Goal: Task Accomplishment & Management: Use online tool/utility

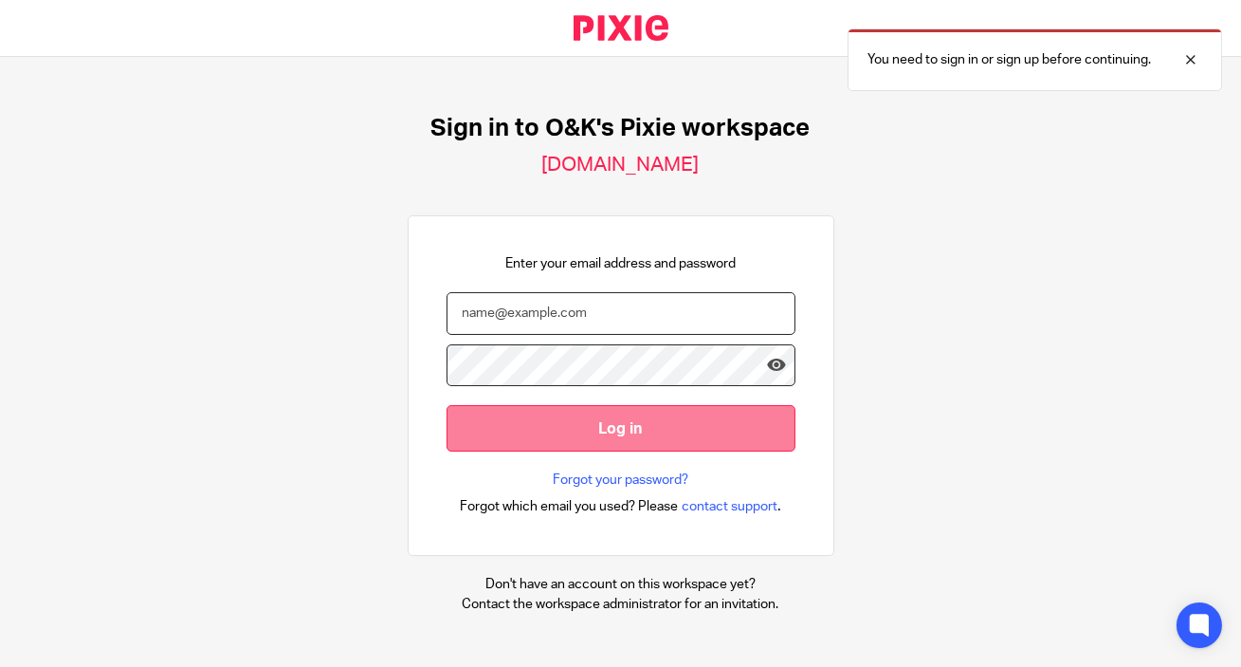
type input "[EMAIL_ADDRESS][DOMAIN_NAME]"
click at [733, 415] on input "Log in" at bounding box center [621, 428] width 349 height 46
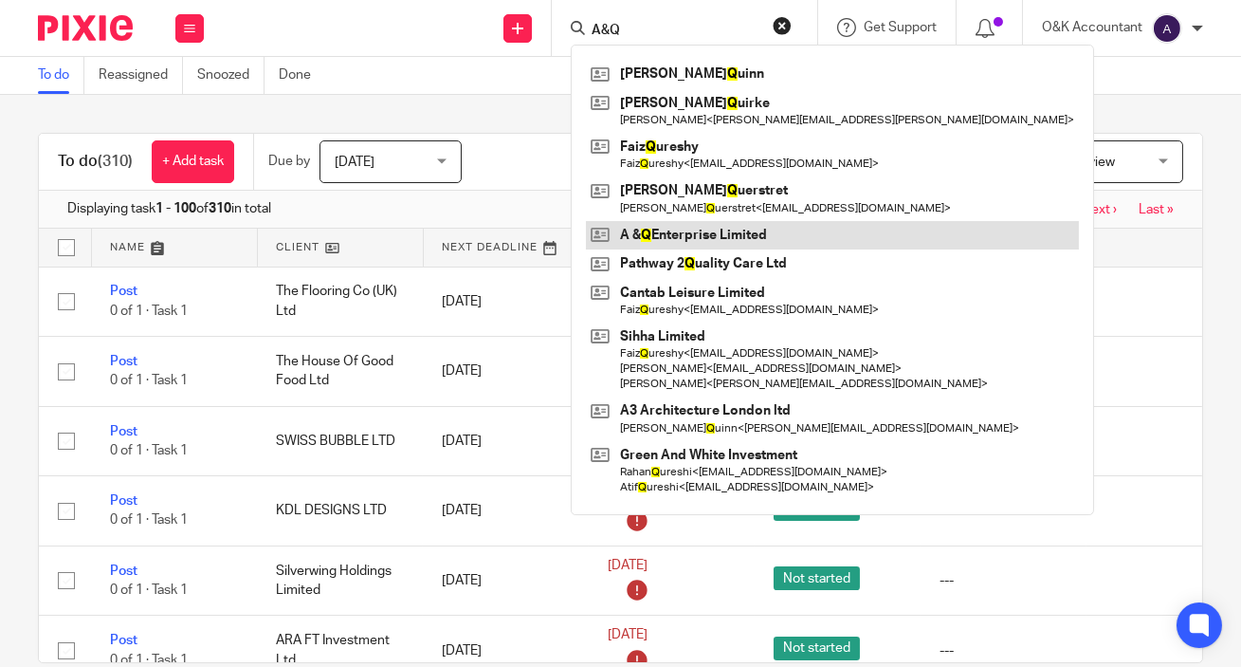
type input "A&Q"
click at [676, 237] on link at bounding box center [832, 235] width 493 height 28
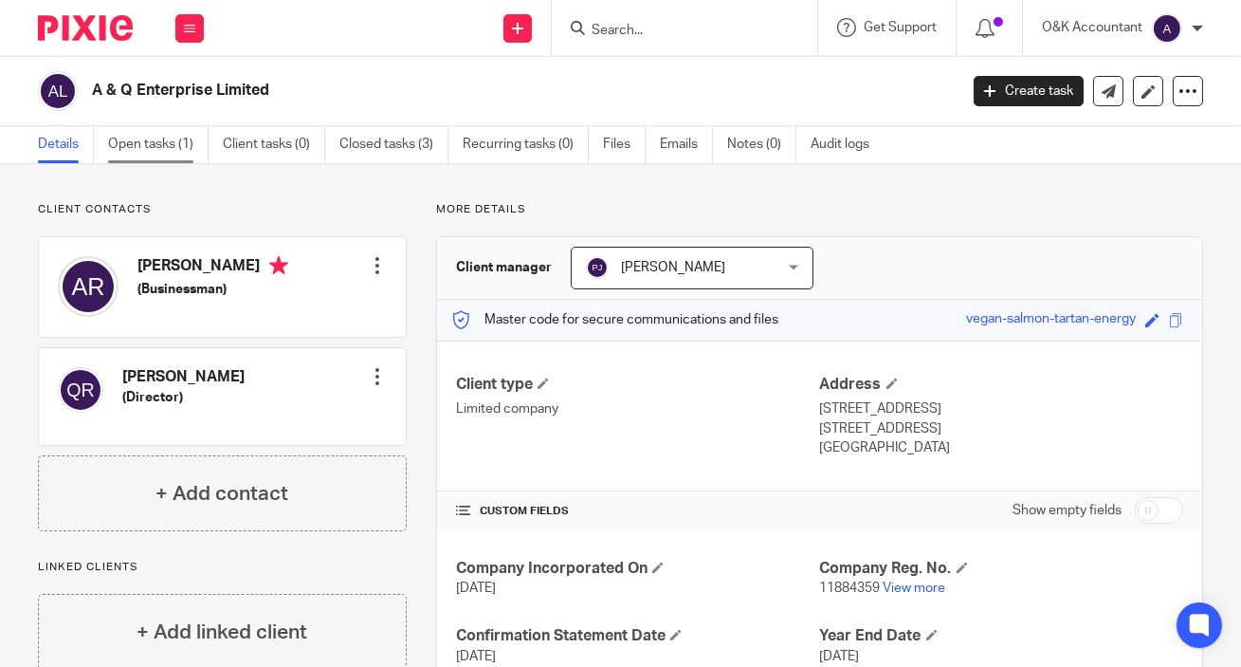
click at [119, 144] on link "Open tasks (1)" at bounding box center [158, 144] width 101 height 37
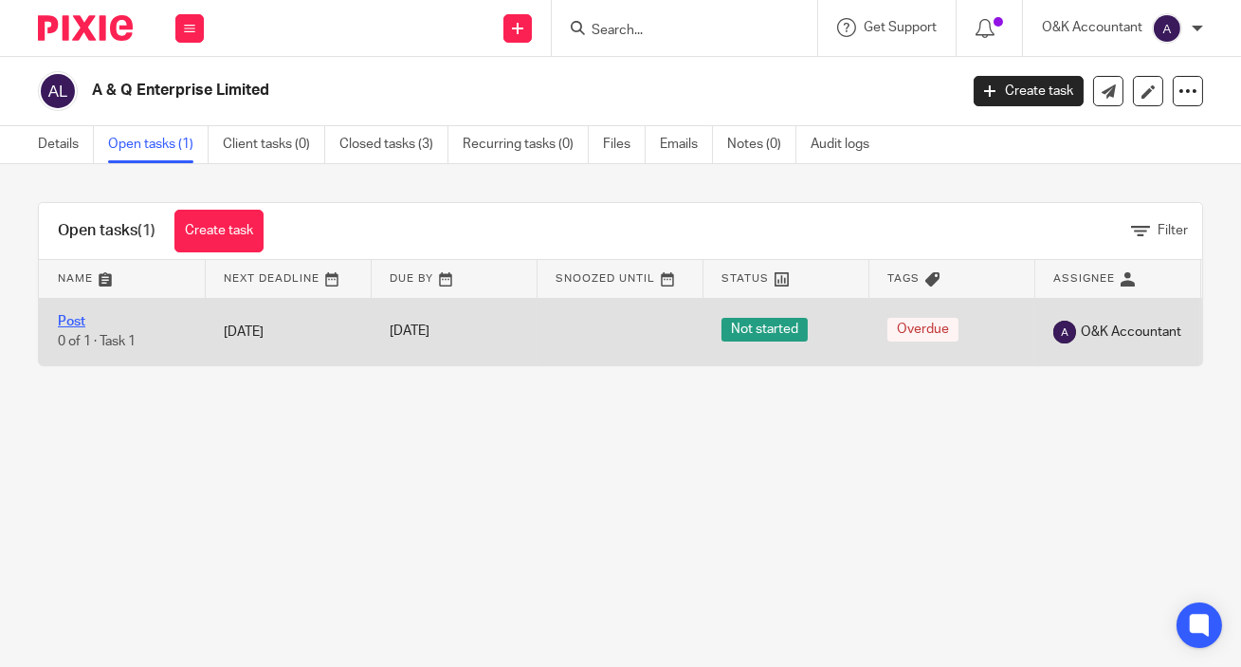
click at [66, 317] on link "Post" at bounding box center [71, 321] width 27 height 13
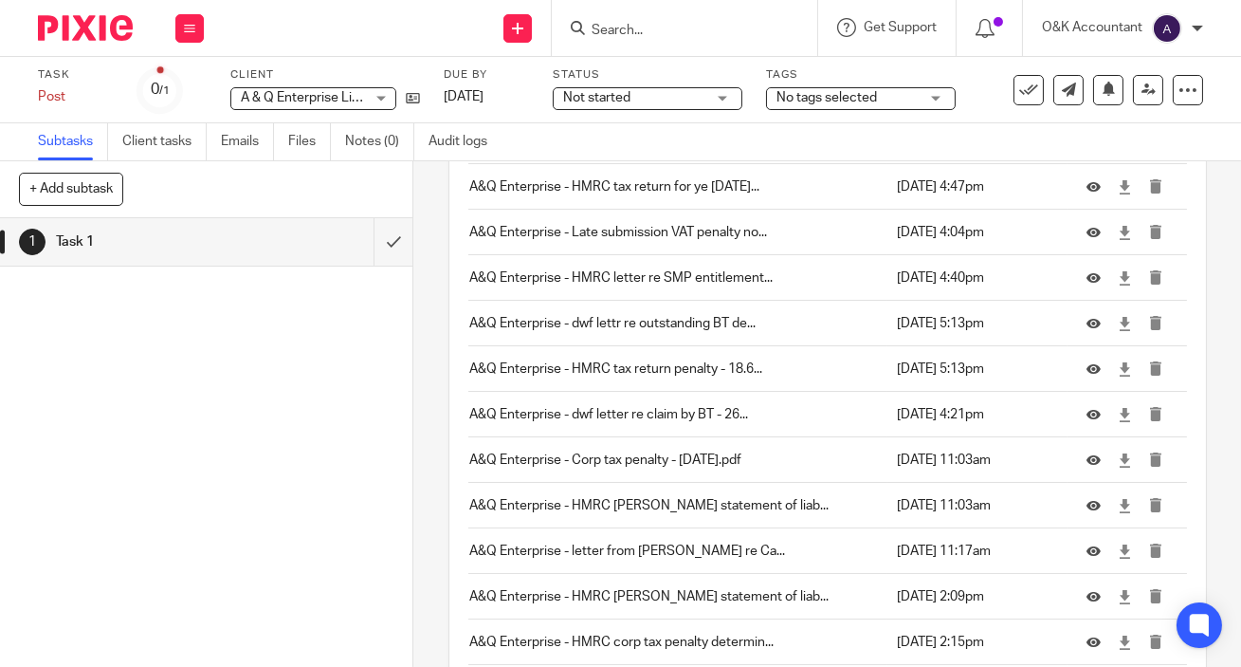
scroll to position [1403, 0]
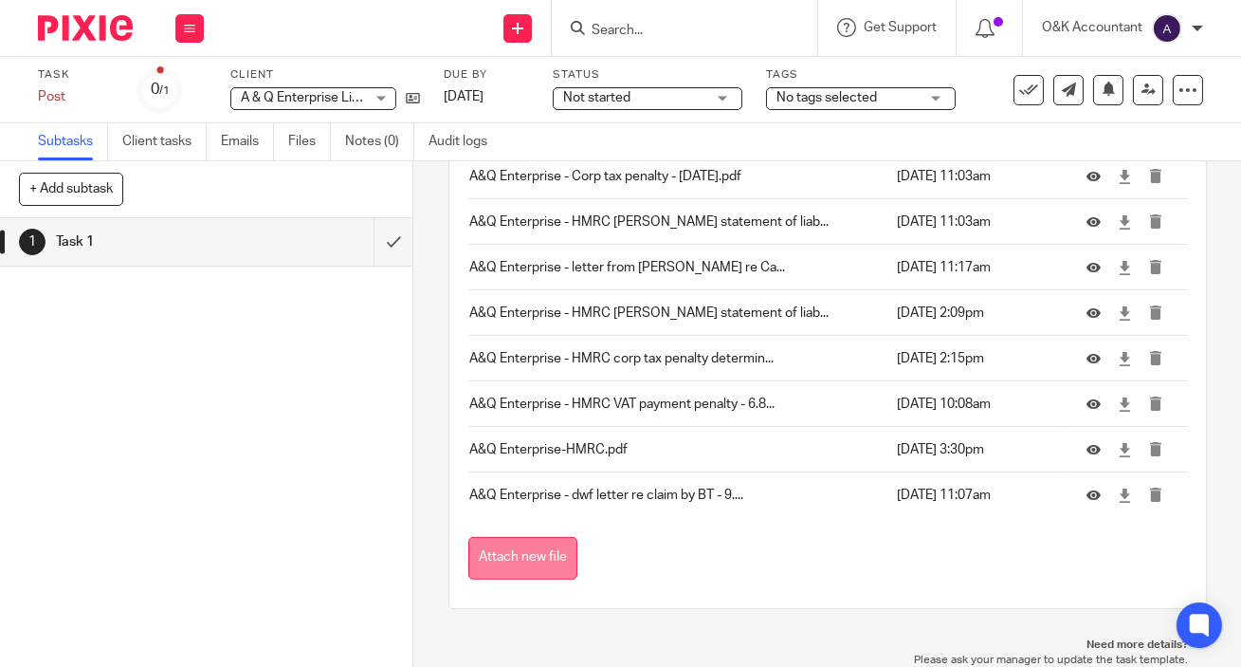
click at [515, 557] on button "Attach new file" at bounding box center [522, 558] width 109 height 43
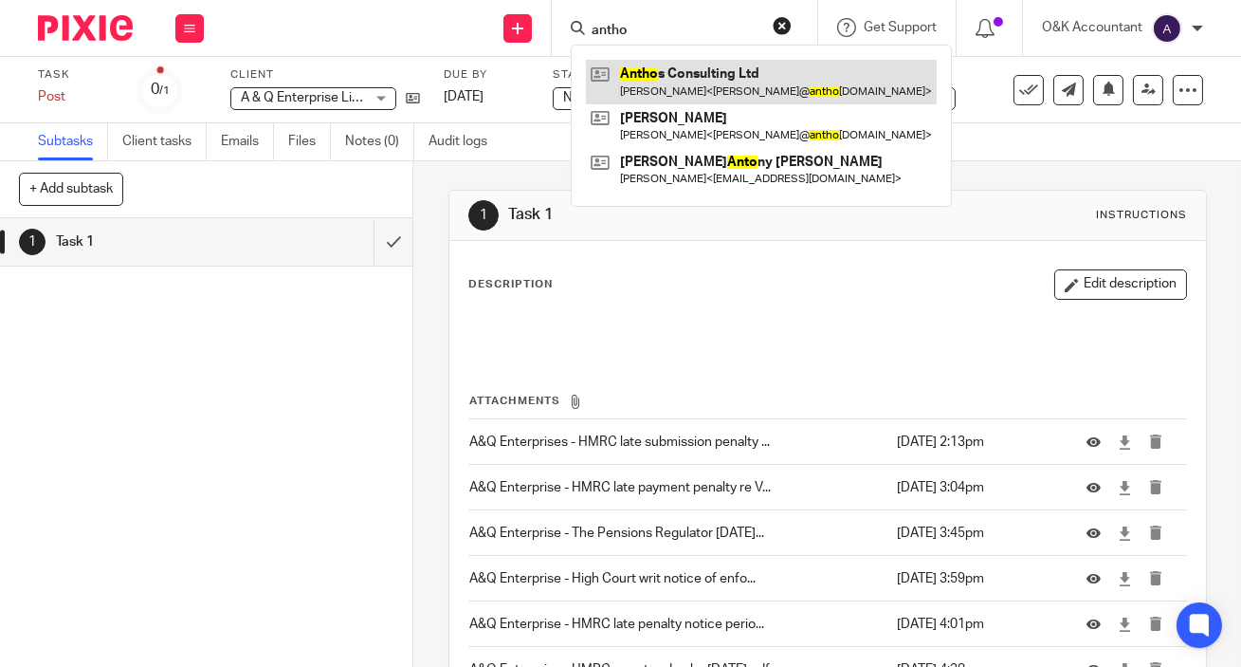
type input "antho"
click at [655, 74] on link at bounding box center [761, 82] width 351 height 44
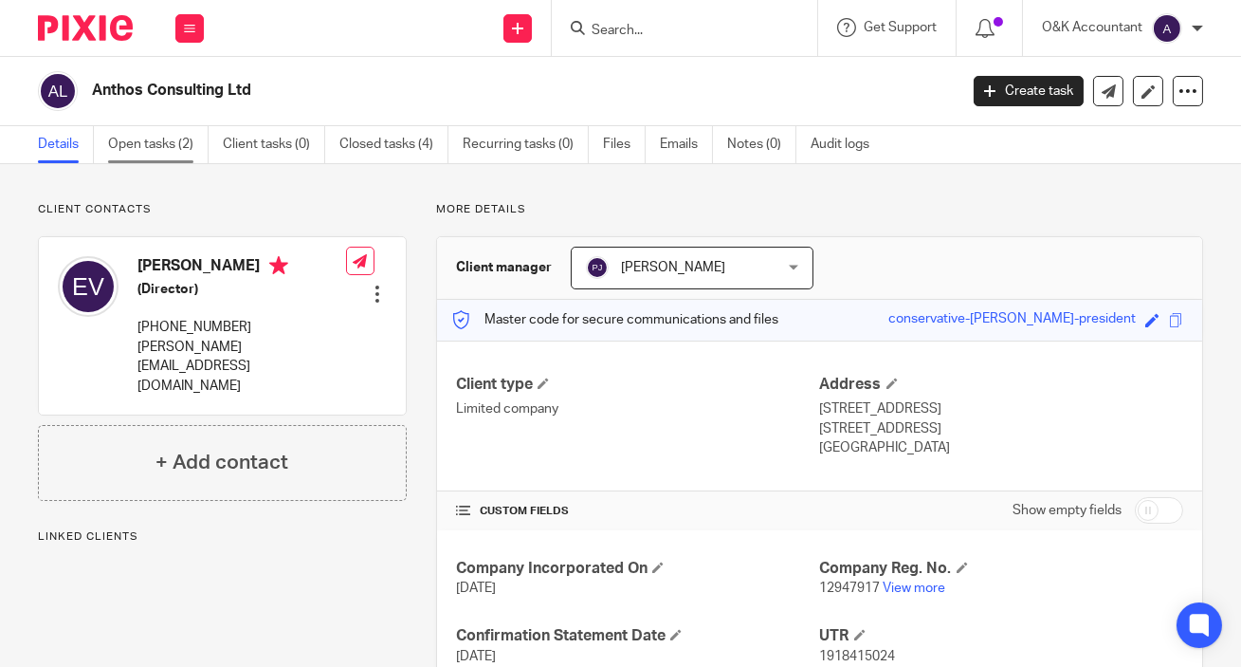
click at [134, 142] on link "Open tasks (2)" at bounding box center [158, 144] width 101 height 37
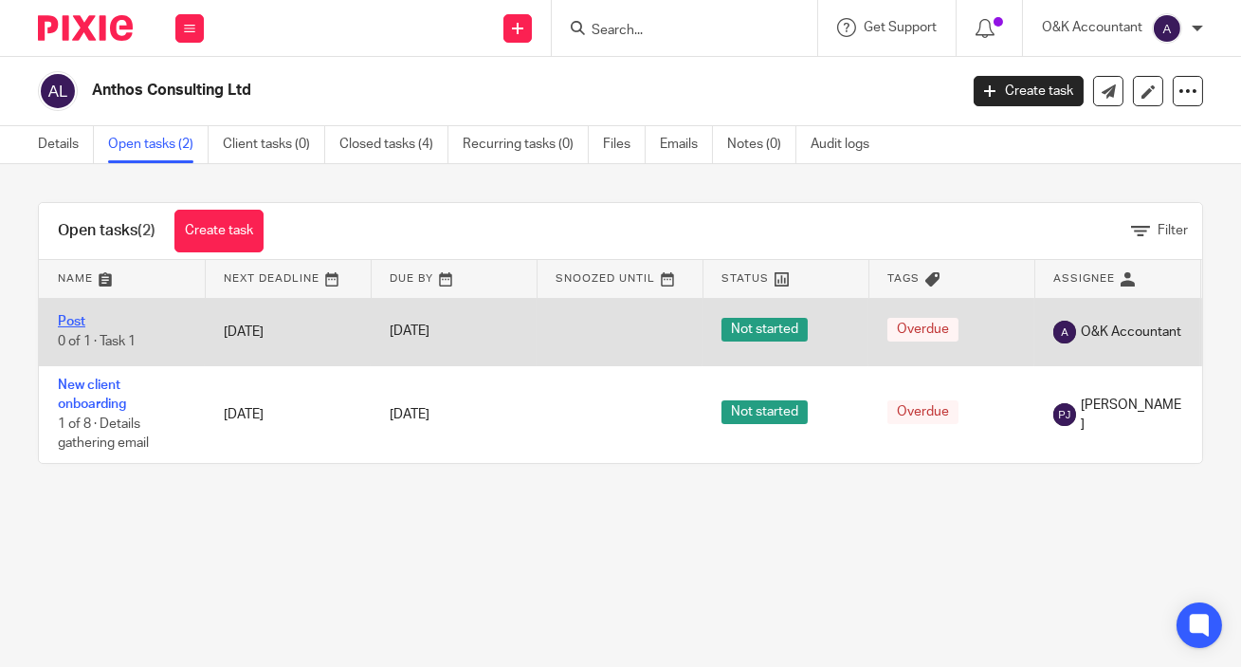
click at [82, 320] on link "Post" at bounding box center [71, 321] width 27 height 13
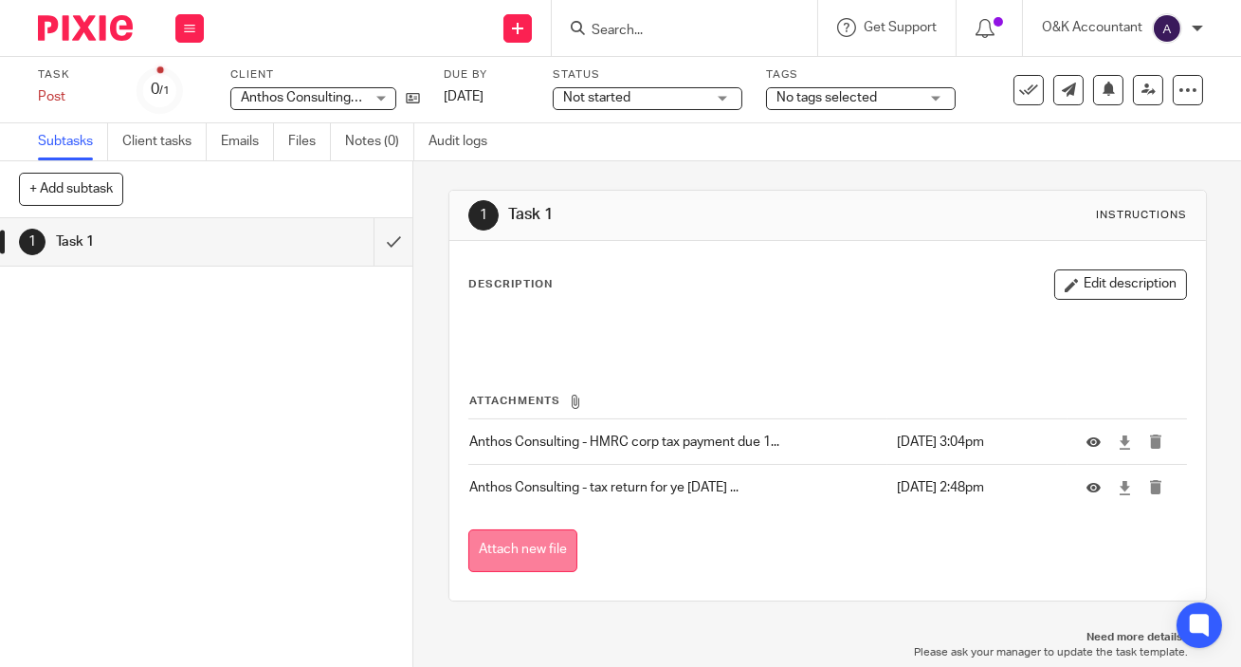
click at [483, 550] on button "Attach new file" at bounding box center [522, 550] width 109 height 43
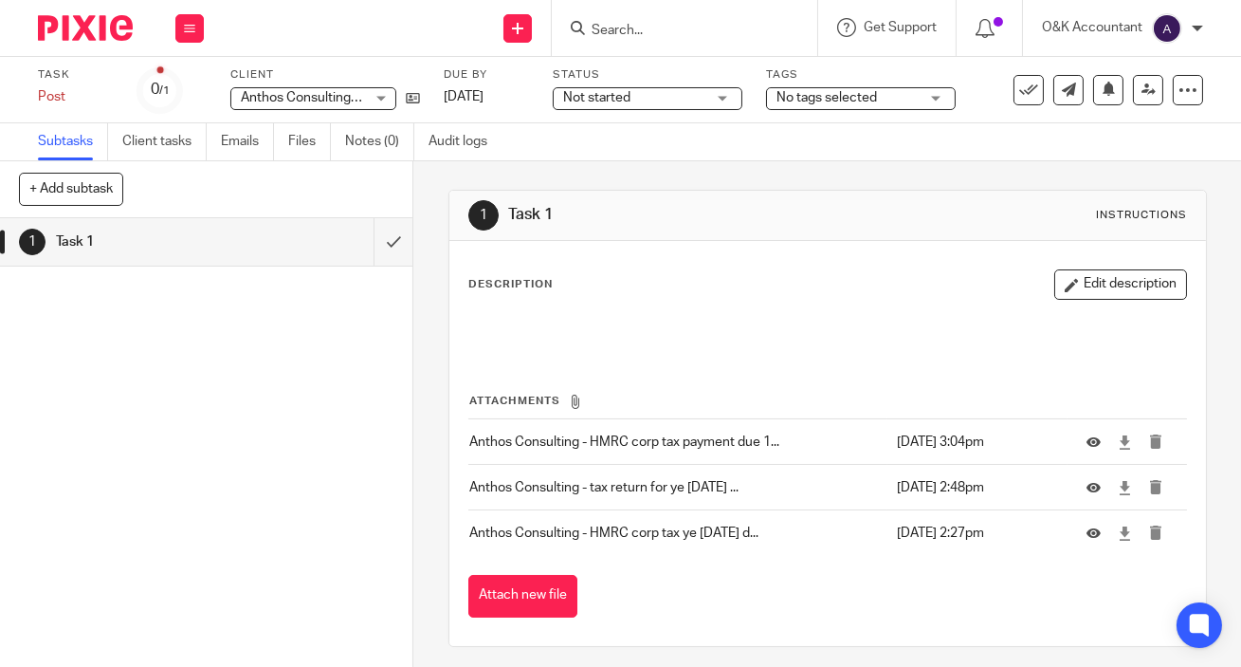
click at [669, 31] on input "Search" at bounding box center [675, 31] width 171 height 17
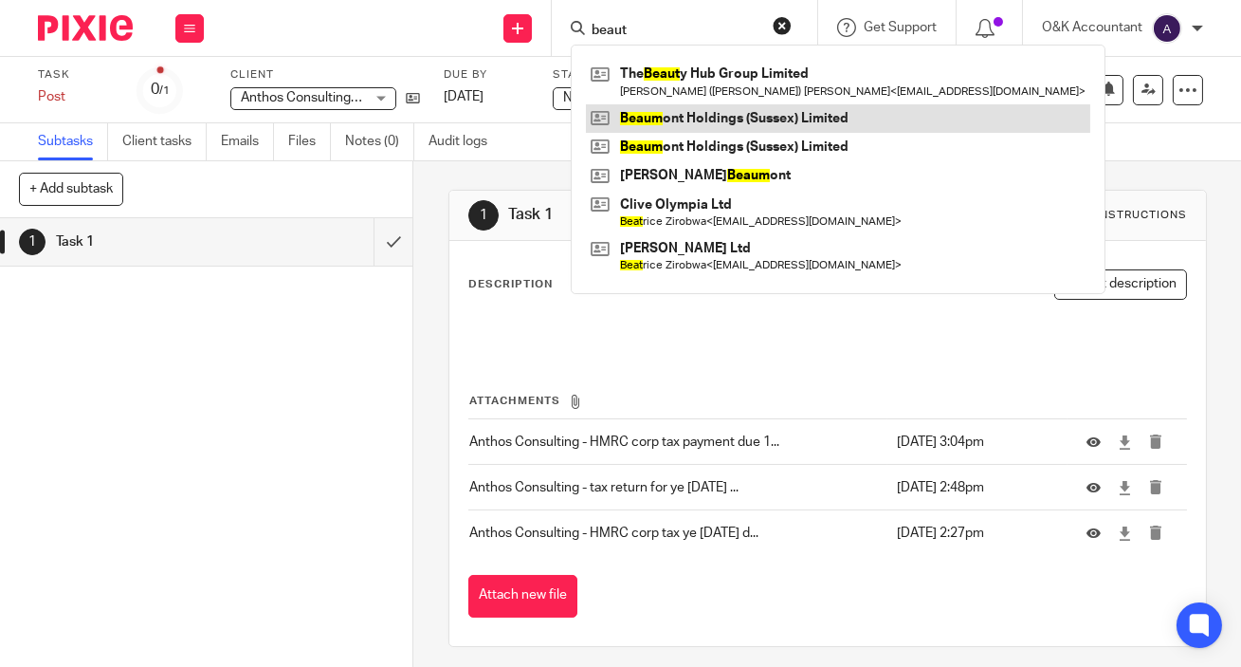
type input "beaut"
click at [699, 105] on link at bounding box center [838, 118] width 504 height 28
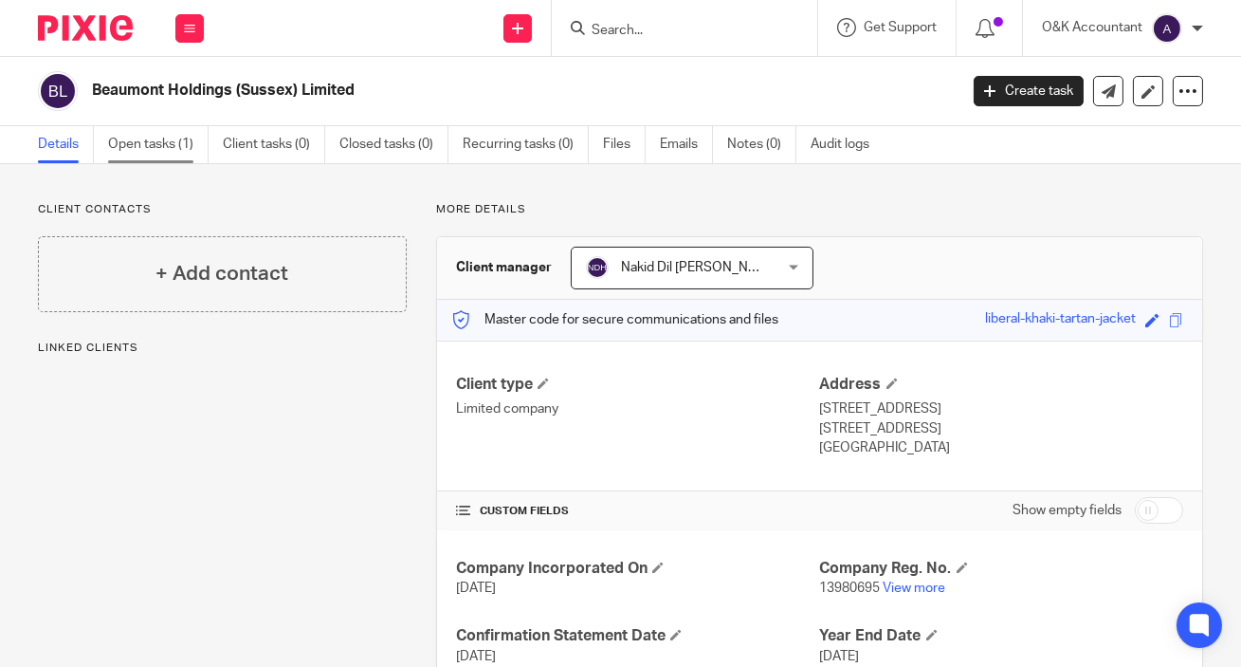
click at [160, 144] on link "Open tasks (1)" at bounding box center [158, 144] width 101 height 37
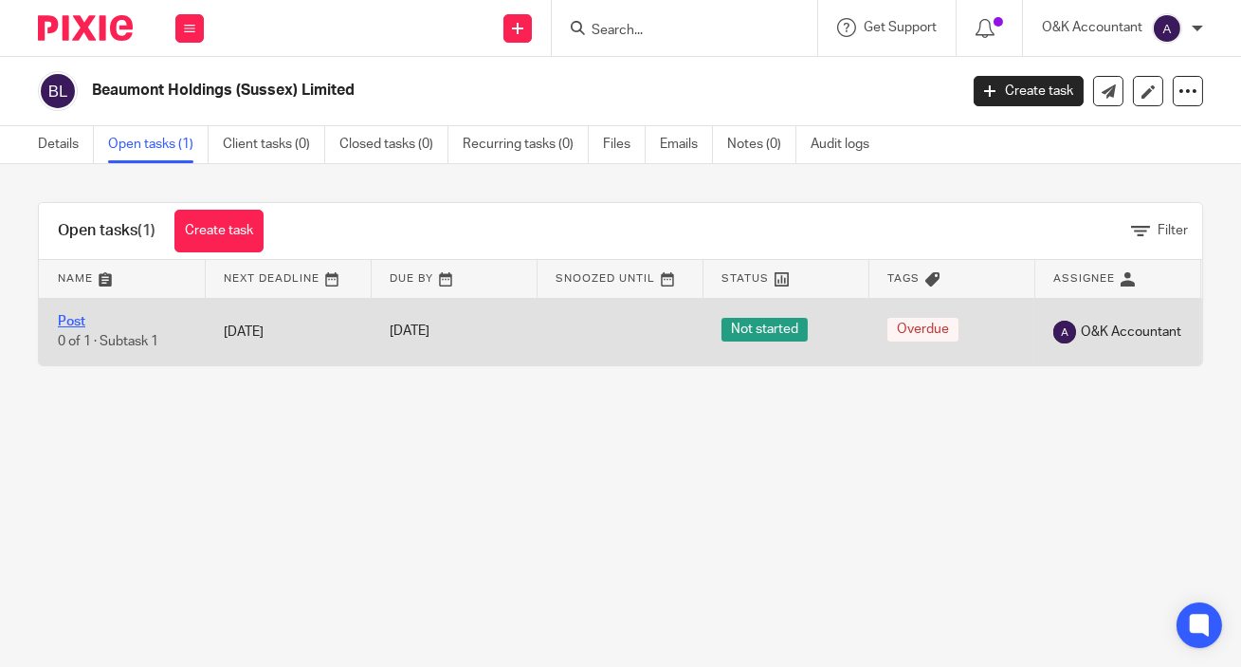
click at [64, 319] on link "Post" at bounding box center [71, 321] width 27 height 13
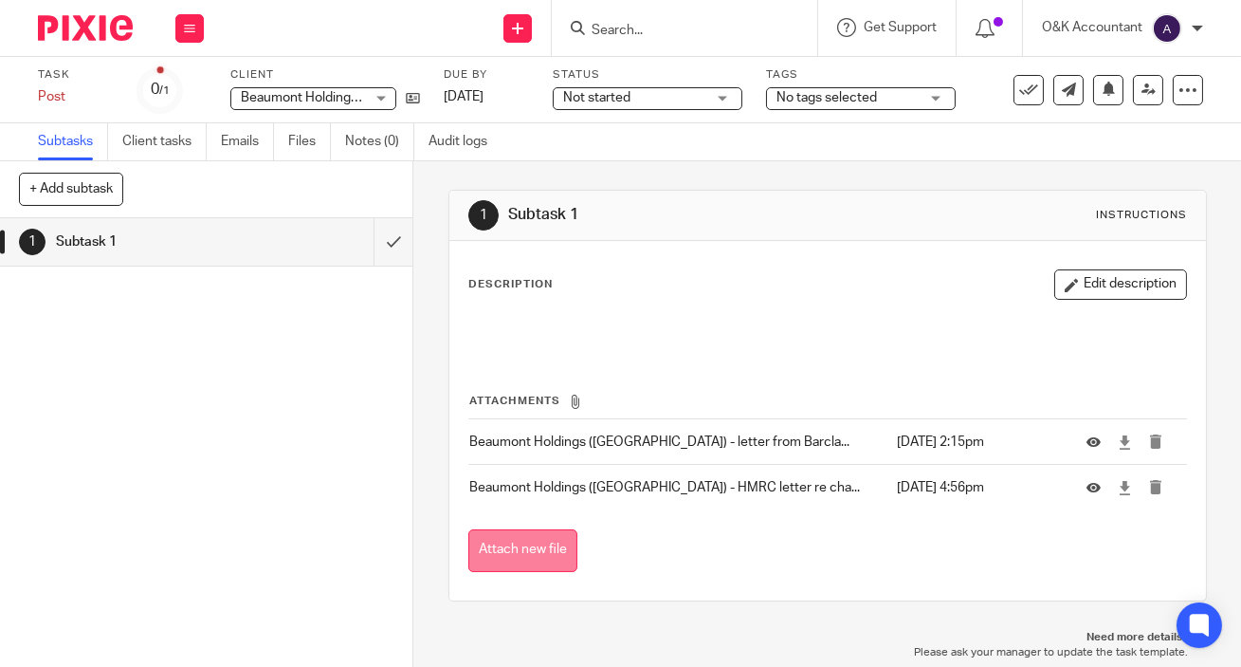
click at [486, 550] on button "Attach new file" at bounding box center [522, 550] width 109 height 43
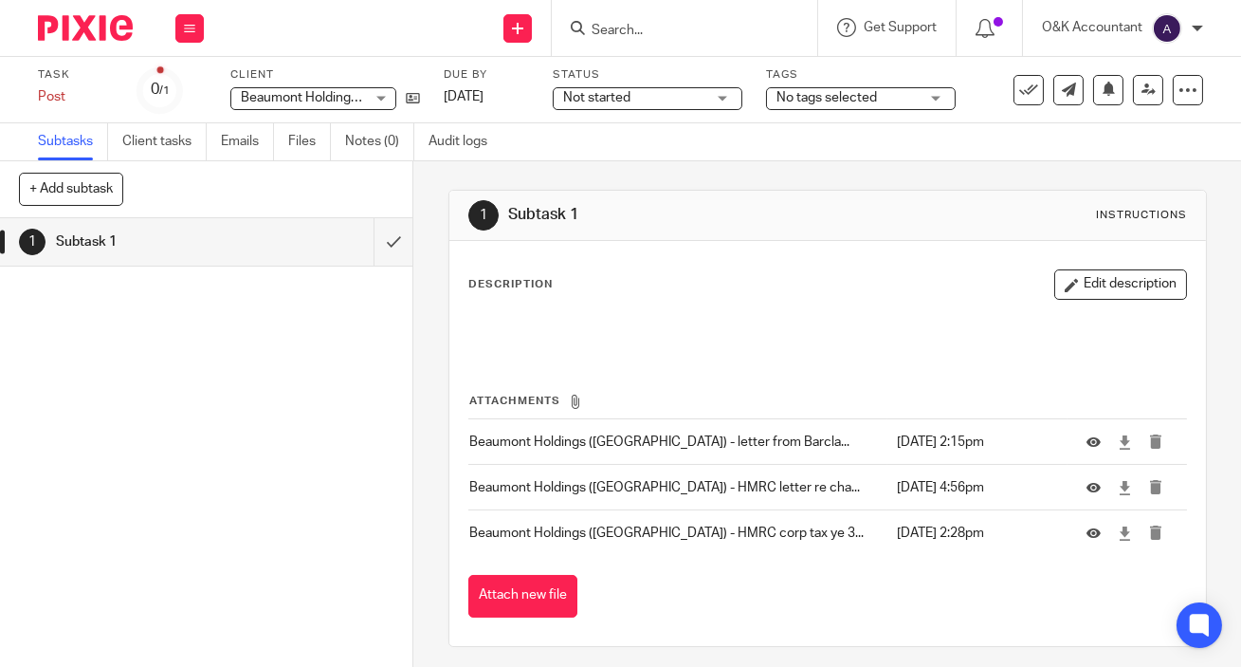
click at [662, 23] on input "Search" at bounding box center [675, 31] width 171 height 17
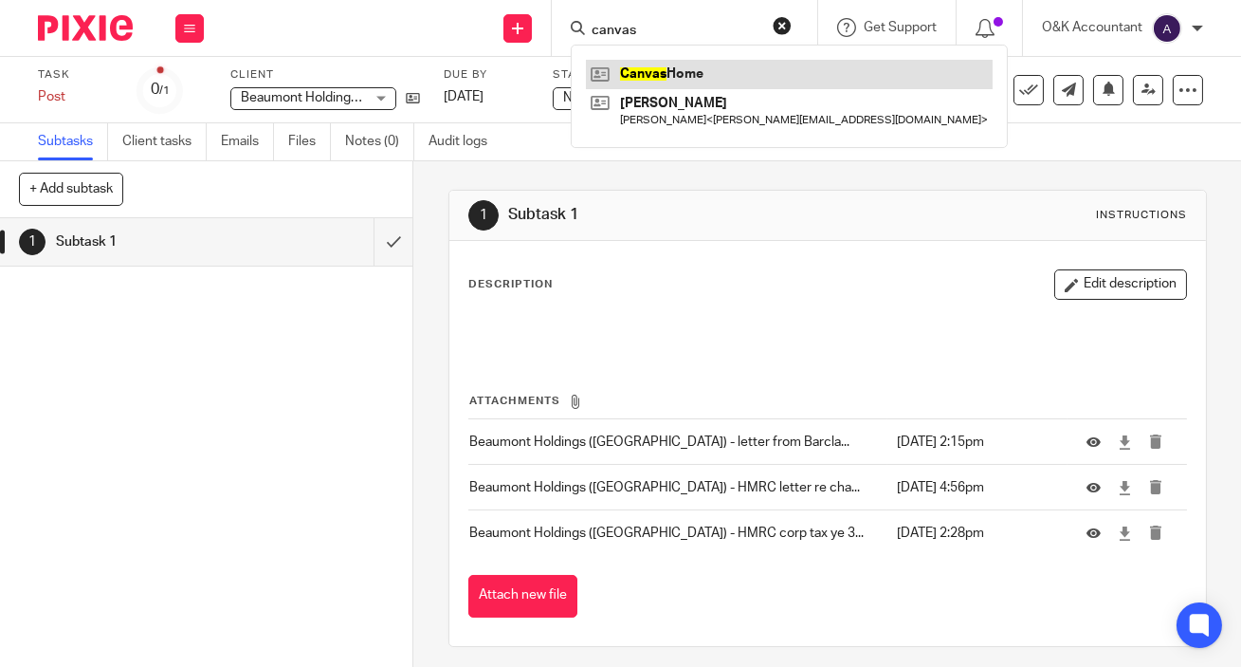
type input "canvas"
click at [660, 66] on link at bounding box center [789, 74] width 407 height 28
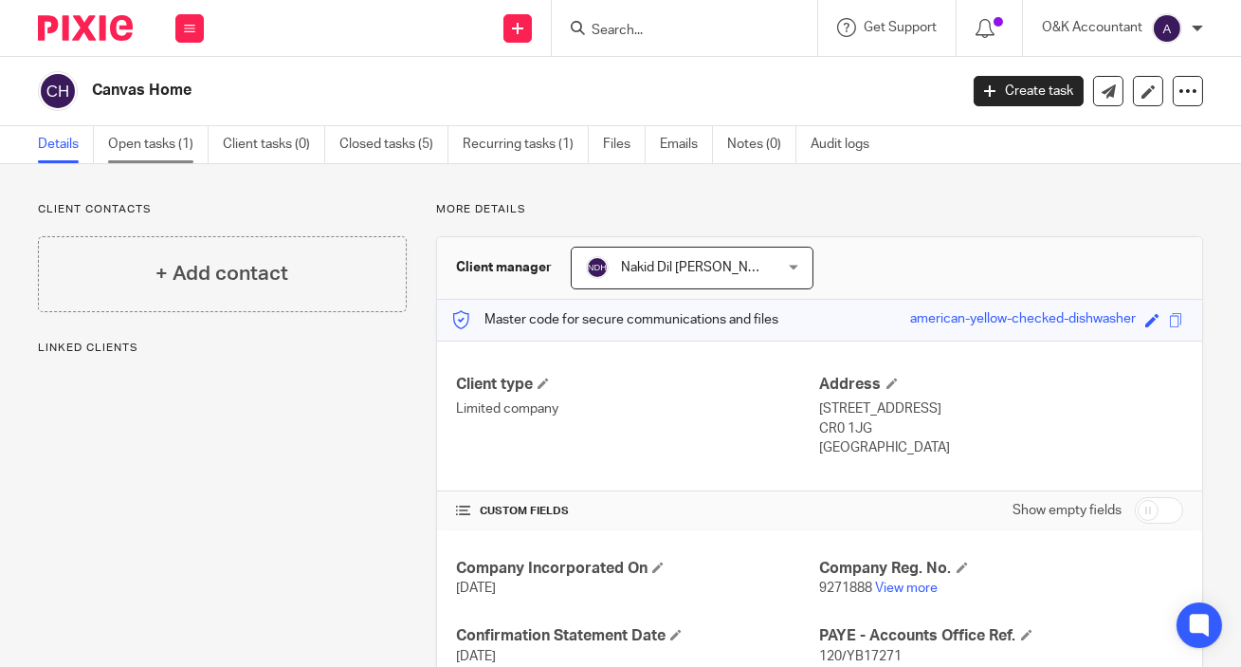
click at [143, 152] on link "Open tasks (1)" at bounding box center [158, 144] width 101 height 37
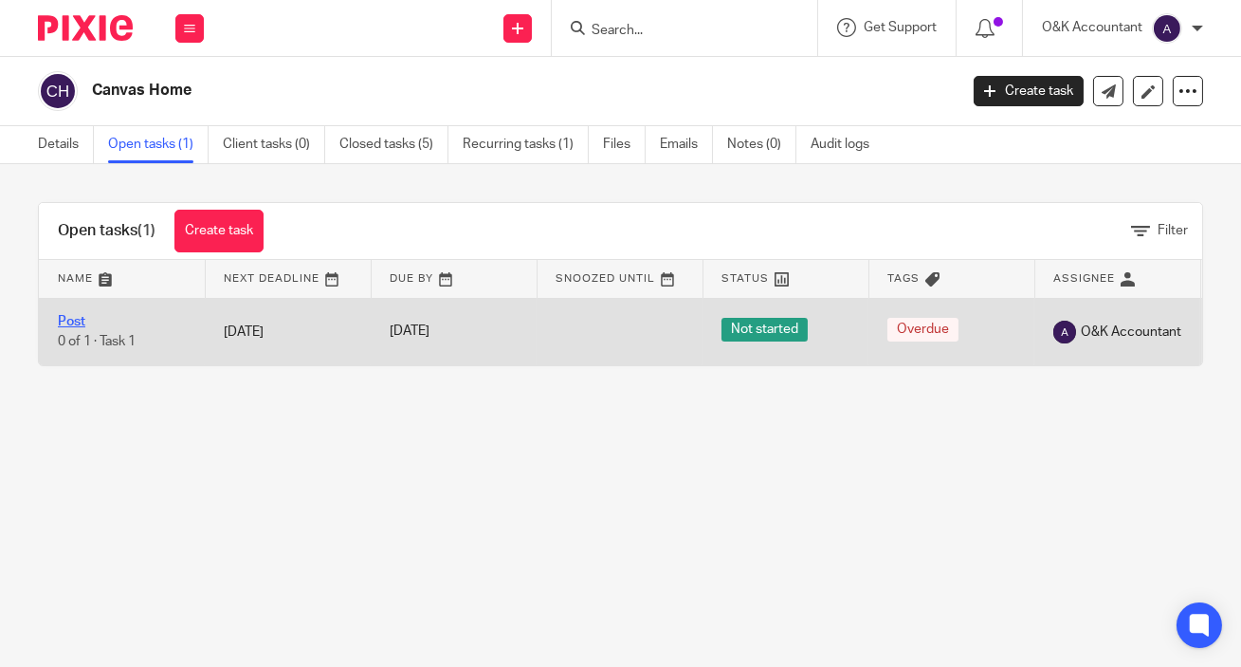
click at [75, 320] on link "Post" at bounding box center [71, 321] width 27 height 13
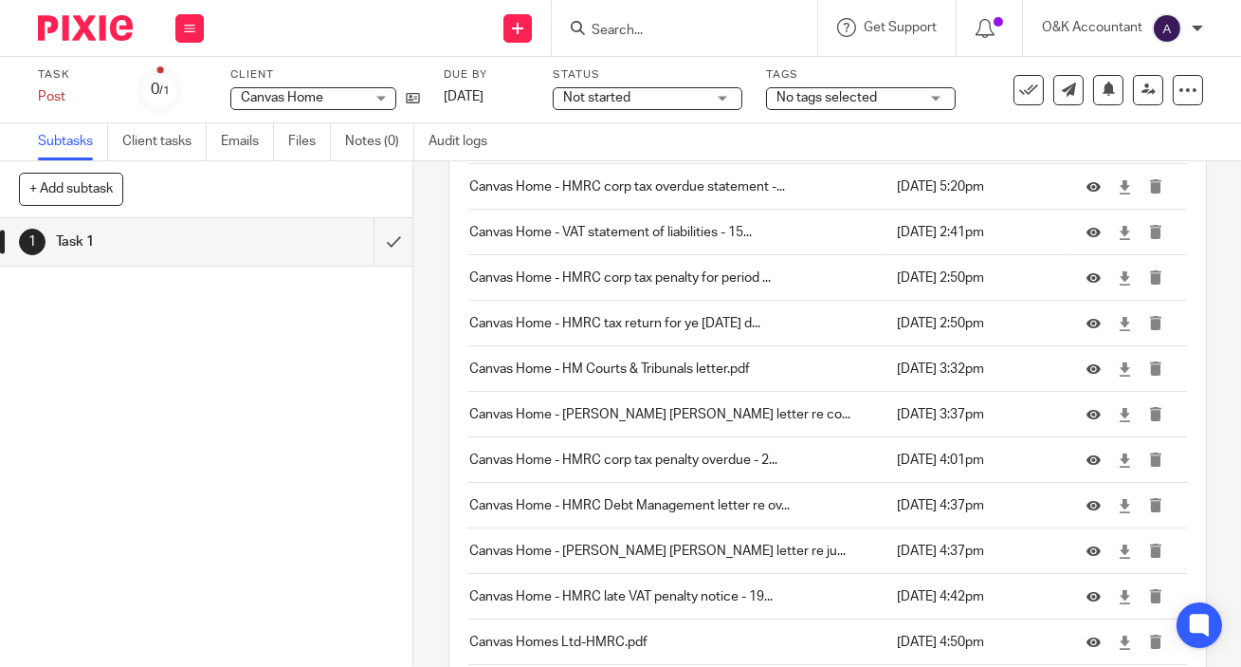
scroll to position [1540, 0]
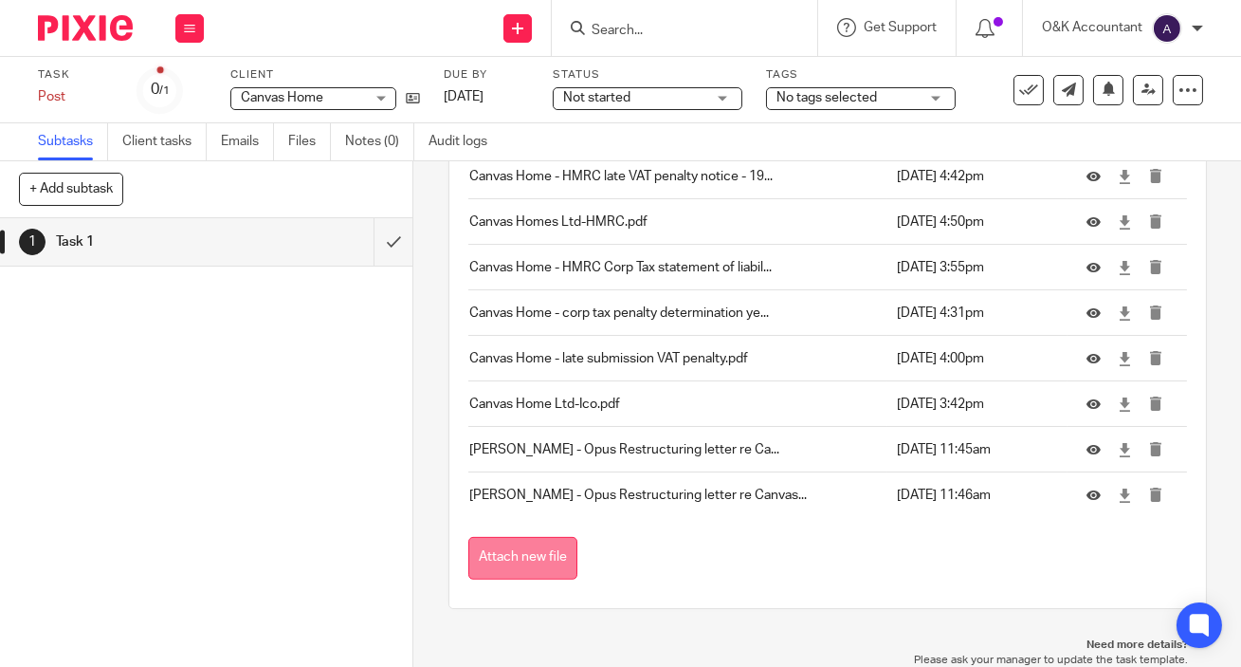
click at [529, 551] on button "Attach new file" at bounding box center [522, 558] width 109 height 43
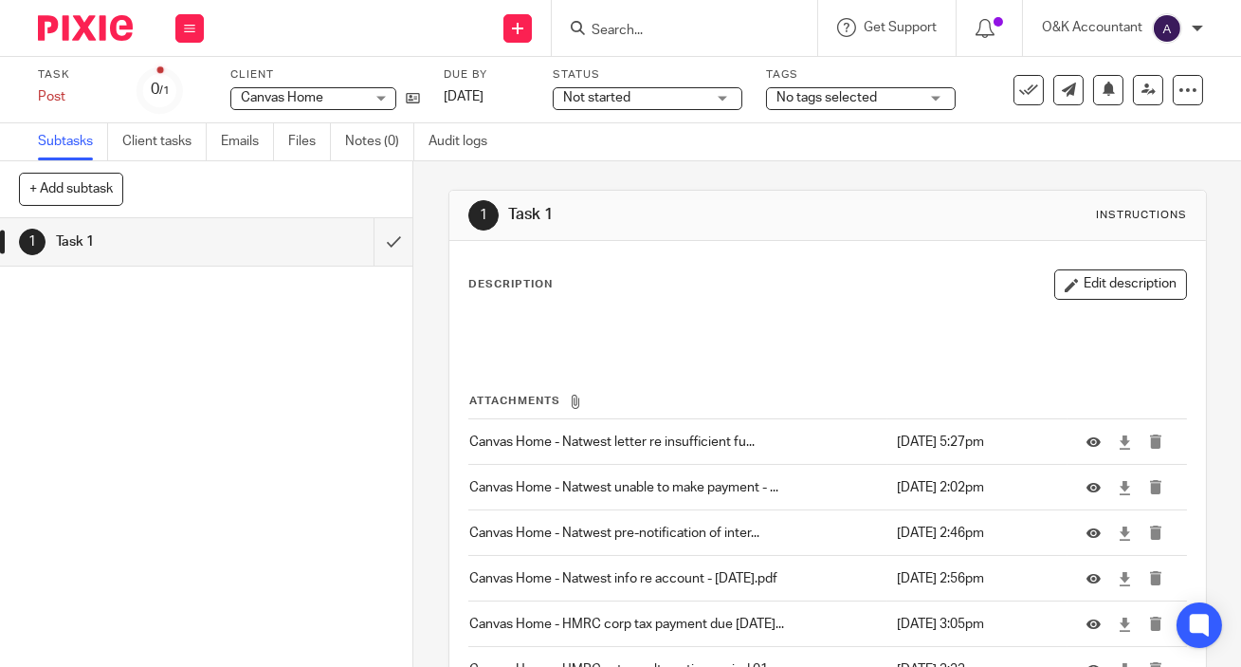
click at [610, 23] on input "Search" at bounding box center [675, 31] width 171 height 17
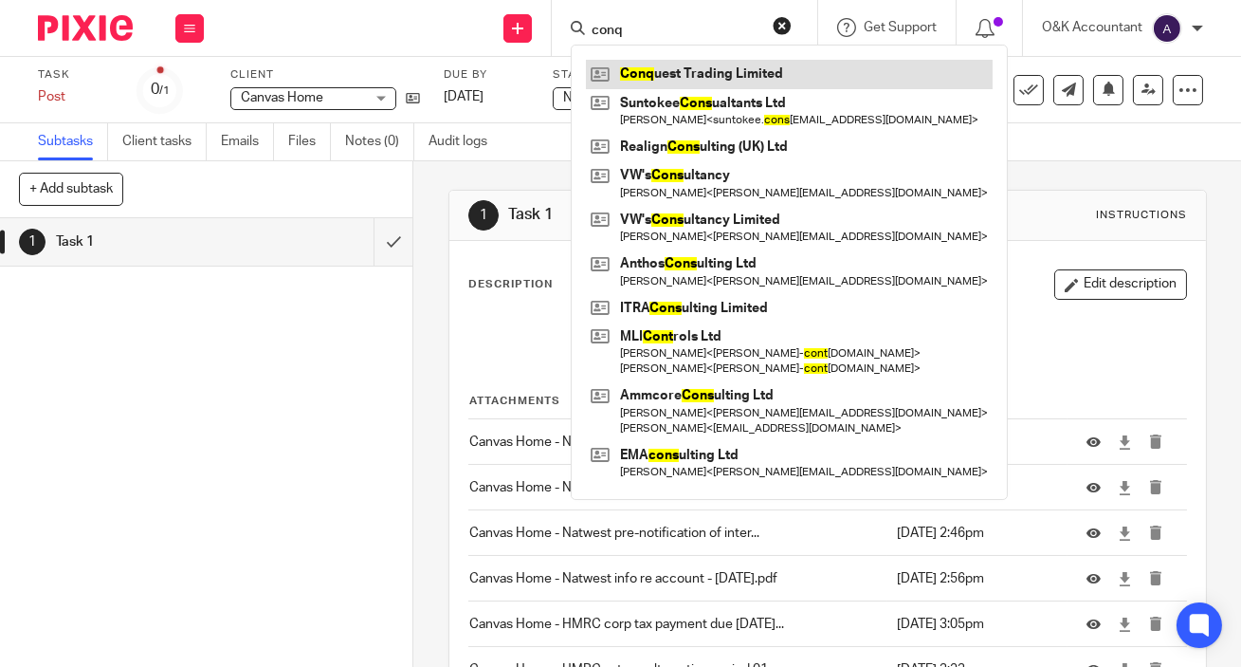
type input "conq"
click at [626, 70] on link at bounding box center [789, 74] width 407 height 28
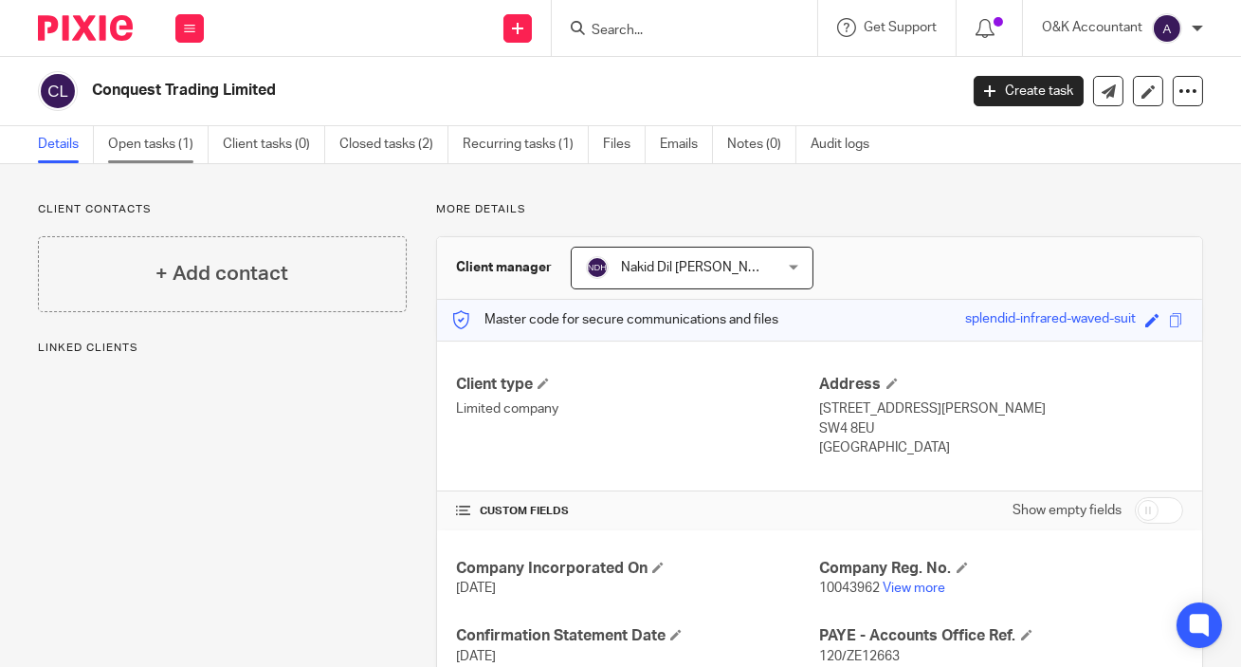
click at [123, 143] on link "Open tasks (1)" at bounding box center [158, 144] width 101 height 37
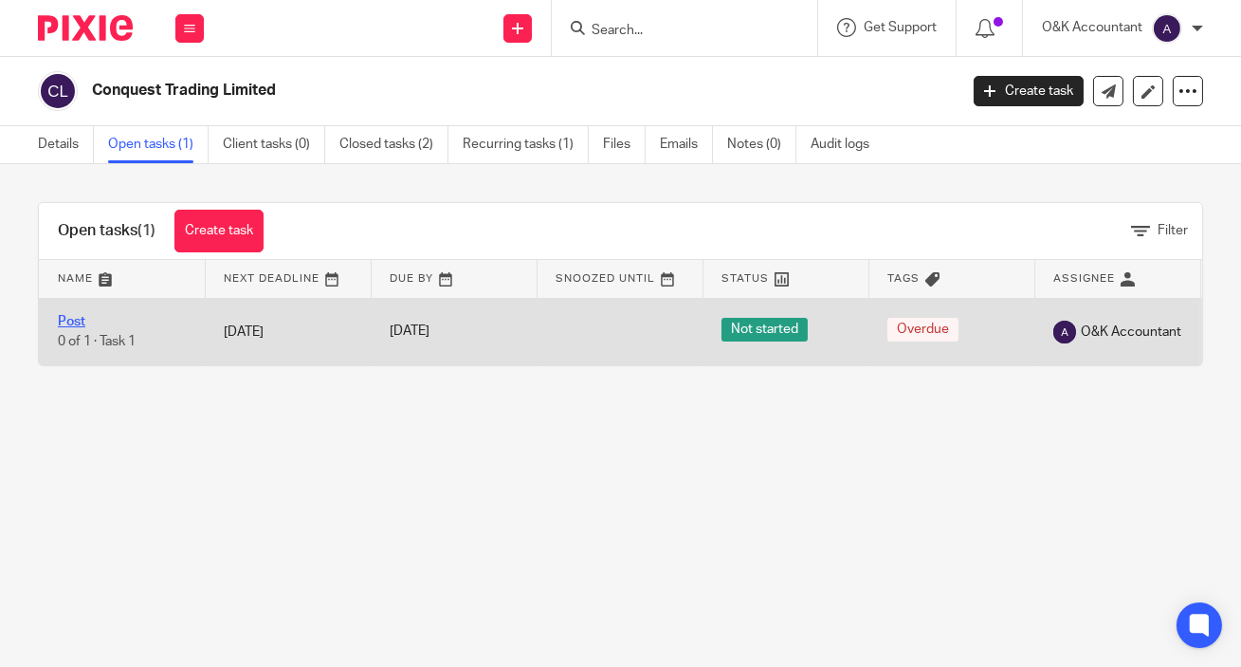
click at [78, 317] on link "Post" at bounding box center [71, 321] width 27 height 13
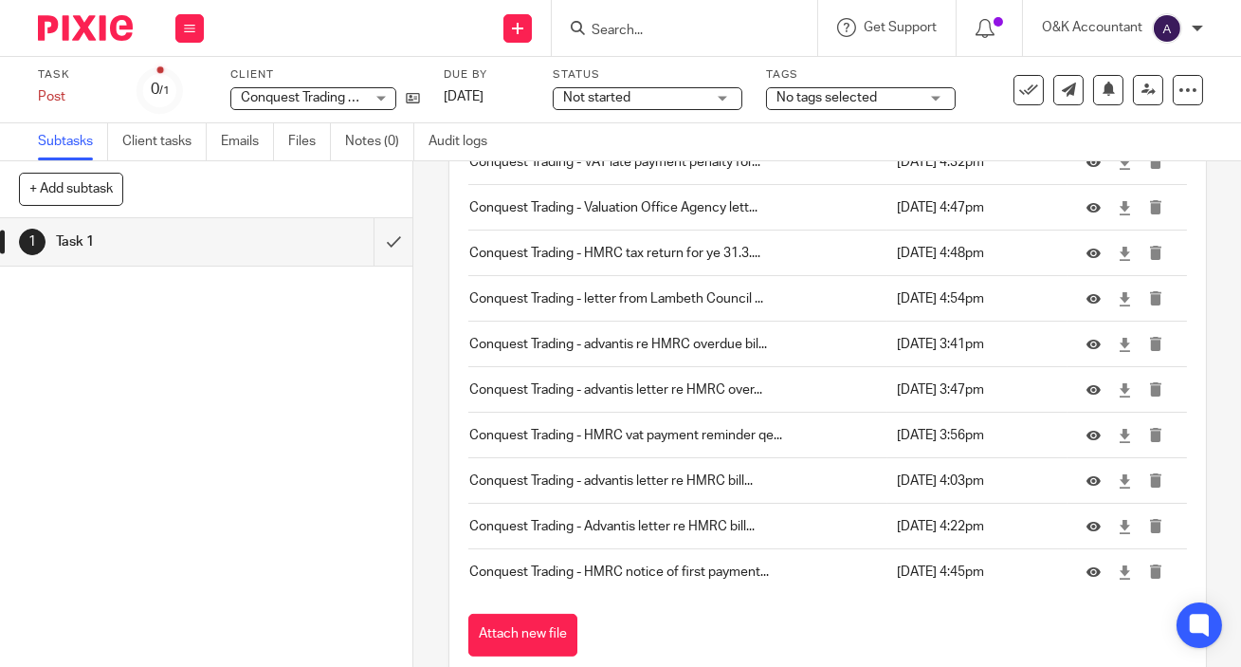
scroll to position [766, 0]
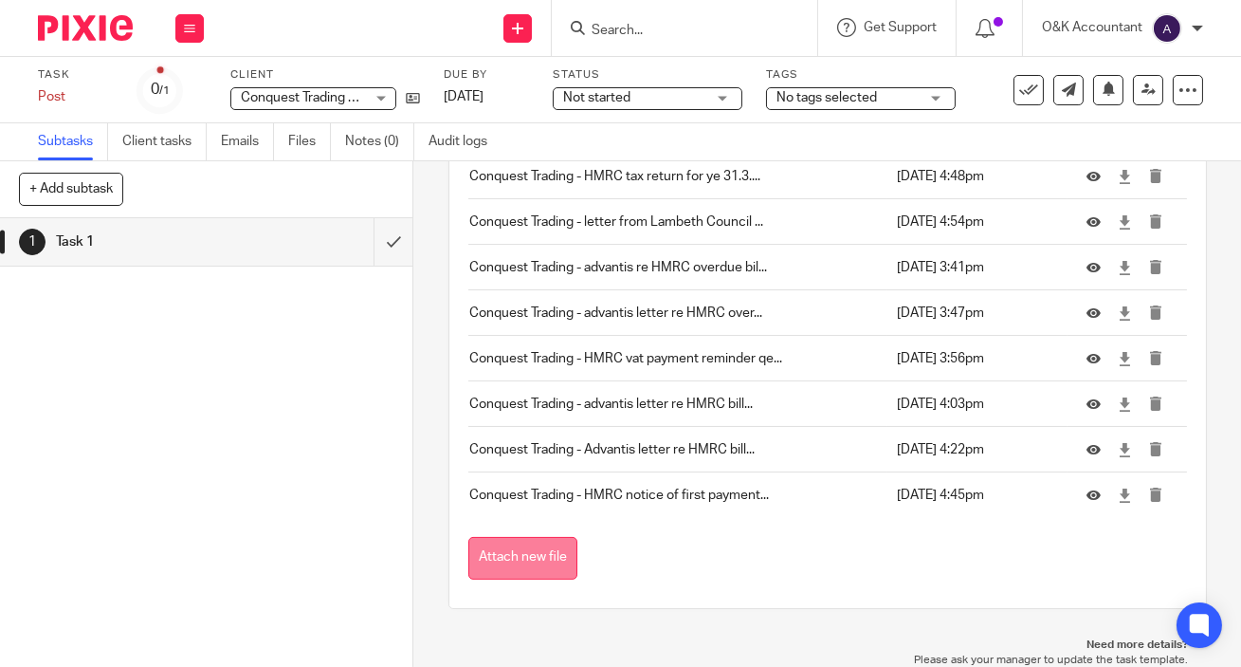
click at [473, 553] on button "Attach new file" at bounding box center [522, 558] width 109 height 43
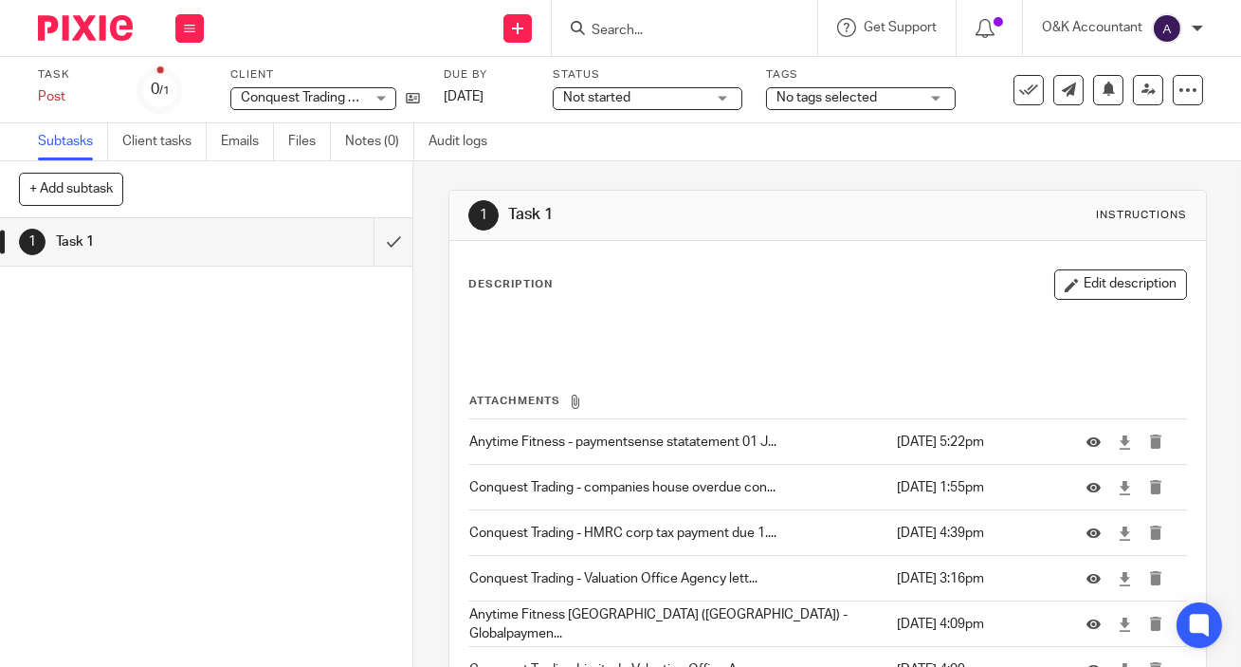
click at [622, 28] on input "Search" at bounding box center [675, 31] width 171 height 17
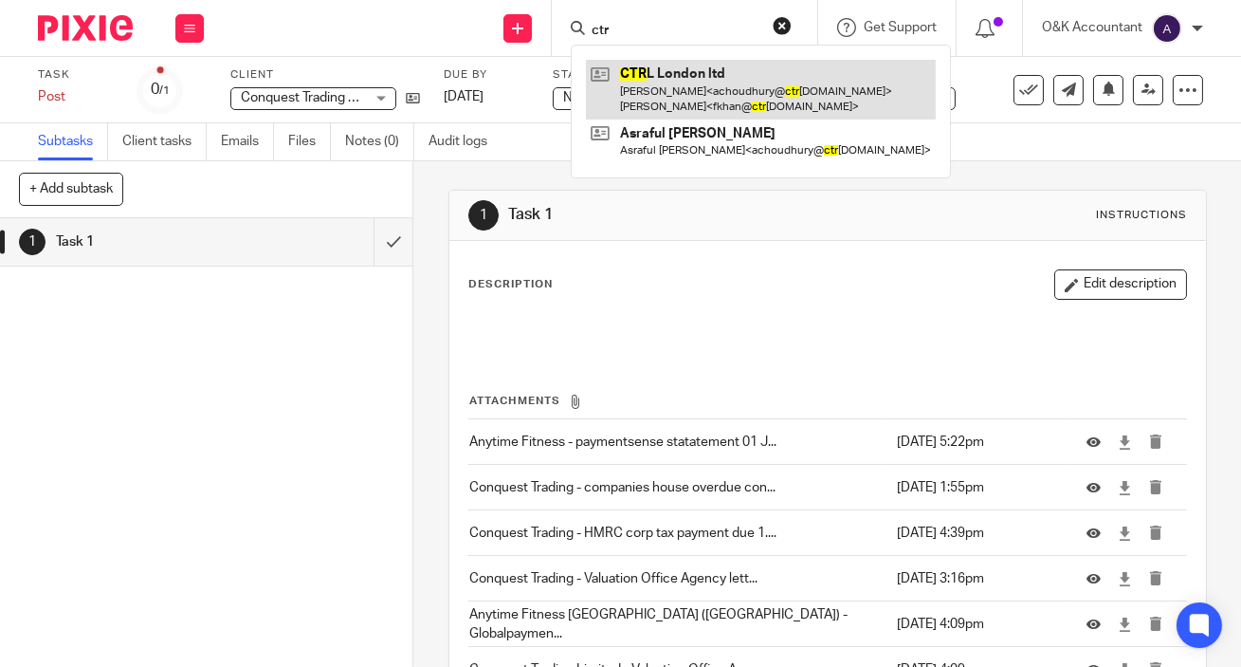
type input "ctr"
click at [642, 67] on link at bounding box center [761, 89] width 350 height 59
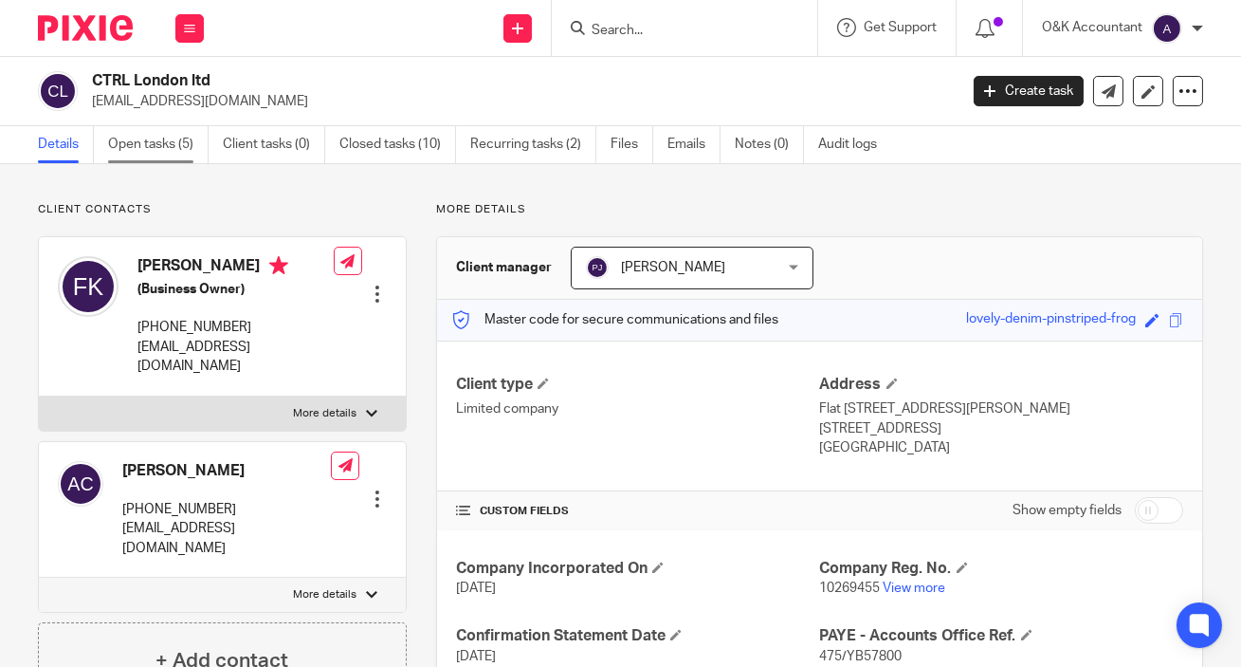
click at [154, 149] on link "Open tasks (5)" at bounding box center [158, 144] width 101 height 37
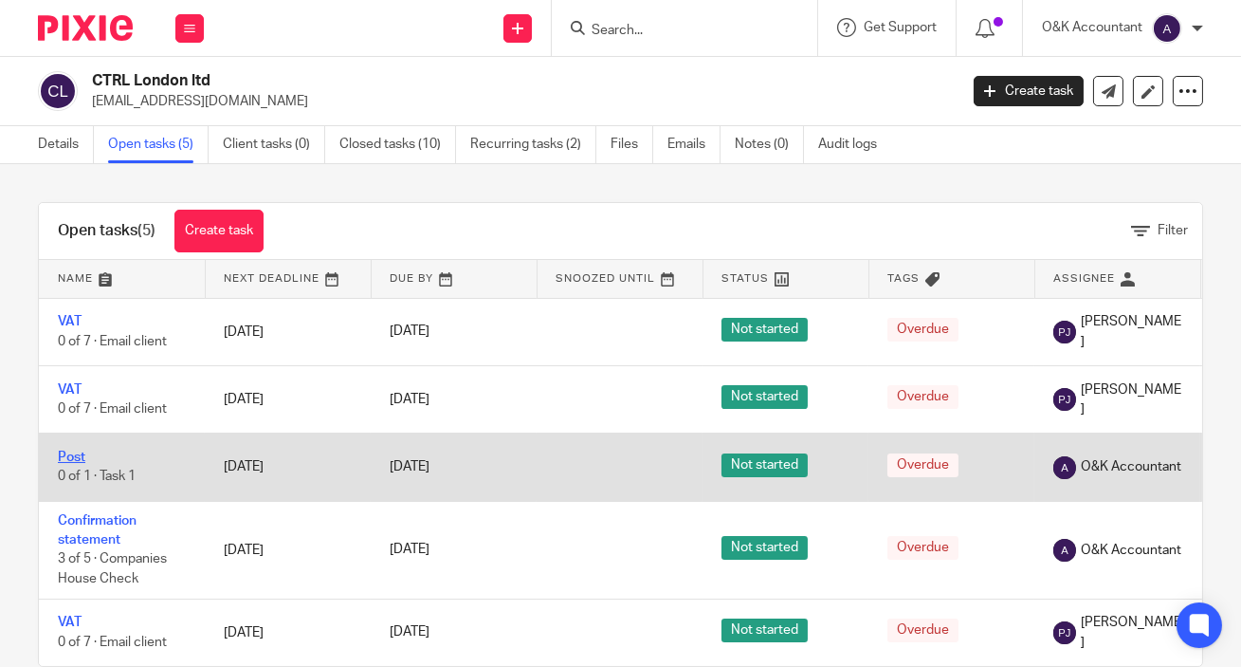
click at [72, 453] on link "Post" at bounding box center [71, 456] width 27 height 13
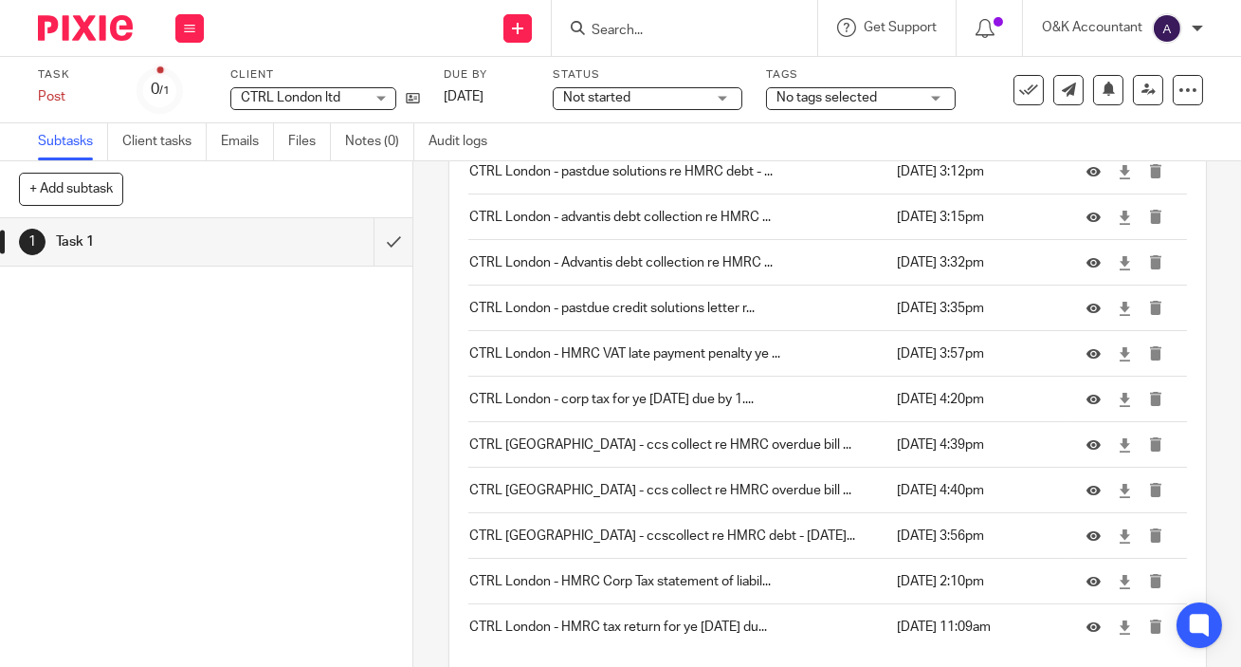
scroll to position [994, 0]
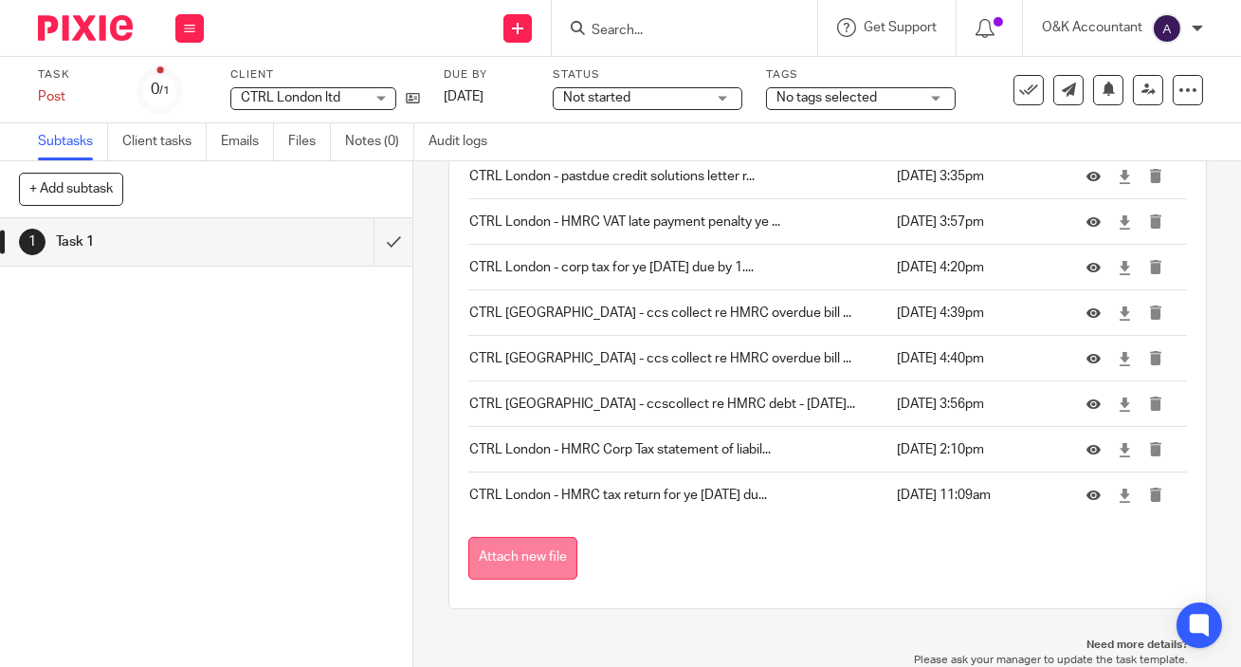
click at [541, 559] on button "Attach new file" at bounding box center [522, 558] width 109 height 43
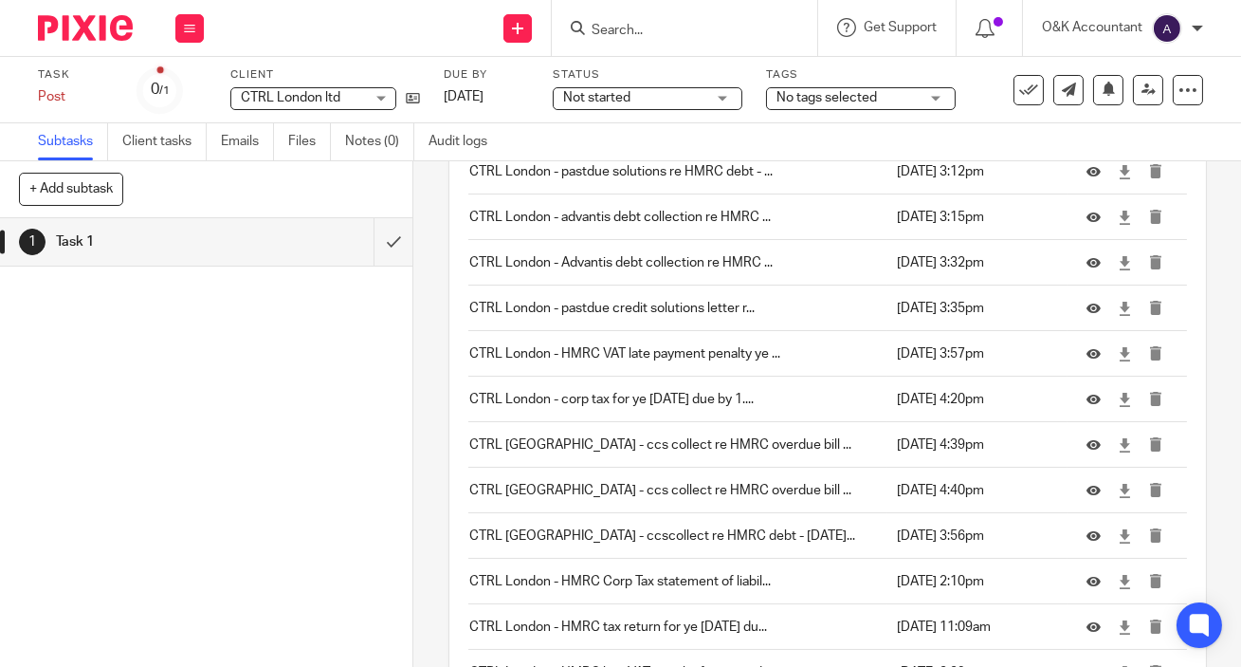
scroll to position [1039, 0]
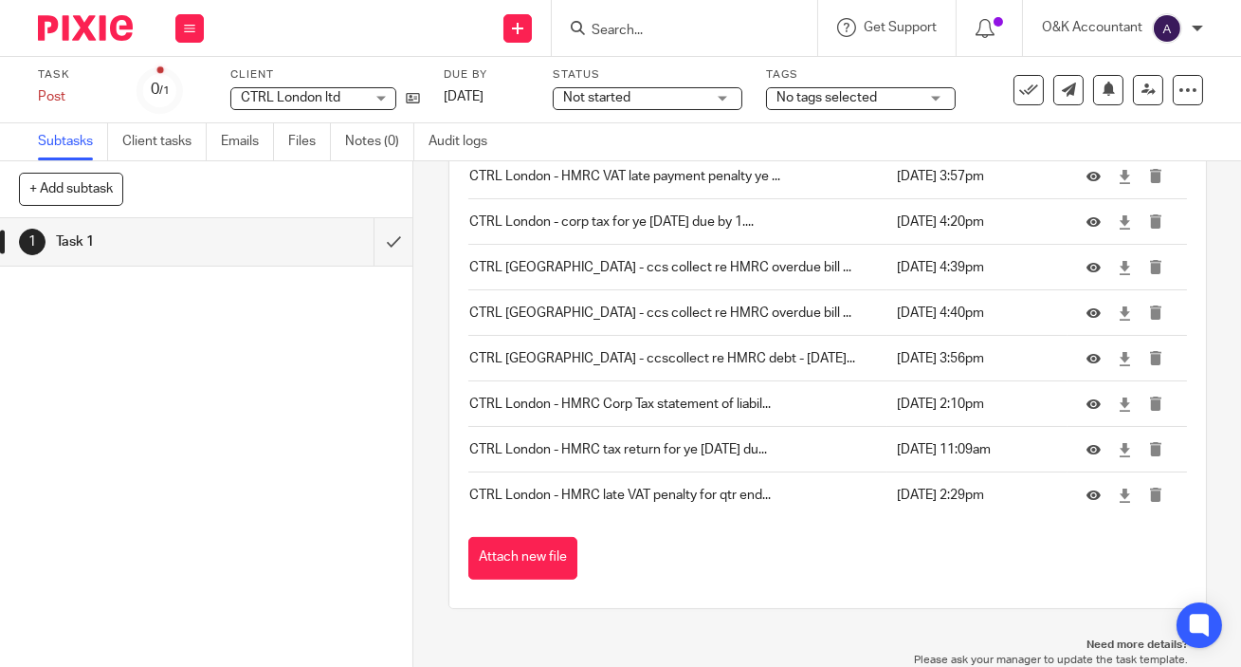
click at [667, 33] on input "Search" at bounding box center [675, 31] width 171 height 17
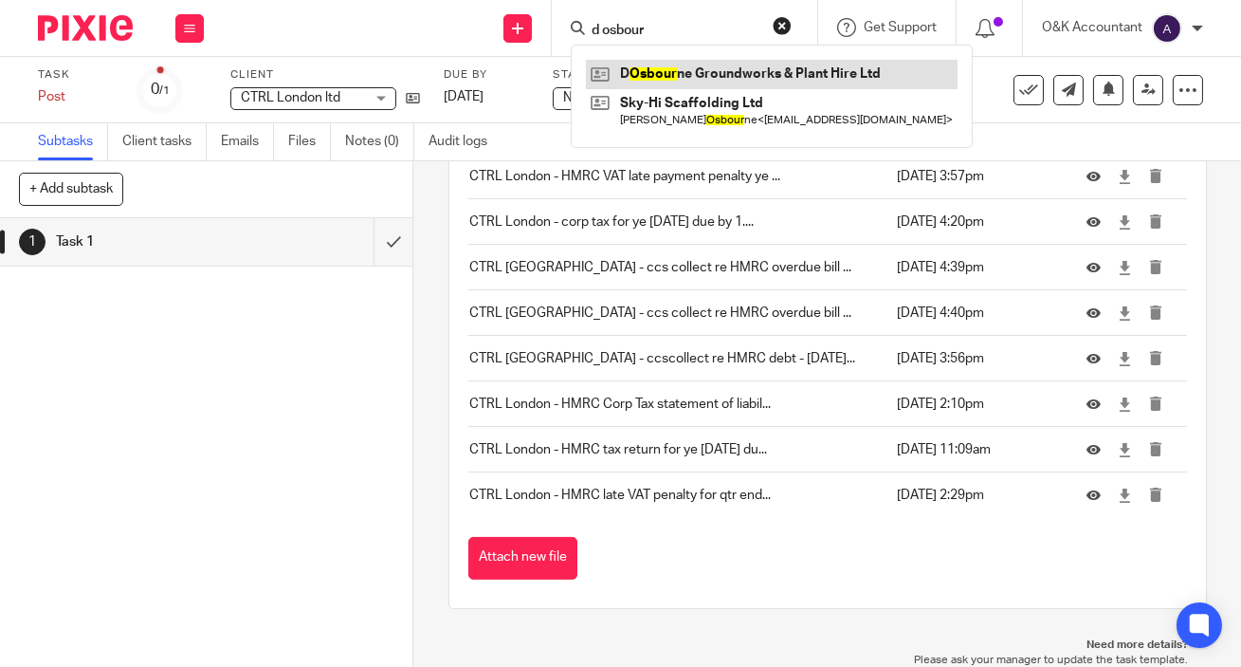
type input "d osbour"
click at [673, 70] on link at bounding box center [772, 74] width 372 height 28
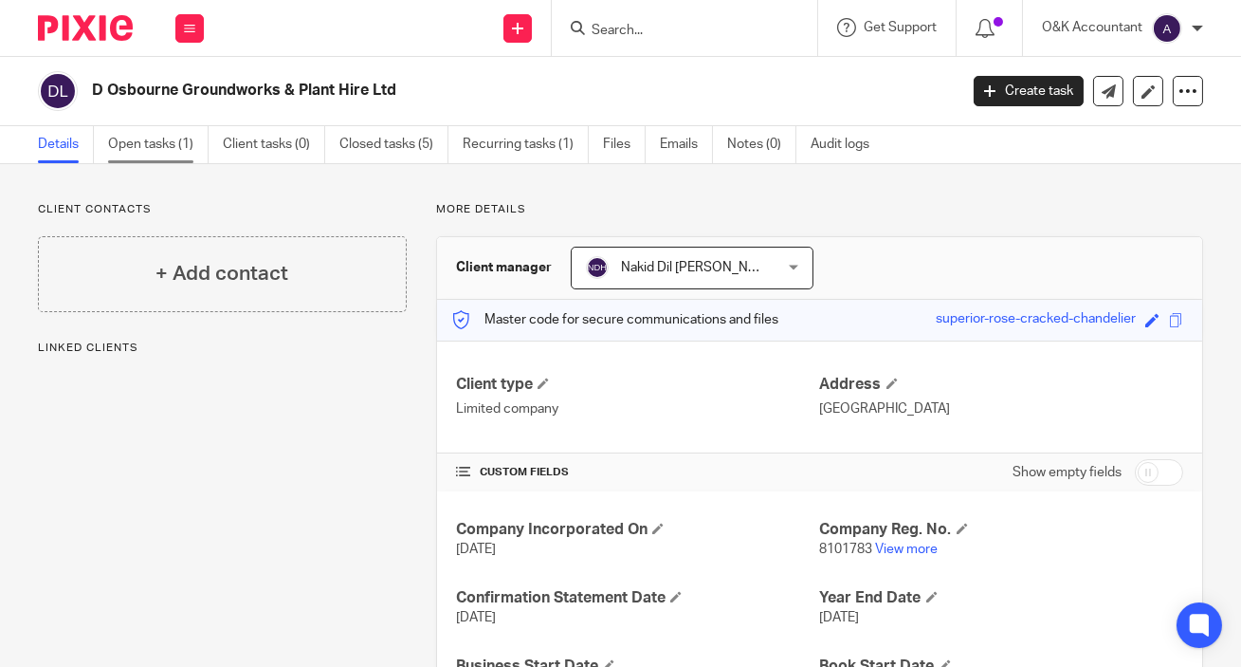
click at [113, 150] on link "Open tasks (1)" at bounding box center [158, 144] width 101 height 37
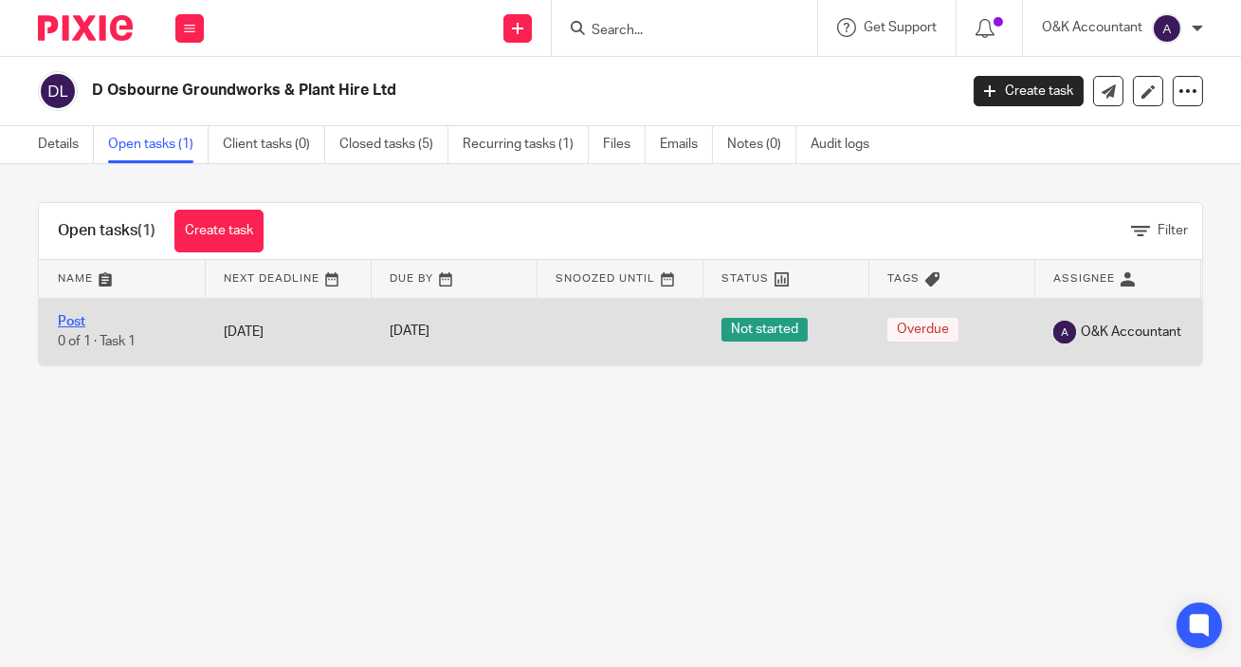
click at [64, 319] on link "Post" at bounding box center [71, 321] width 27 height 13
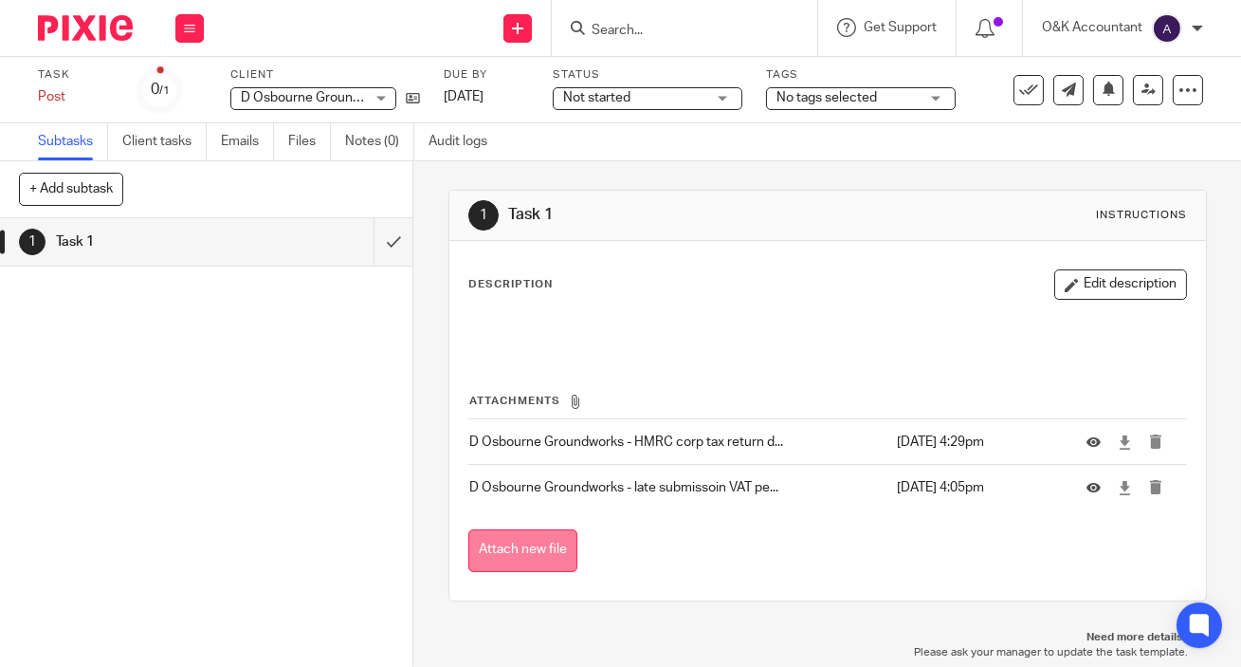
click at [548, 551] on button "Attach new file" at bounding box center [522, 550] width 109 height 43
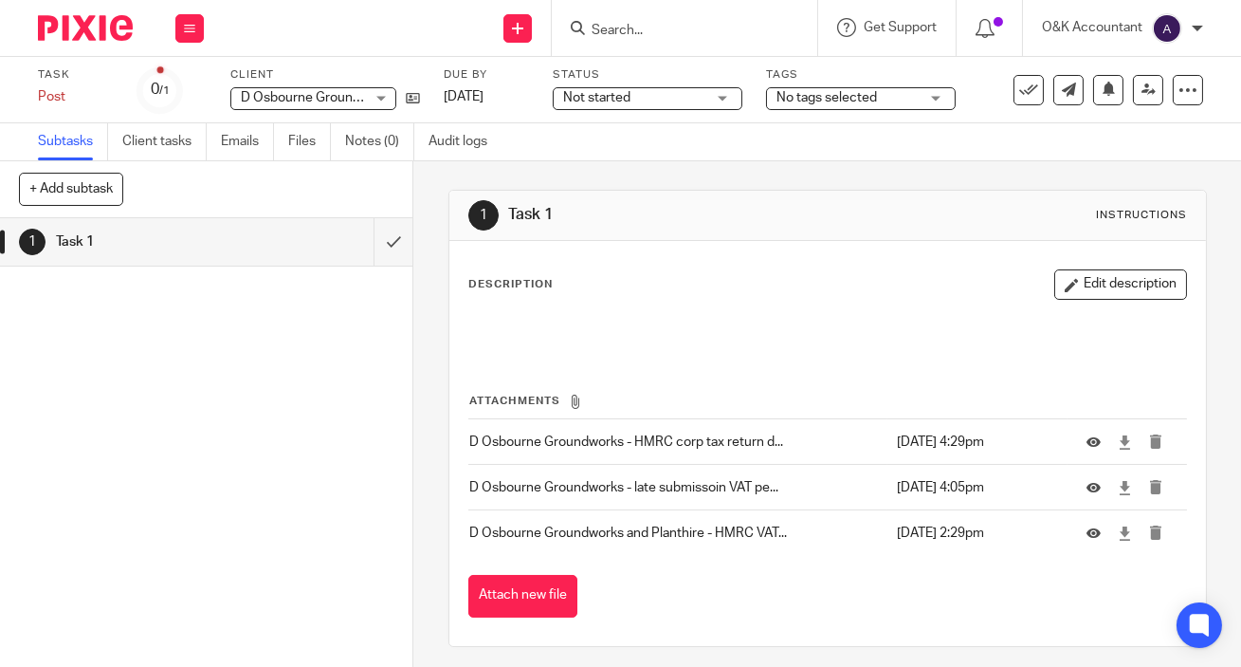
click at [619, 38] on input "Search" at bounding box center [675, 31] width 171 height 17
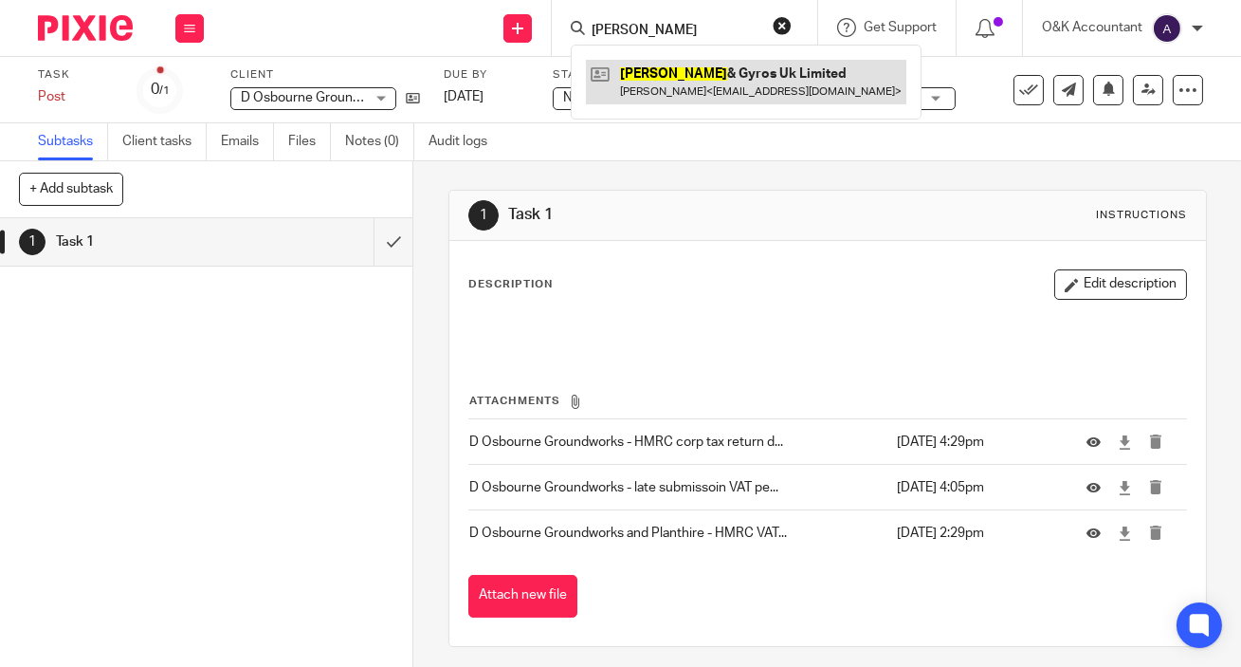
type input "doner"
click at [696, 76] on link at bounding box center [746, 82] width 320 height 44
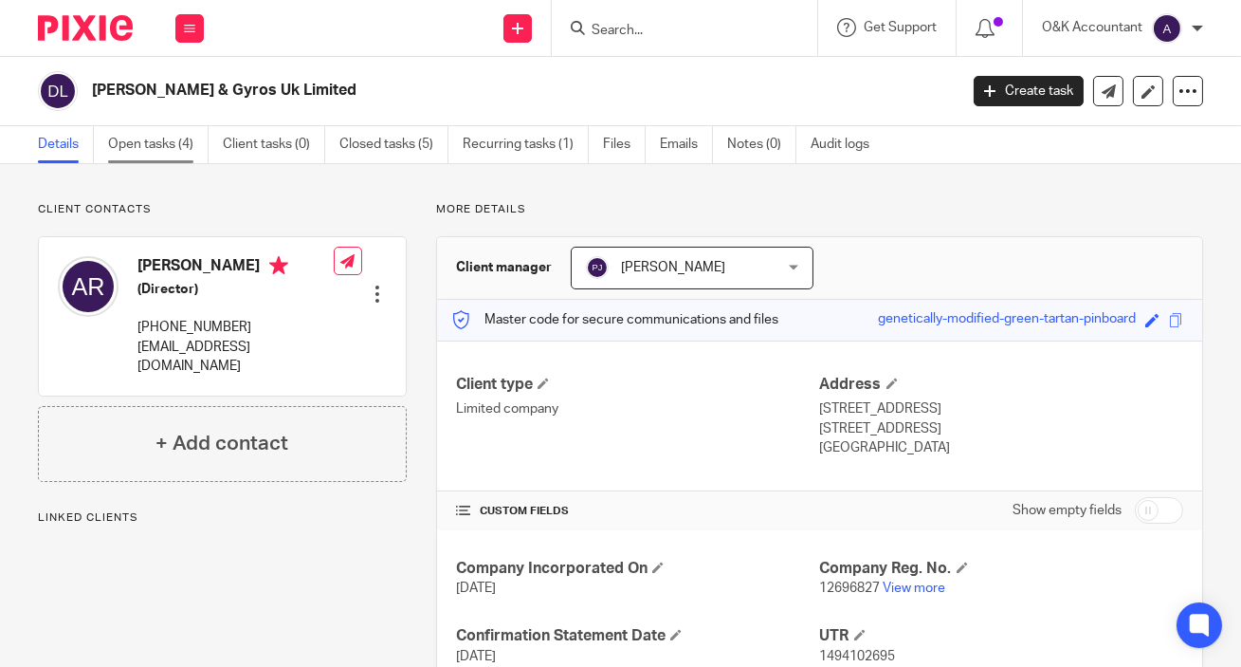
click at [152, 143] on link "Open tasks (4)" at bounding box center [158, 144] width 101 height 37
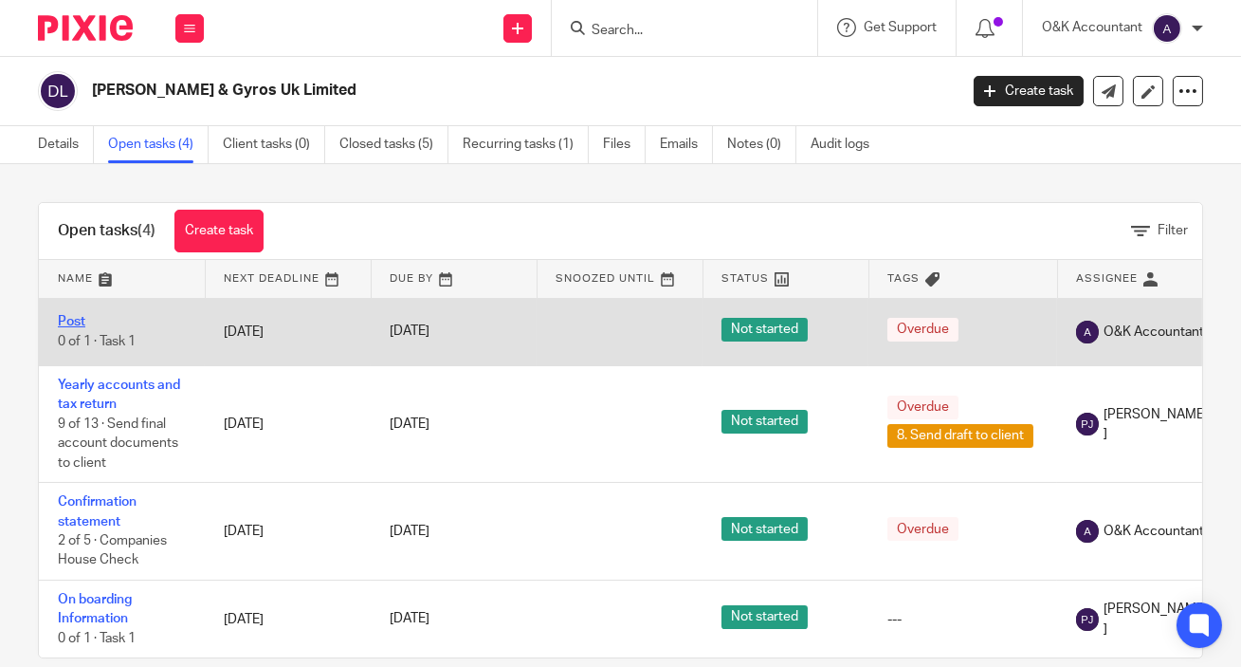
click at [67, 322] on link "Post" at bounding box center [71, 321] width 27 height 13
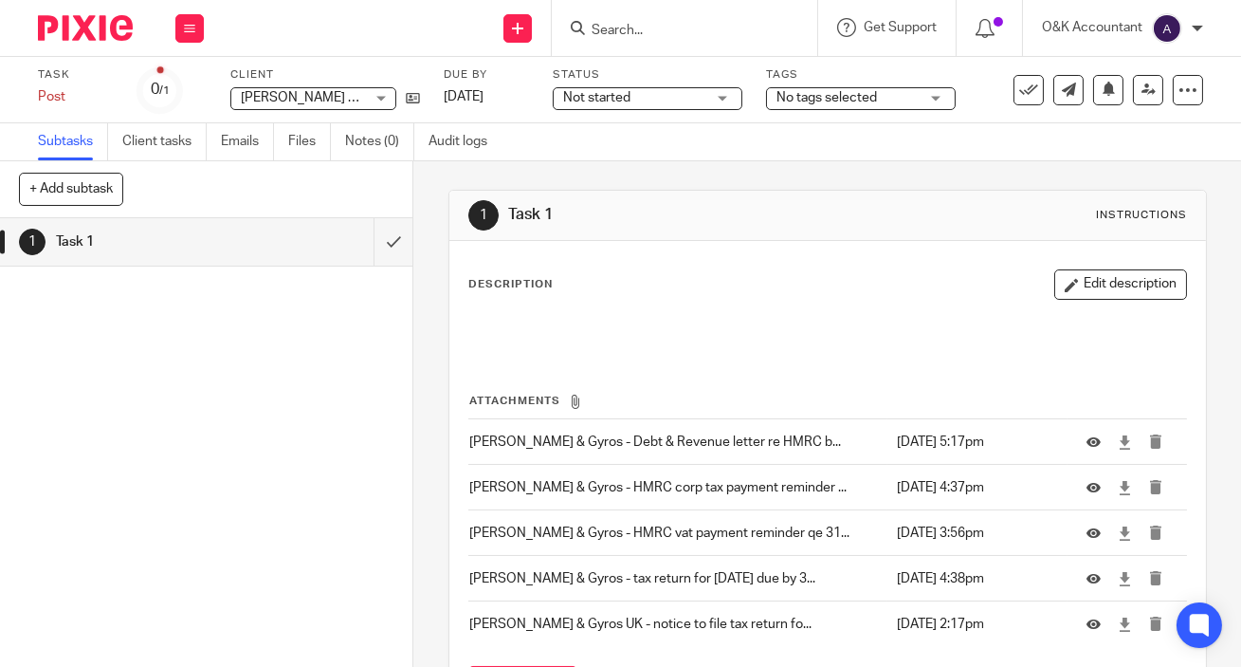
scroll to position [129, 0]
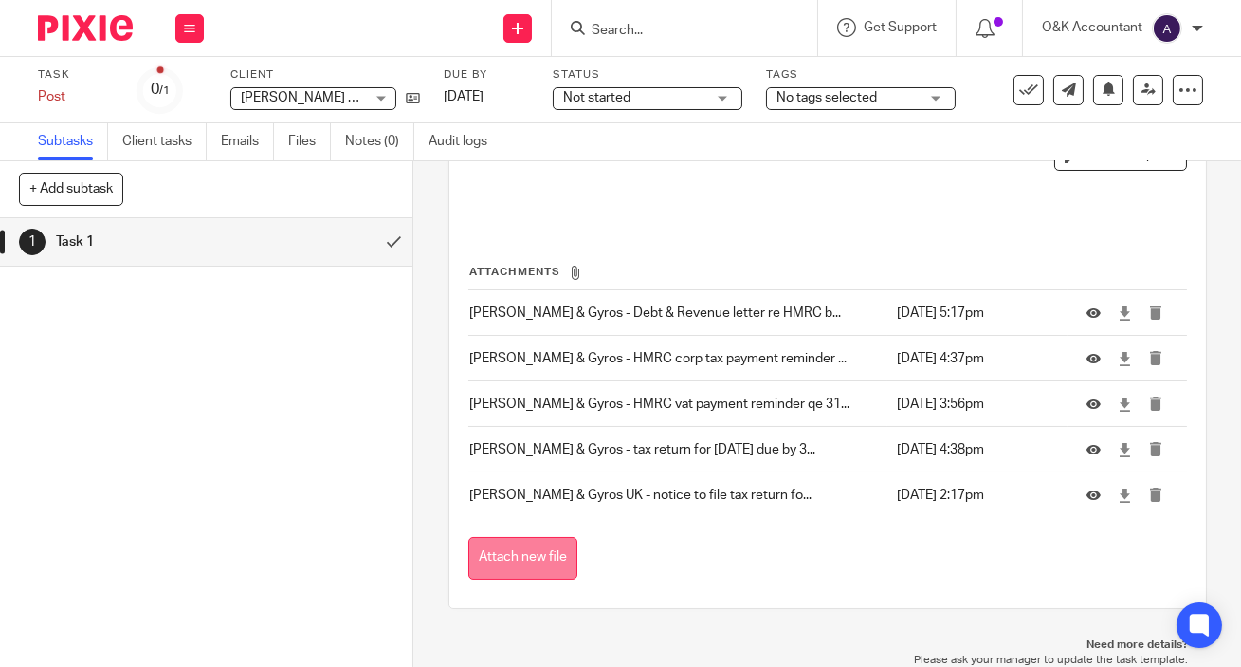
click at [534, 546] on button "Attach new file" at bounding box center [522, 558] width 109 height 43
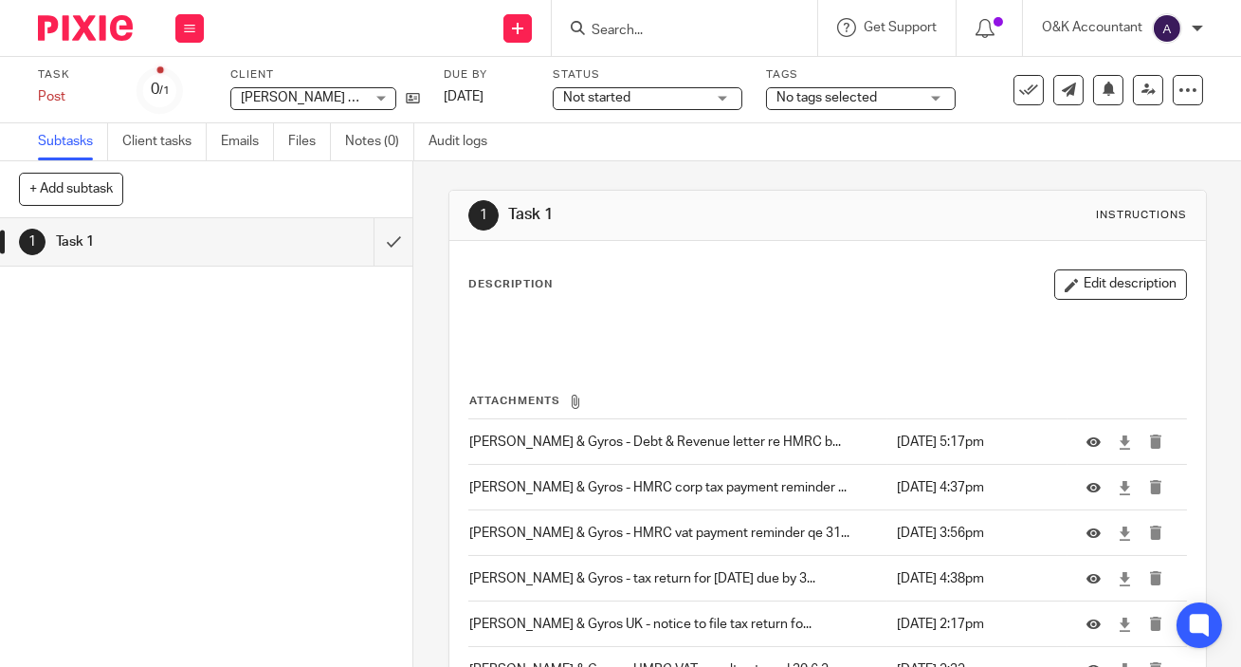
click at [674, 17] on form at bounding box center [691, 28] width 202 height 24
click at [693, 43] on div at bounding box center [684, 28] width 265 height 56
click at [690, 32] on input "Search" at bounding box center [675, 31] width 171 height 17
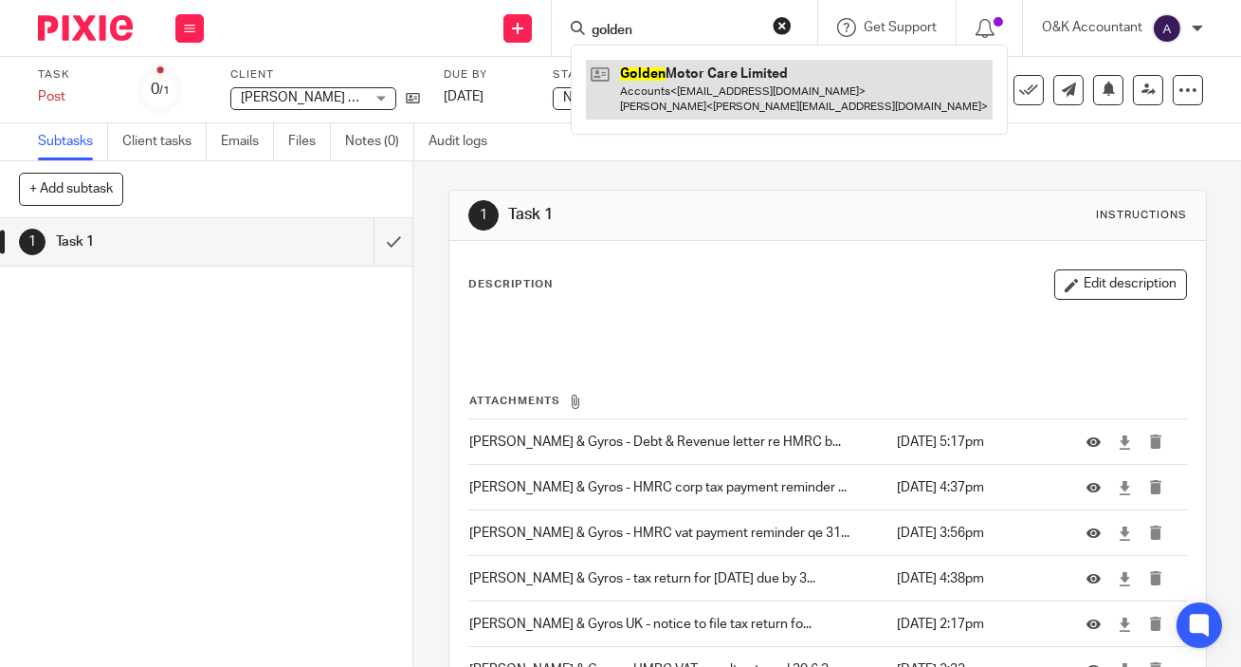
type input "golden"
click at [684, 96] on link at bounding box center [789, 89] width 407 height 59
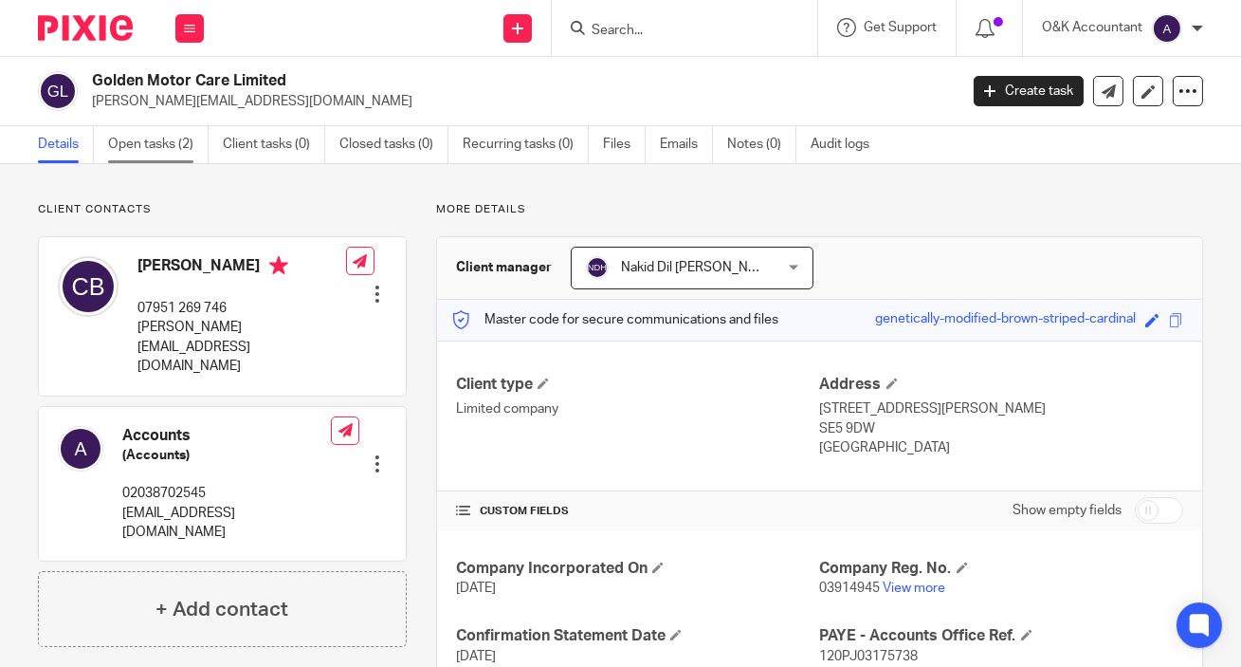
click at [149, 136] on link "Open tasks (2)" at bounding box center [158, 144] width 101 height 37
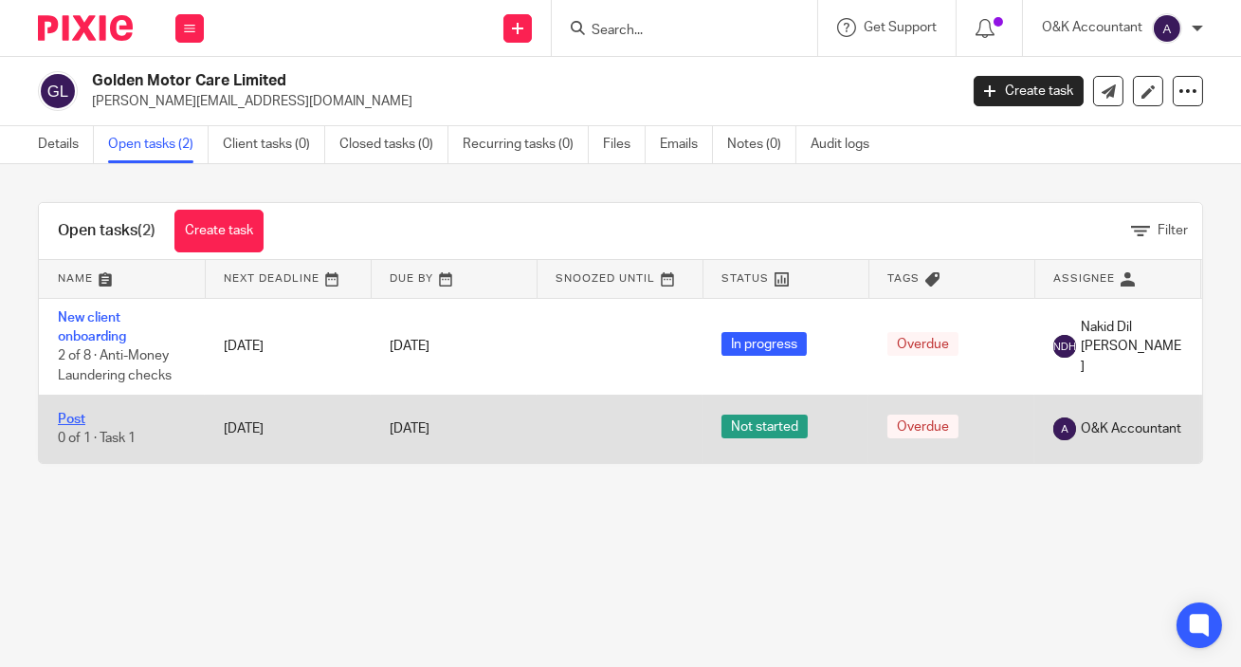
click at [62, 418] on link "Post" at bounding box center [71, 418] width 27 height 13
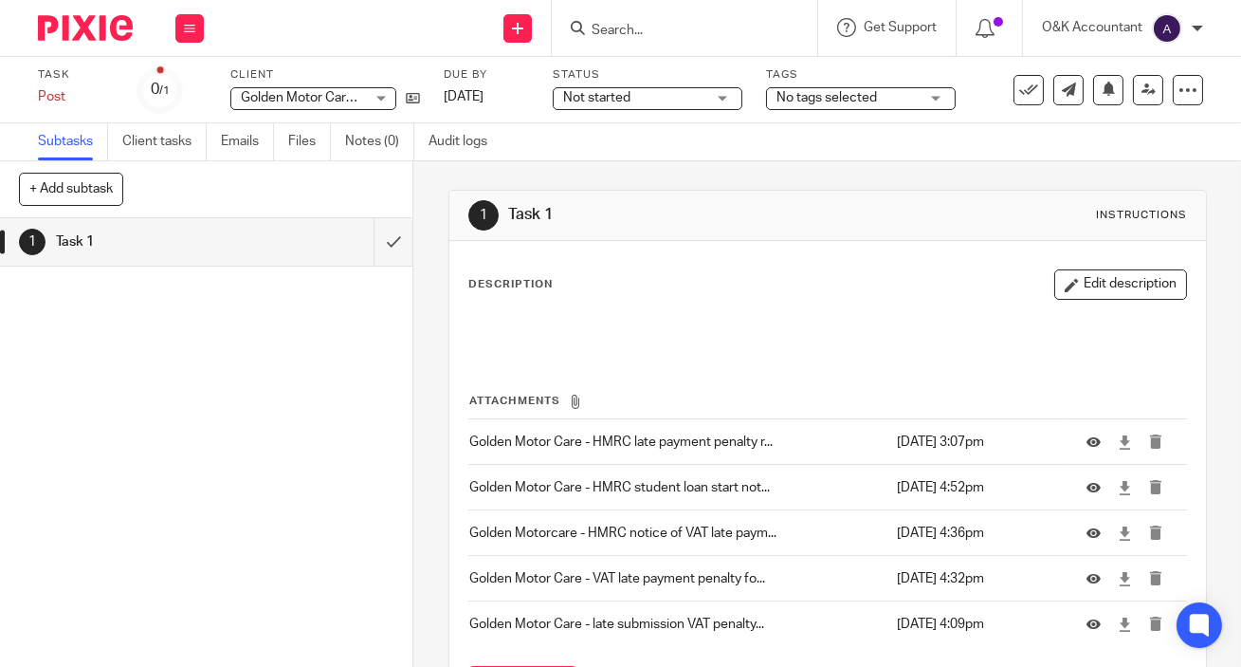
scroll to position [129, 0]
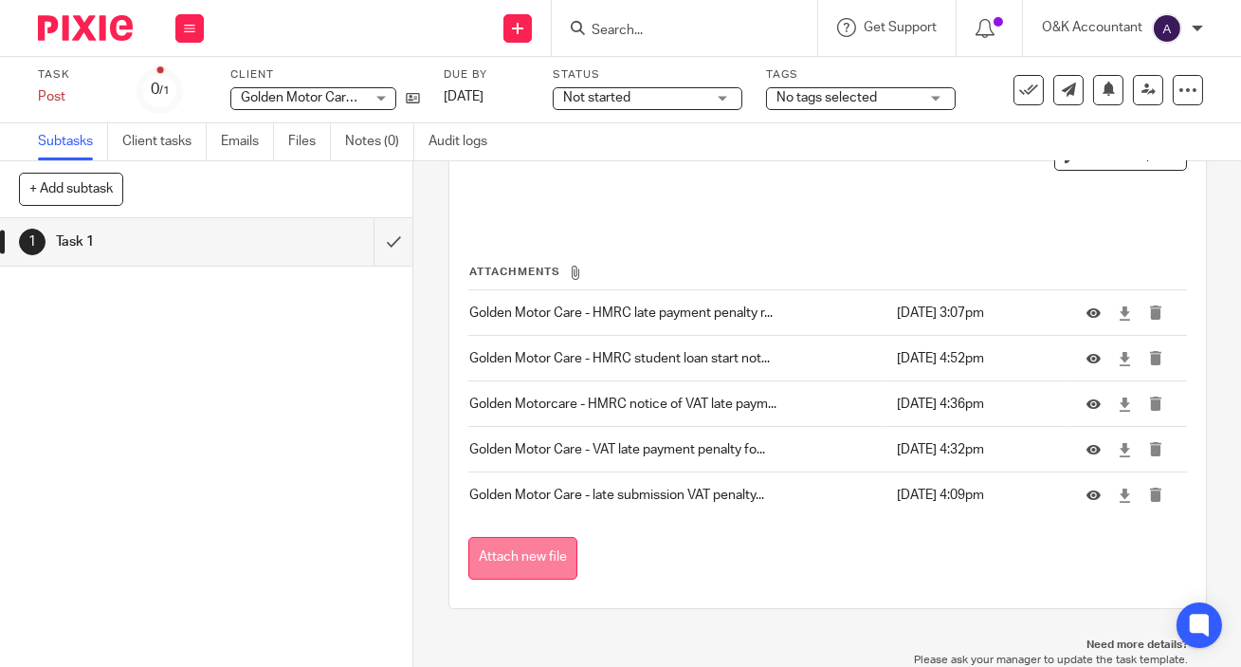
click at [536, 548] on button "Attach new file" at bounding box center [522, 558] width 109 height 43
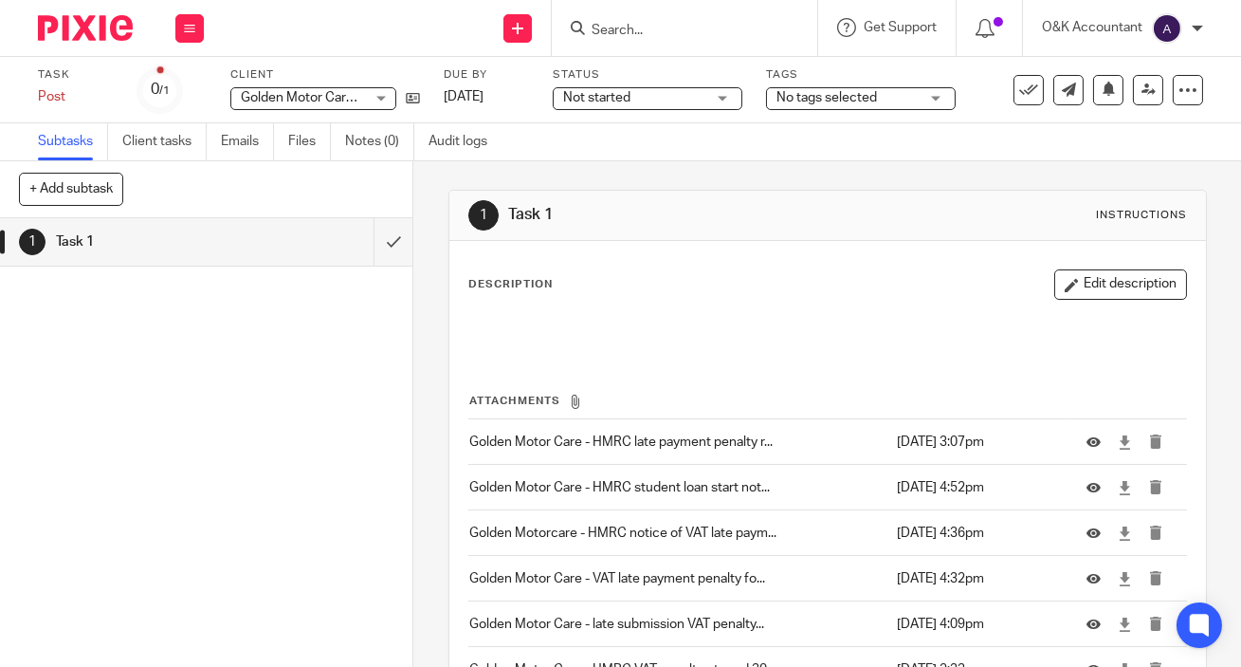
click at [650, 27] on input "Search" at bounding box center [675, 31] width 171 height 17
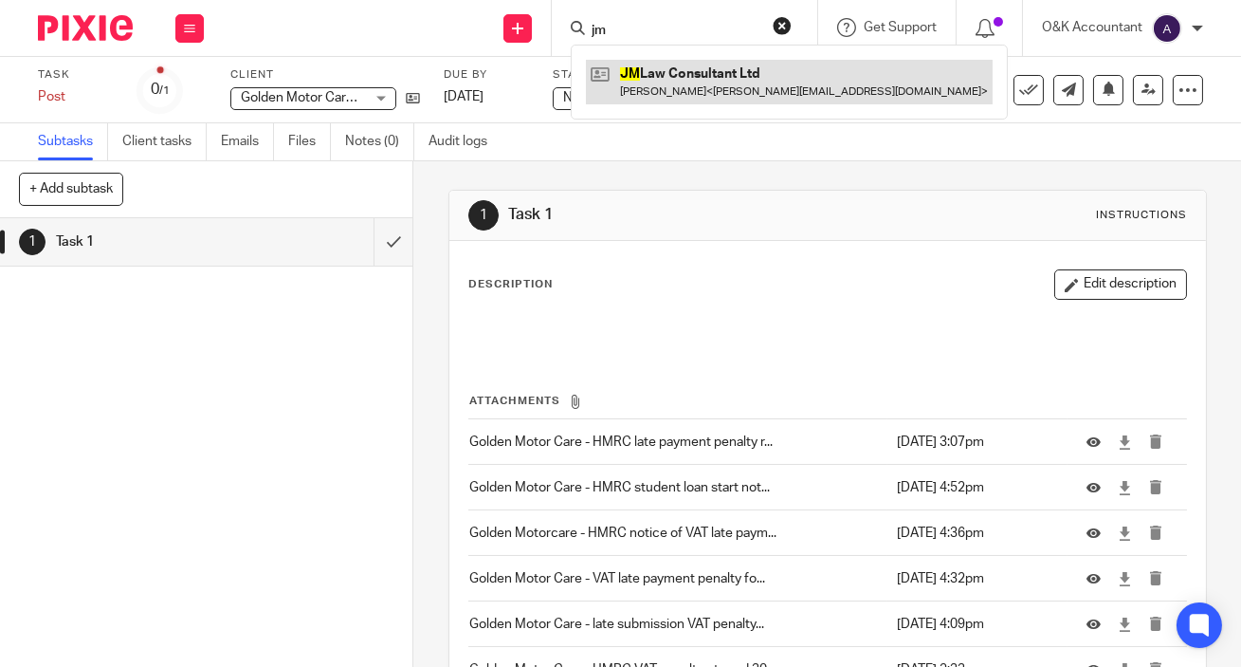
type input "jm"
click at [666, 64] on link at bounding box center [789, 82] width 407 height 44
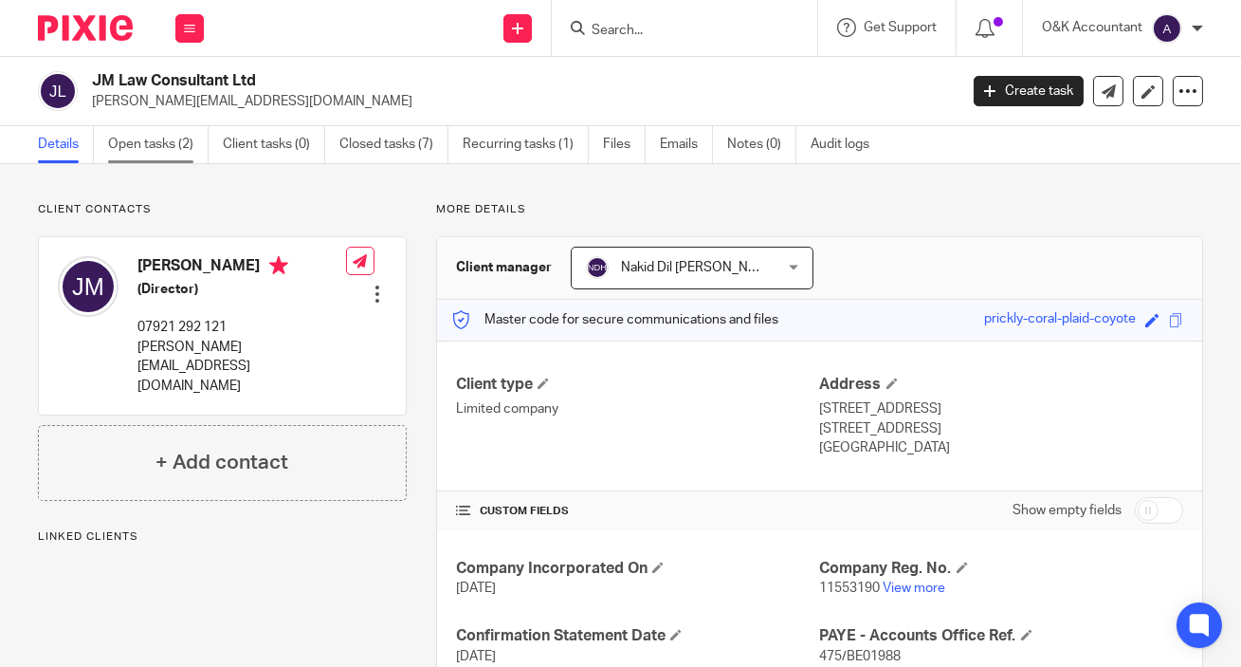
click at [118, 152] on link "Open tasks (2)" at bounding box center [158, 144] width 101 height 37
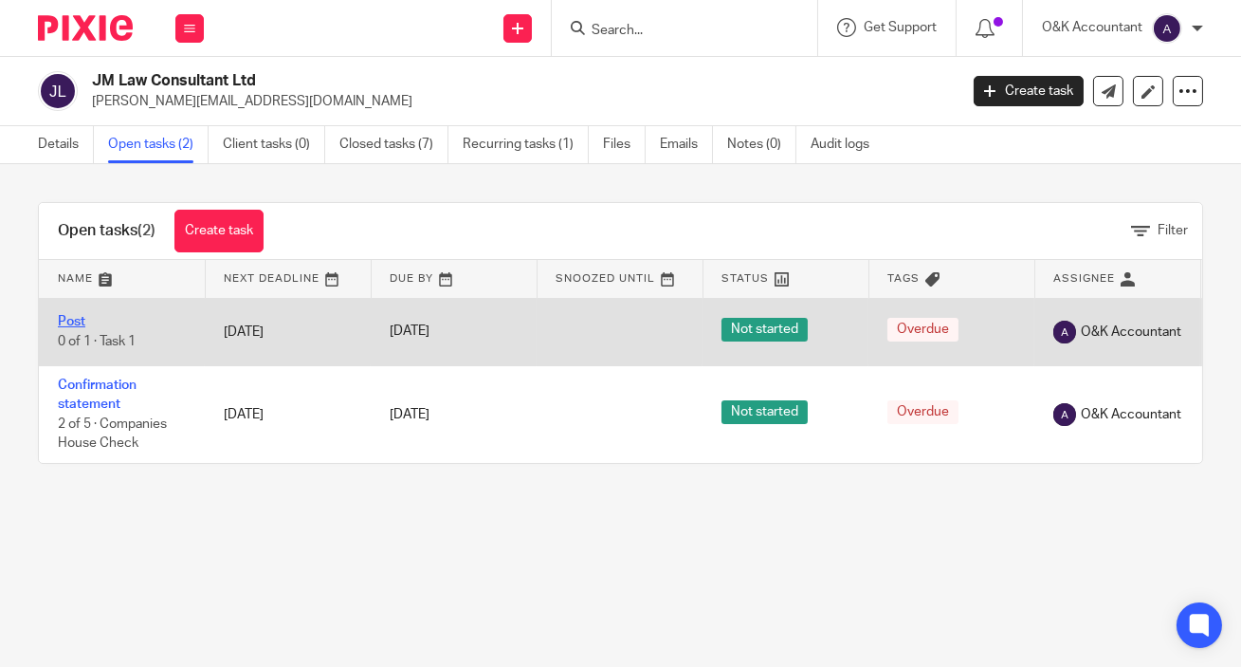
click at [62, 322] on link "Post" at bounding box center [71, 321] width 27 height 13
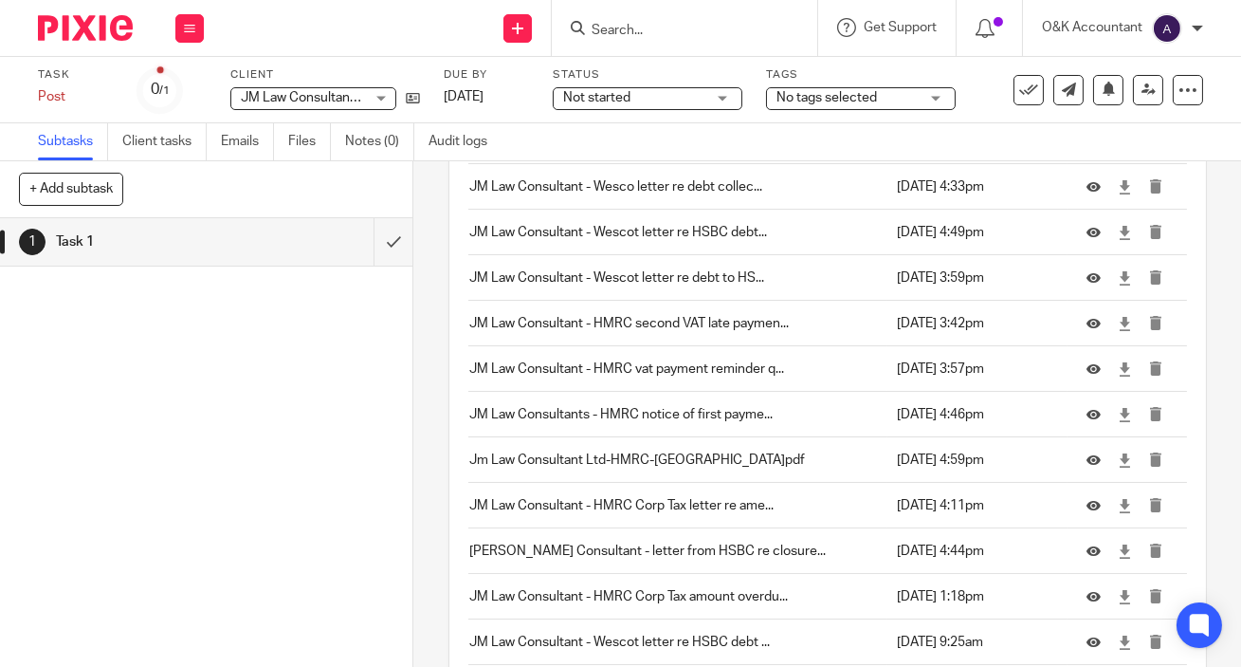
scroll to position [1312, 0]
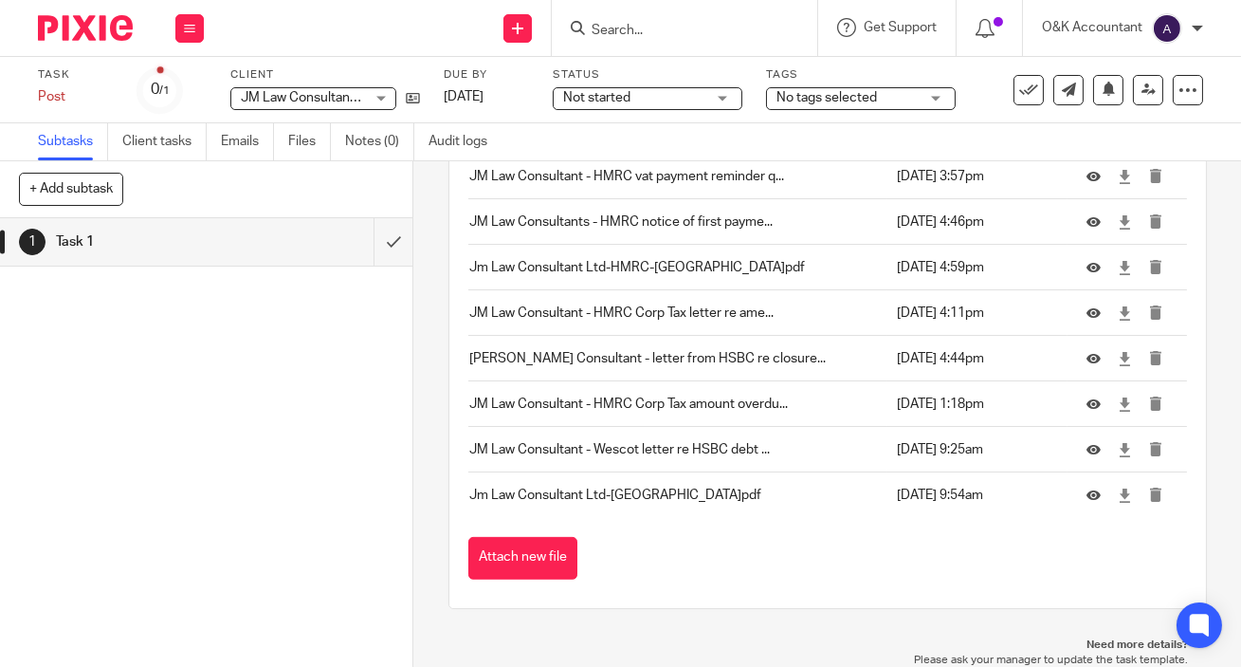
drag, startPoint x: 558, startPoint y: 556, endPoint x: 550, endPoint y: 543, distance: 14.5
click at [555, 554] on button "Attach new file" at bounding box center [522, 558] width 109 height 43
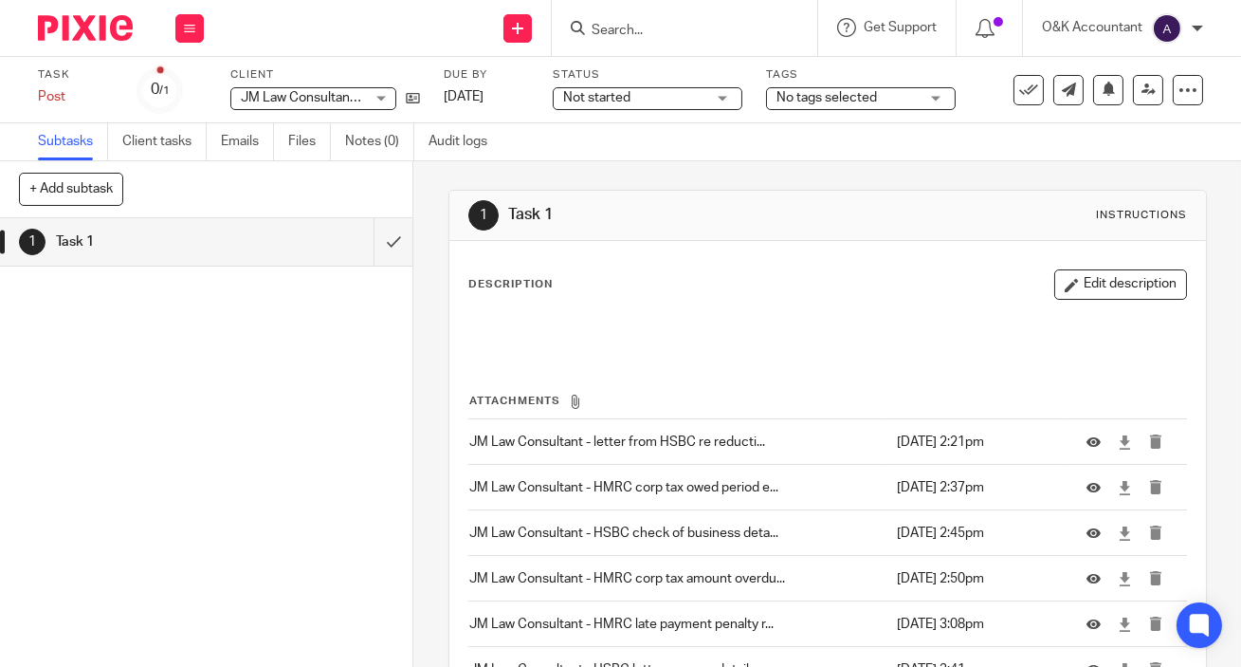
click at [606, 28] on input "Search" at bounding box center [675, 31] width 171 height 17
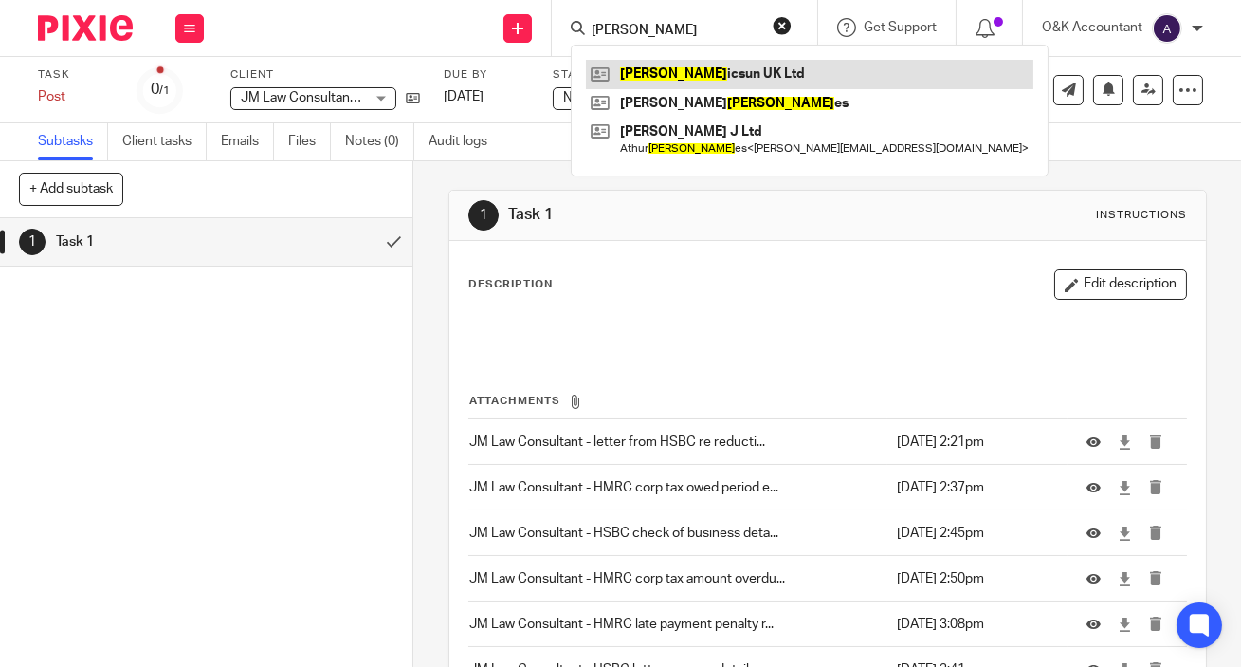
type input "jon"
click at [668, 67] on link at bounding box center [810, 74] width 448 height 28
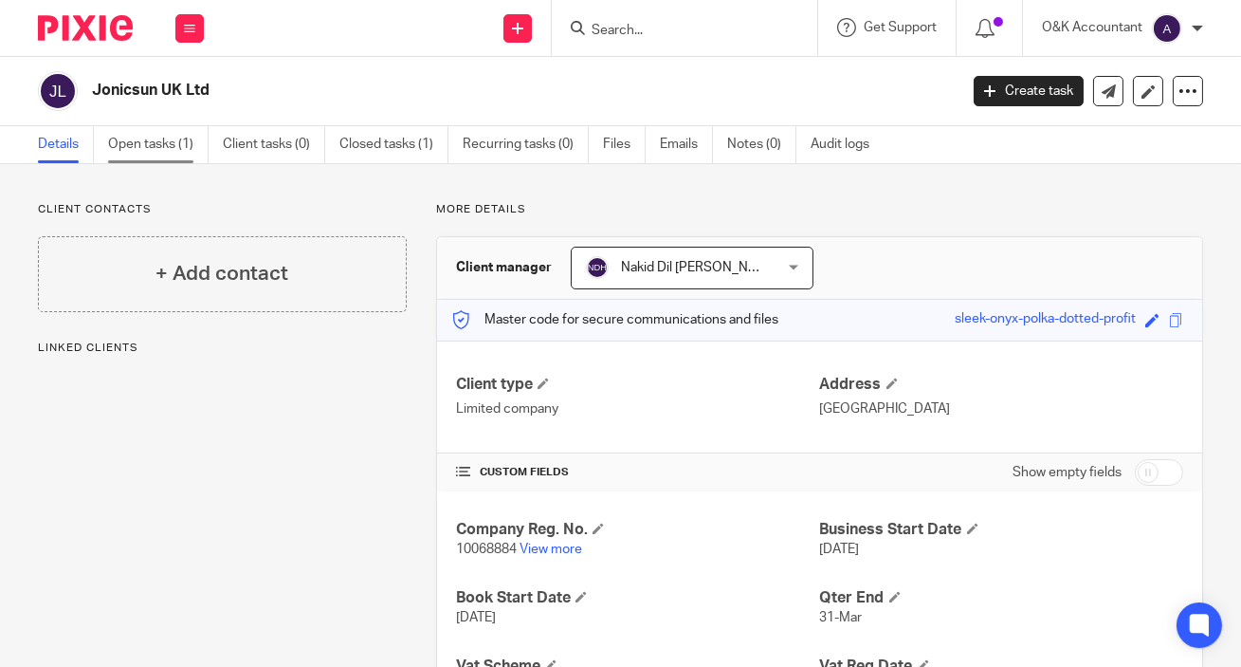
click at [165, 139] on link "Open tasks (1)" at bounding box center [158, 144] width 101 height 37
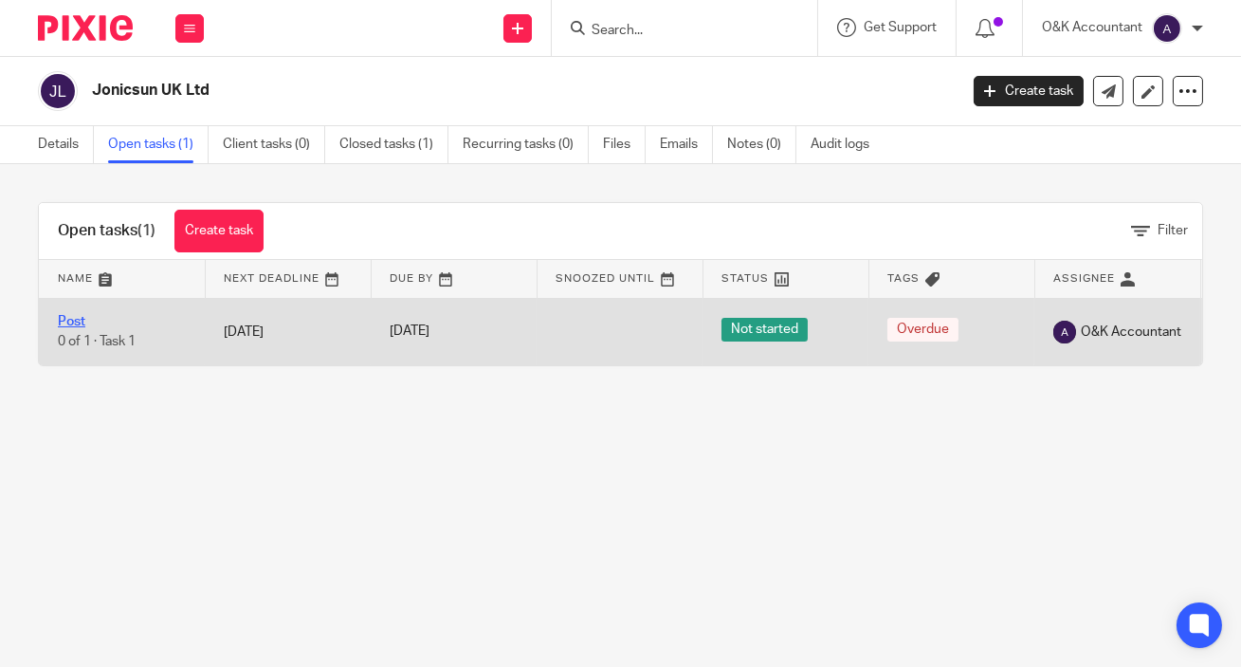
click at [58, 318] on link "Post" at bounding box center [71, 321] width 27 height 13
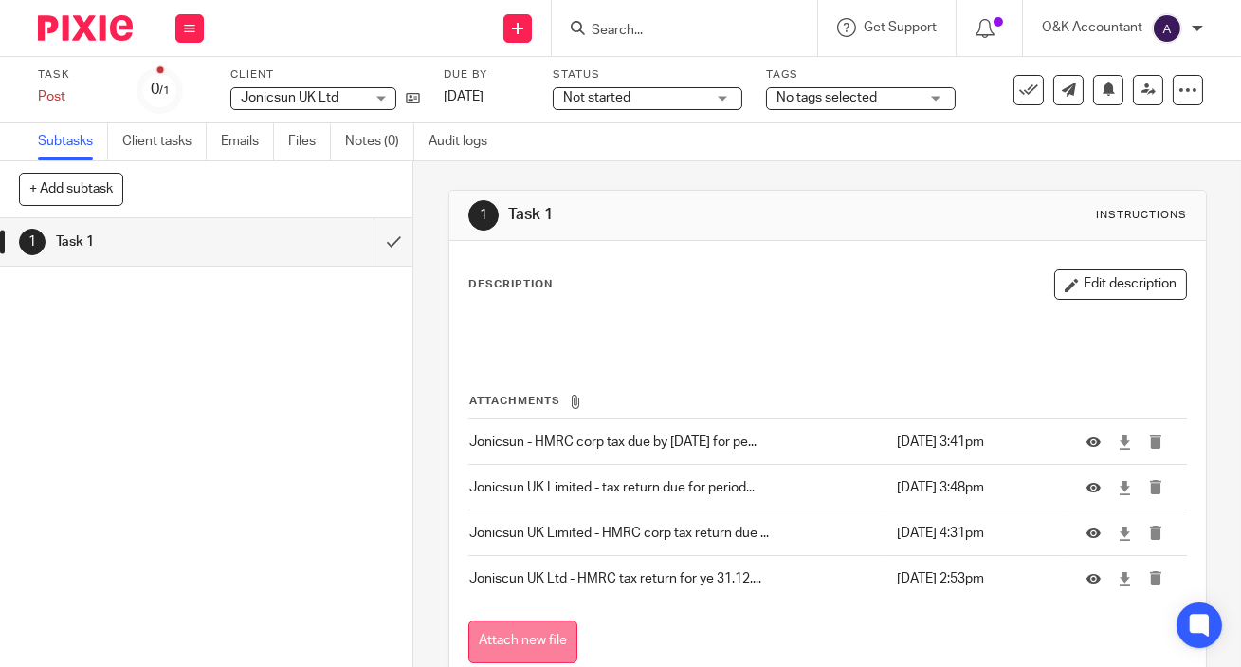
click at [531, 625] on button "Attach new file" at bounding box center [522, 641] width 109 height 43
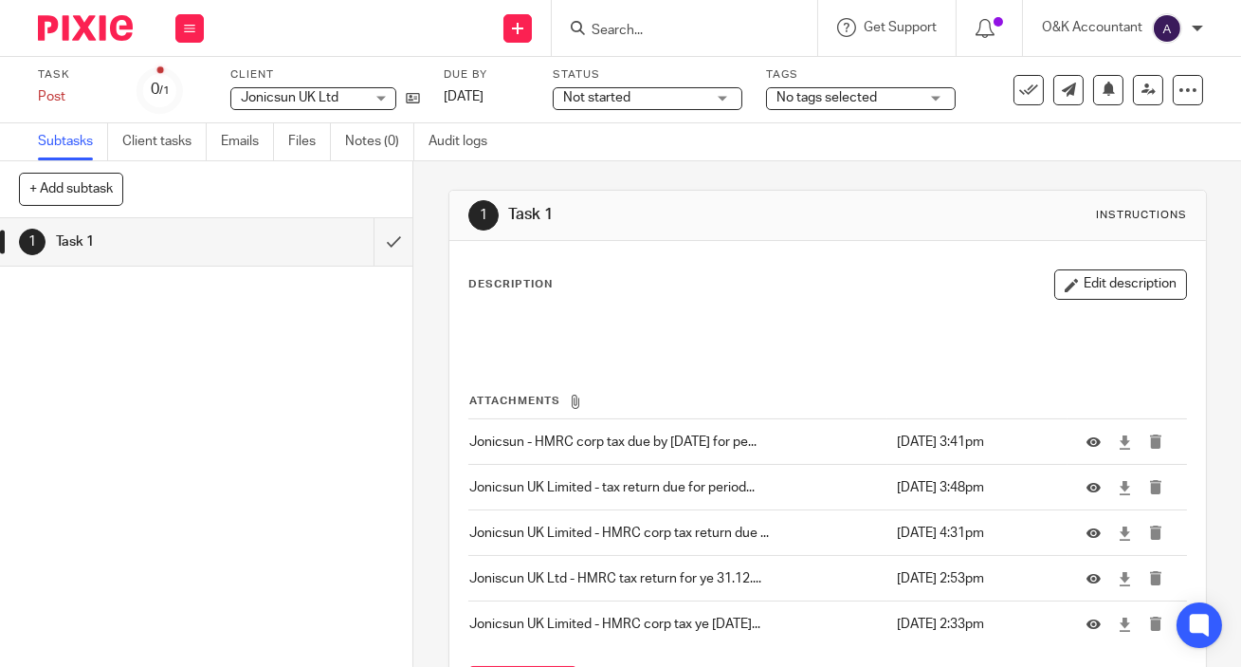
click at [627, 25] on input "Search" at bounding box center [675, 31] width 171 height 17
type input "KTG"
click at [683, 66] on link at bounding box center [703, 74] width 235 height 28
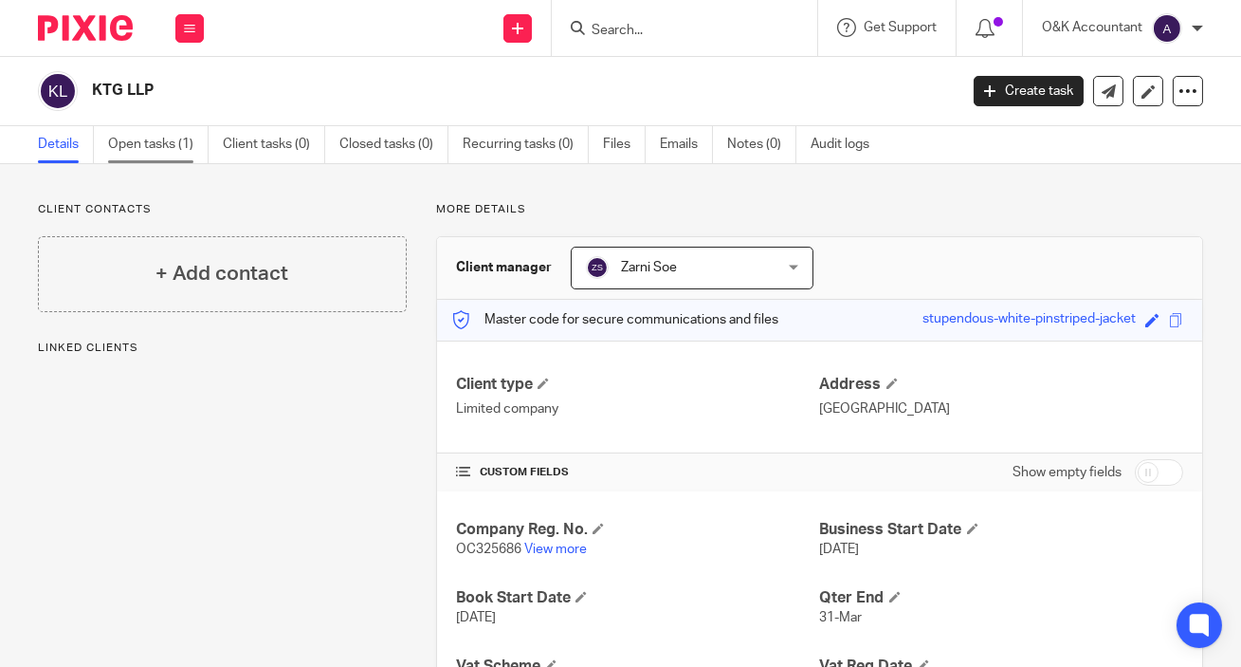
click at [124, 142] on link "Open tasks (1)" at bounding box center [158, 144] width 101 height 37
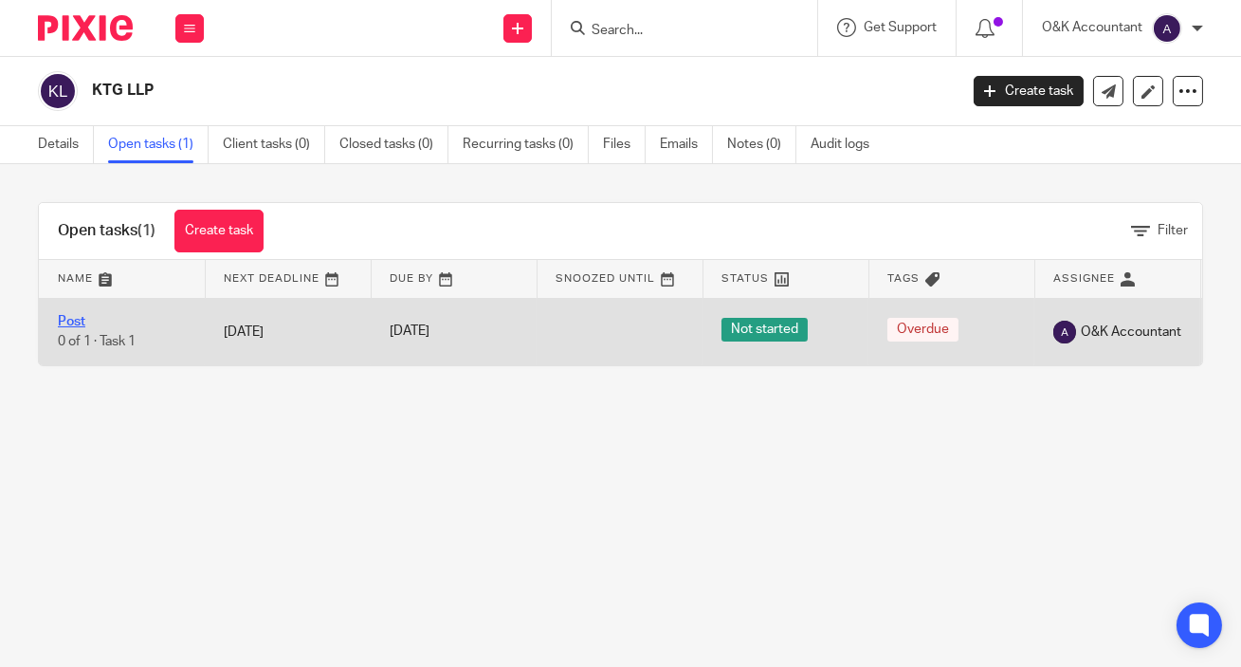
click at [77, 316] on link "Post" at bounding box center [71, 321] width 27 height 13
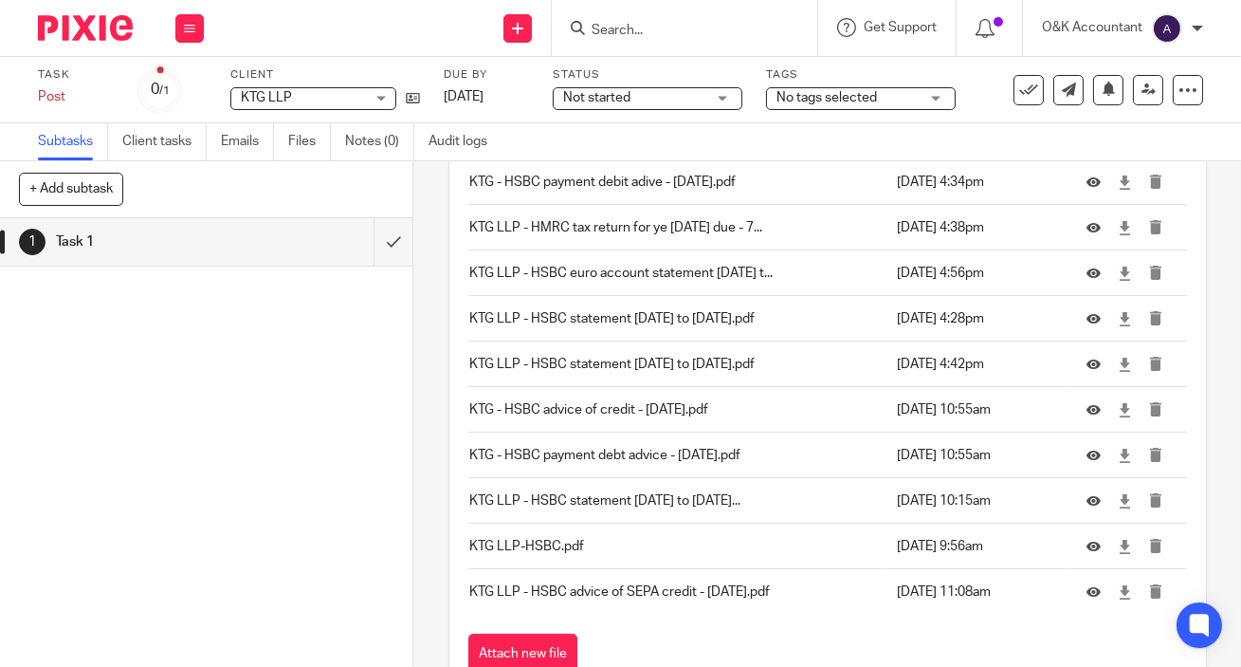
scroll to position [1130, 0]
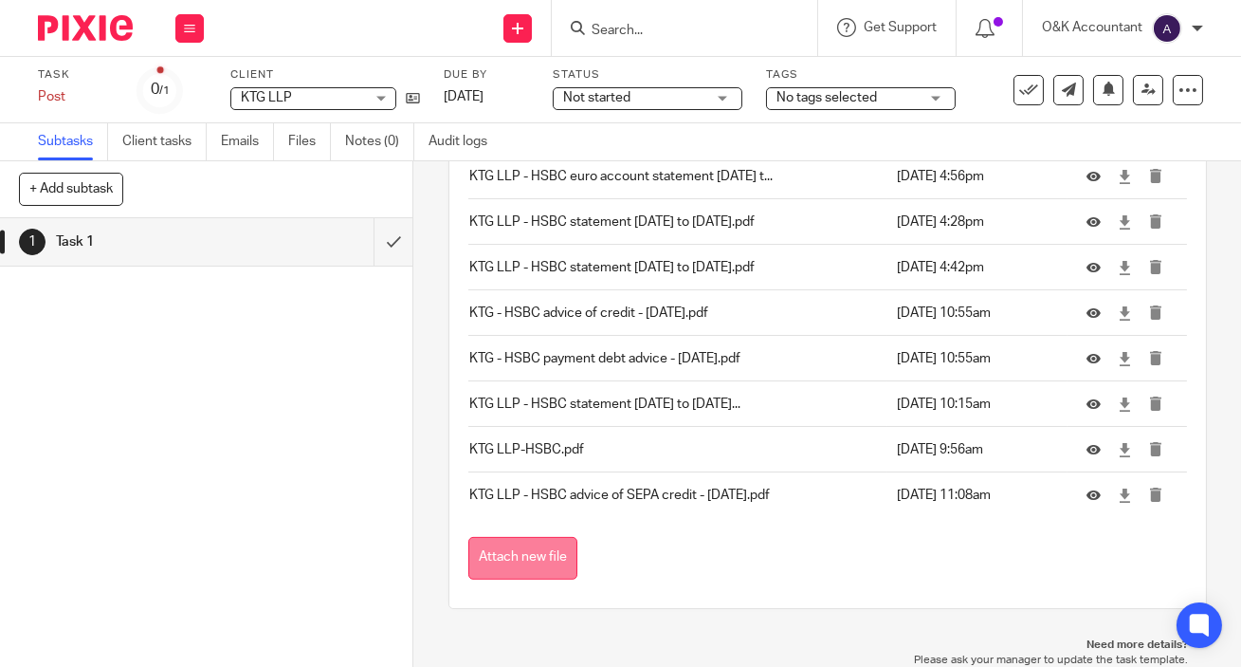
click at [513, 556] on button "Attach new file" at bounding box center [522, 558] width 109 height 43
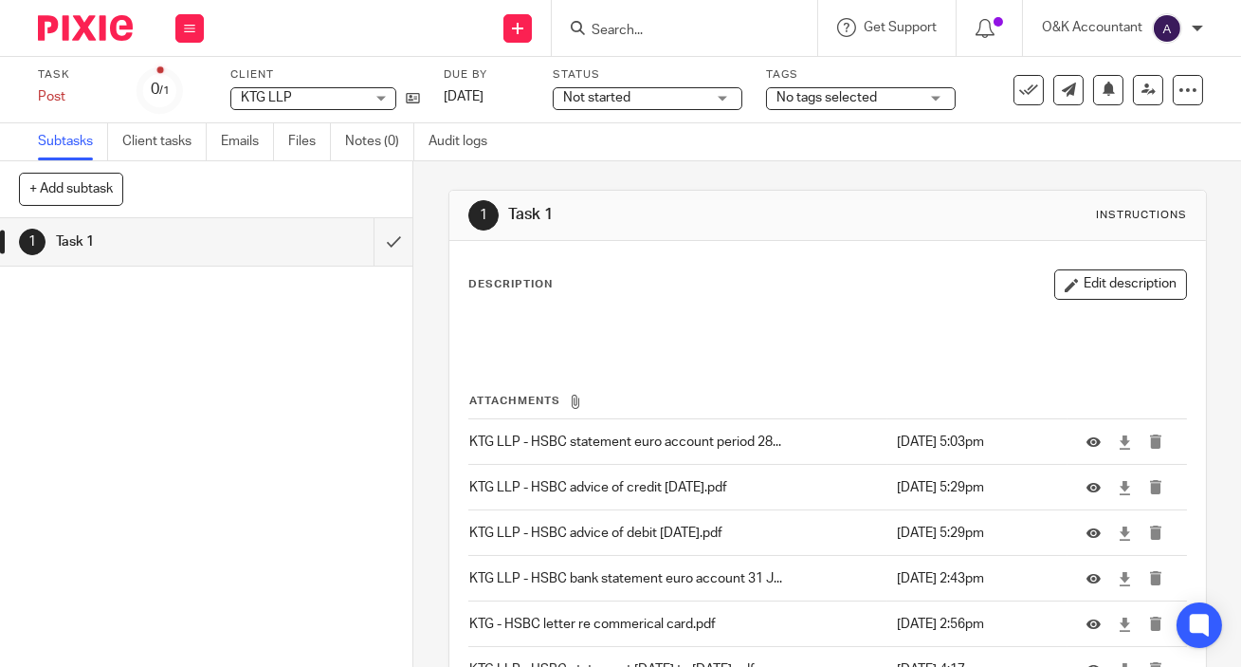
click at [665, 37] on input "Search" at bounding box center [675, 31] width 171 height 17
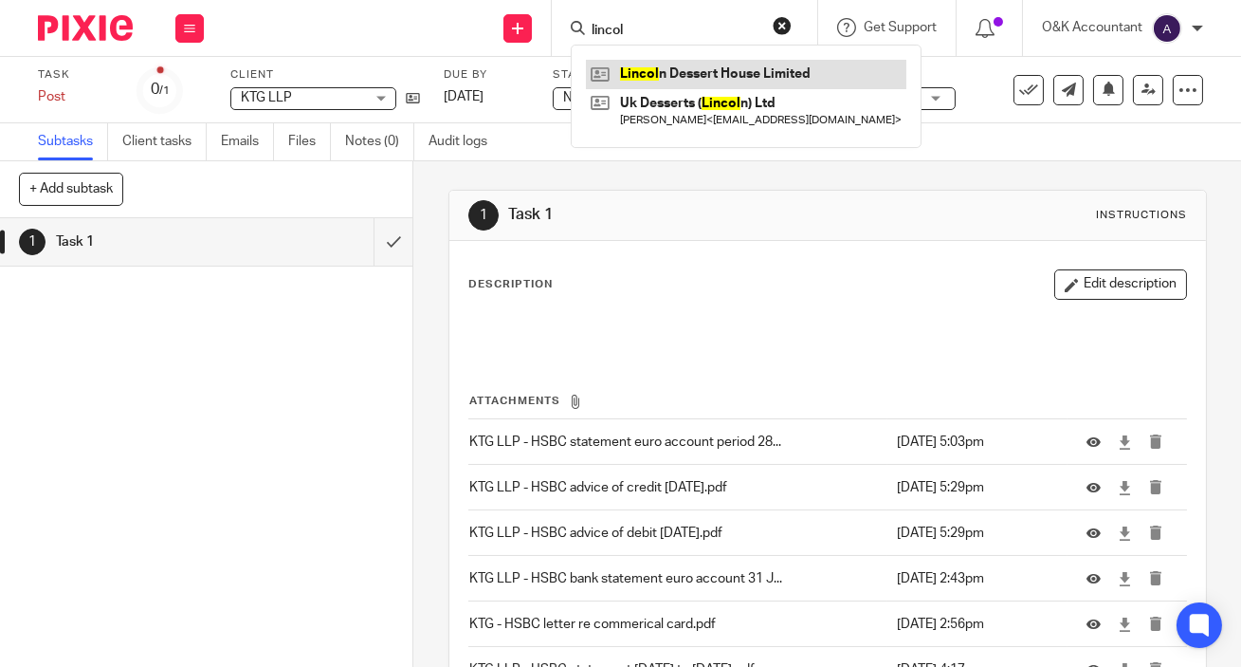
type input "lincol"
click at [670, 70] on link at bounding box center [746, 74] width 320 height 28
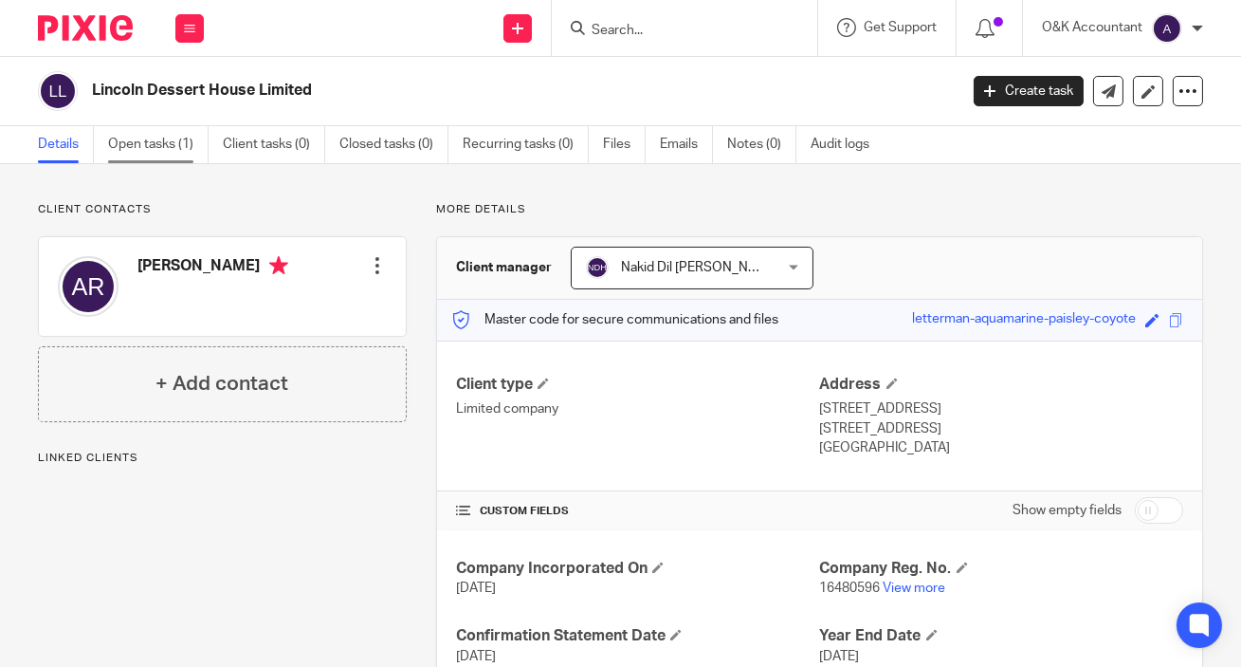
click at [159, 149] on link "Open tasks (1)" at bounding box center [158, 144] width 101 height 37
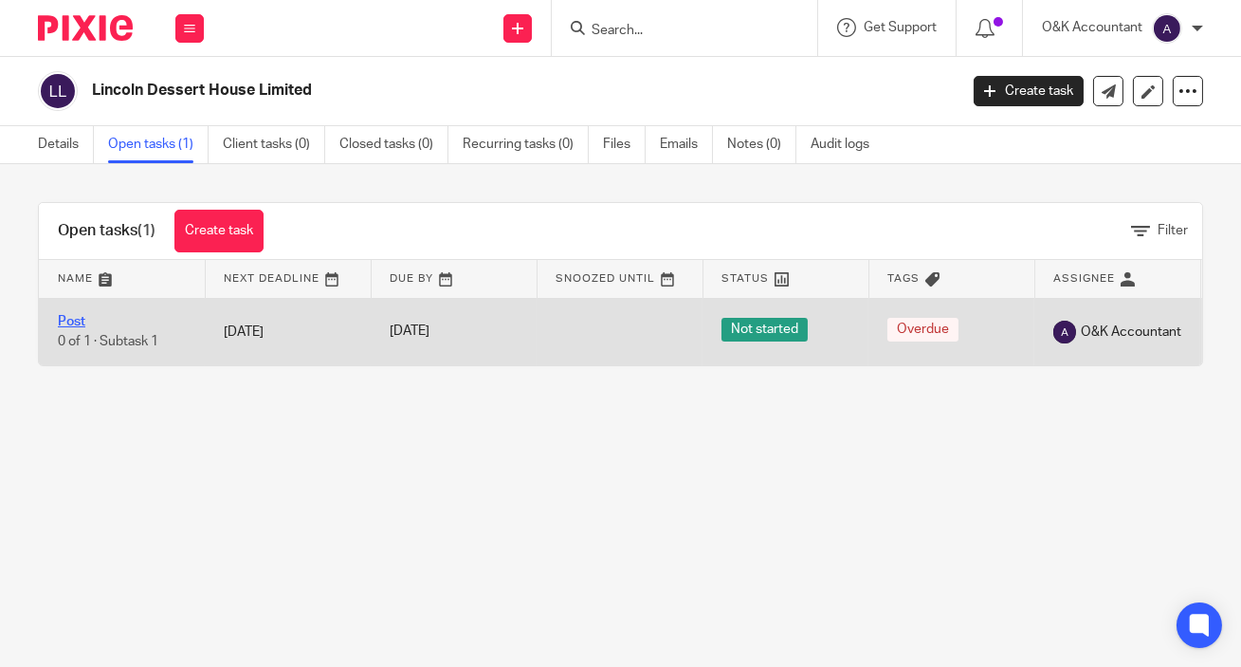
click at [65, 315] on link "Post" at bounding box center [71, 321] width 27 height 13
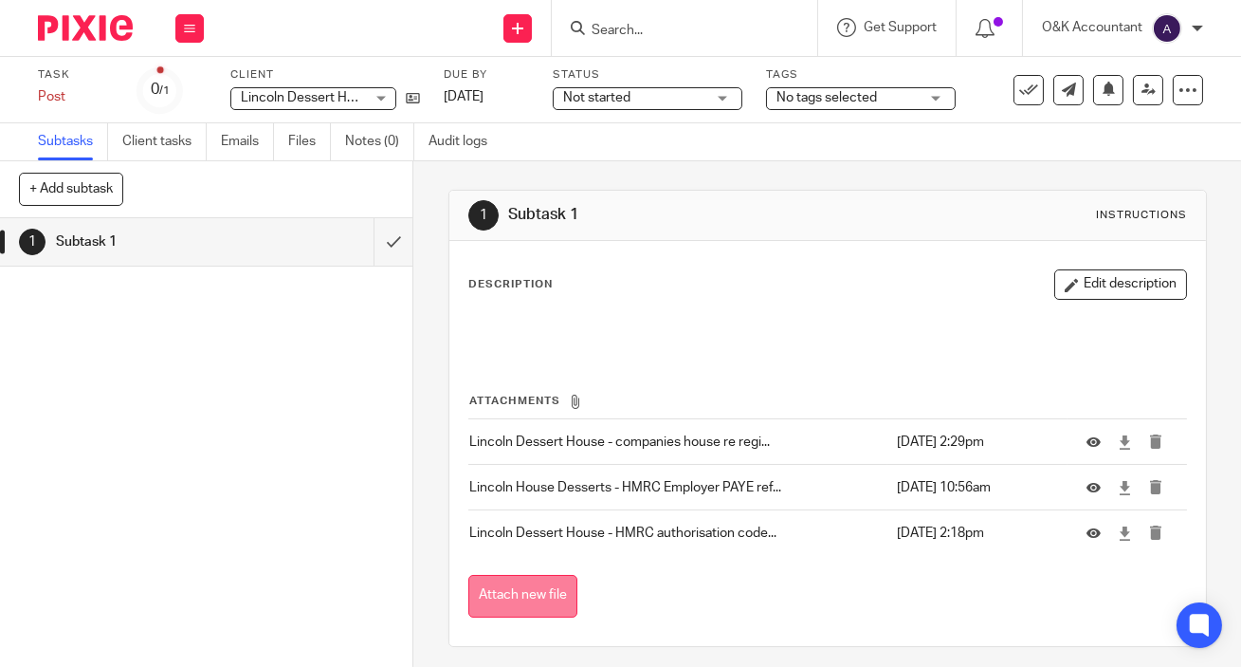
click at [482, 595] on button "Attach new file" at bounding box center [522, 596] width 109 height 43
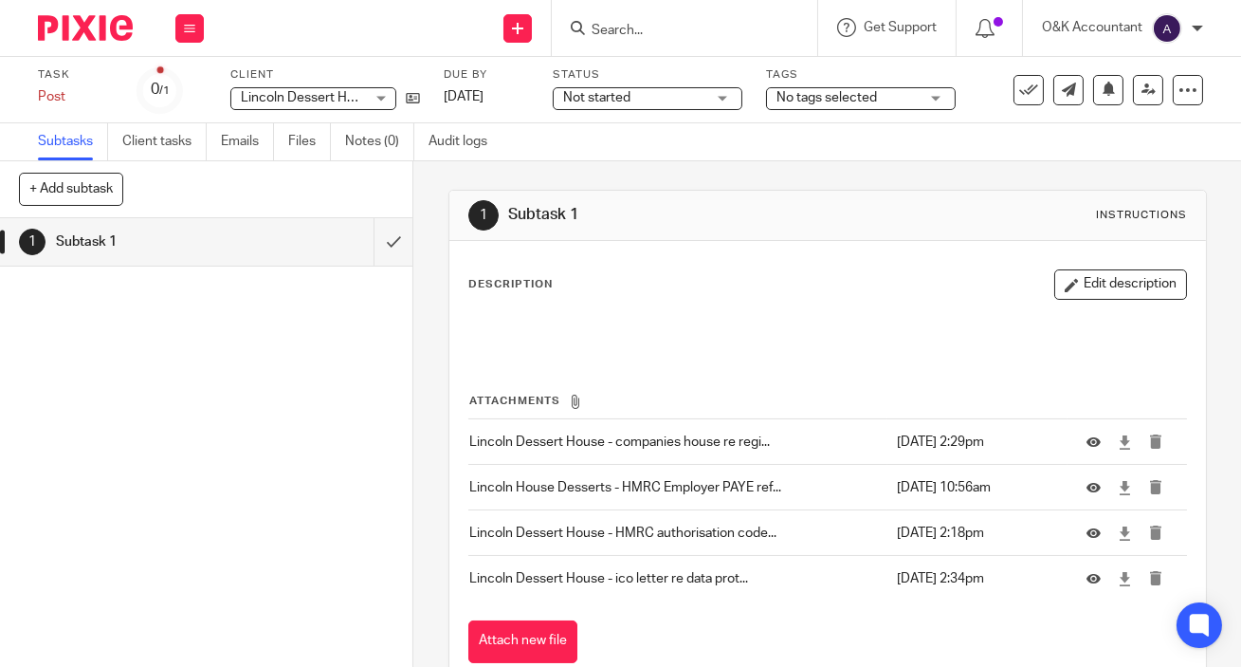
click at [626, 25] on input "Search" at bounding box center [675, 31] width 171 height 17
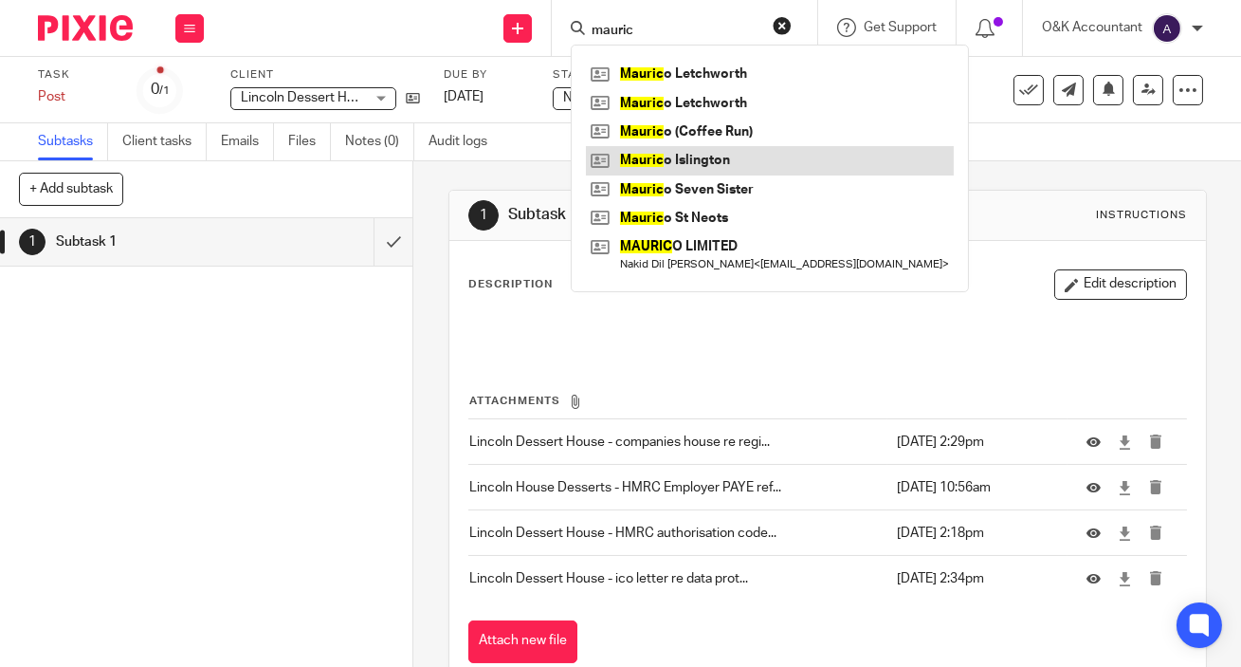
type input "mauric"
click at [692, 155] on link at bounding box center [770, 160] width 368 height 28
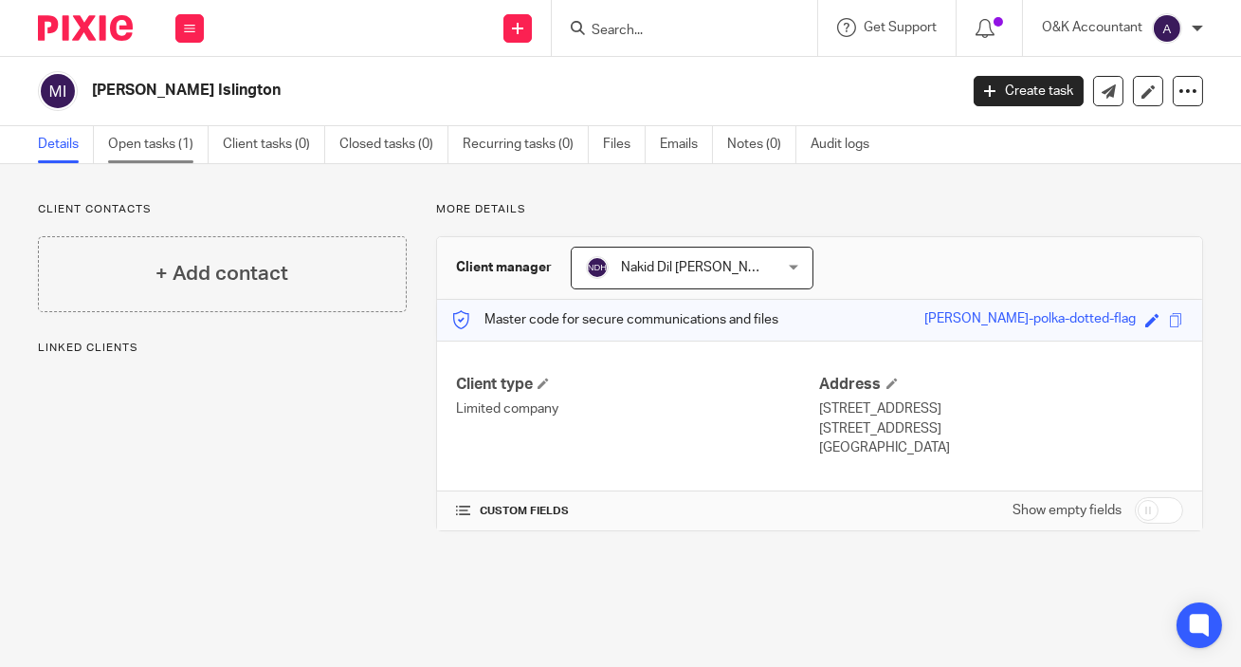
click at [157, 142] on link "Open tasks (1)" at bounding box center [158, 144] width 101 height 37
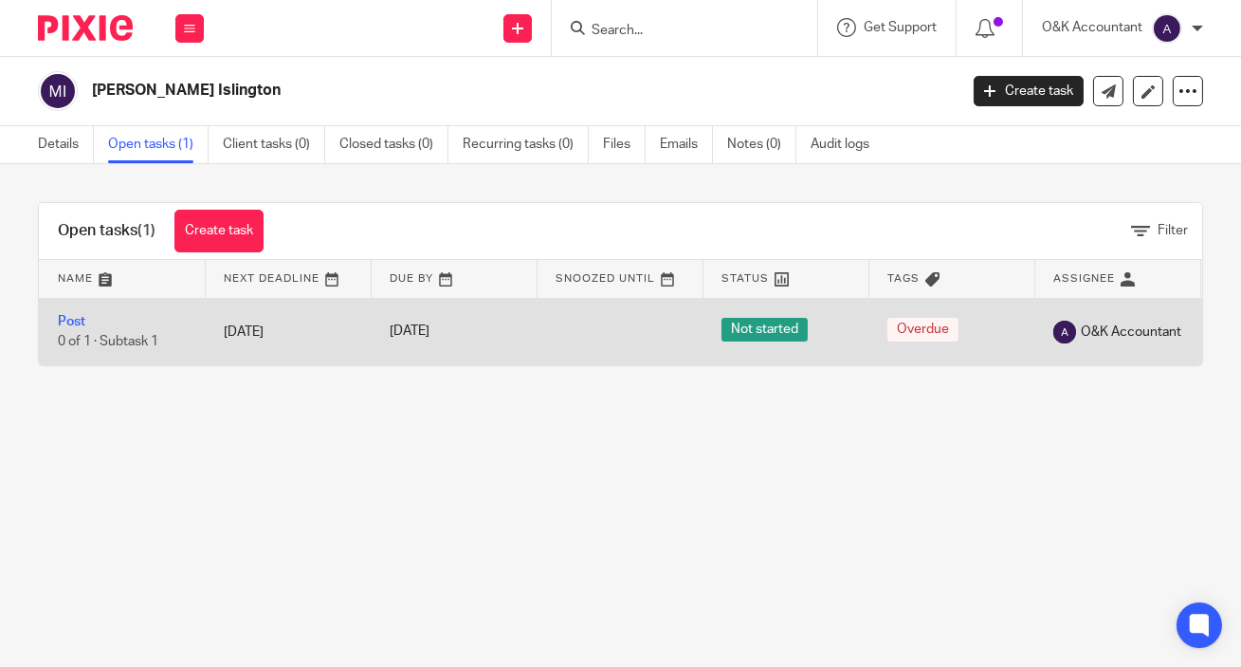
click at [85, 320] on td "Post 0 of 1 · Subtask 1" at bounding box center [122, 331] width 166 height 67
click at [72, 320] on link "Post" at bounding box center [71, 321] width 27 height 13
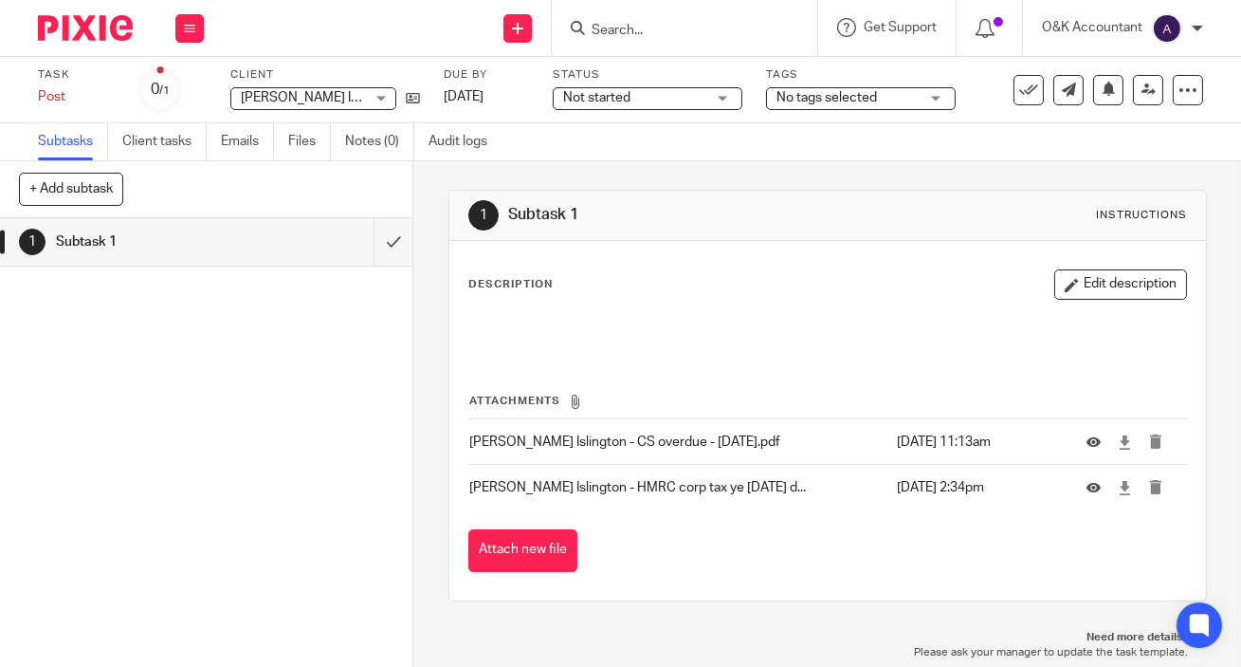
click at [639, 27] on input "Search" at bounding box center [675, 31] width 171 height 17
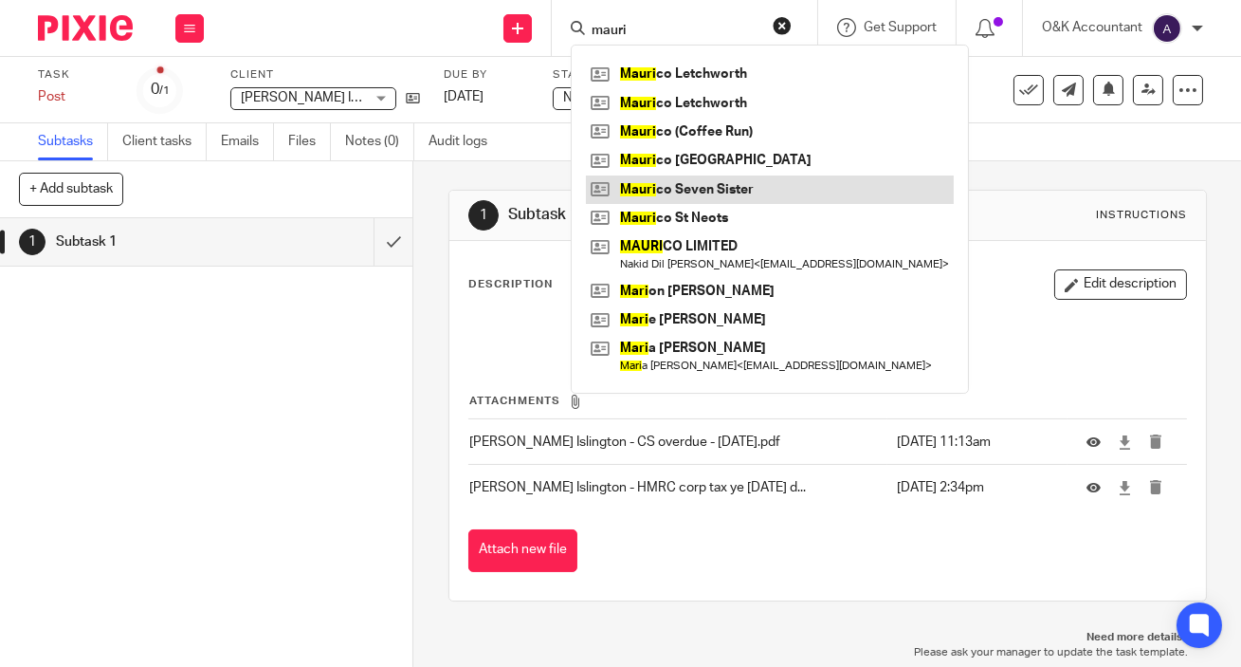
type input "mauri"
click at [723, 187] on link at bounding box center [770, 189] width 368 height 28
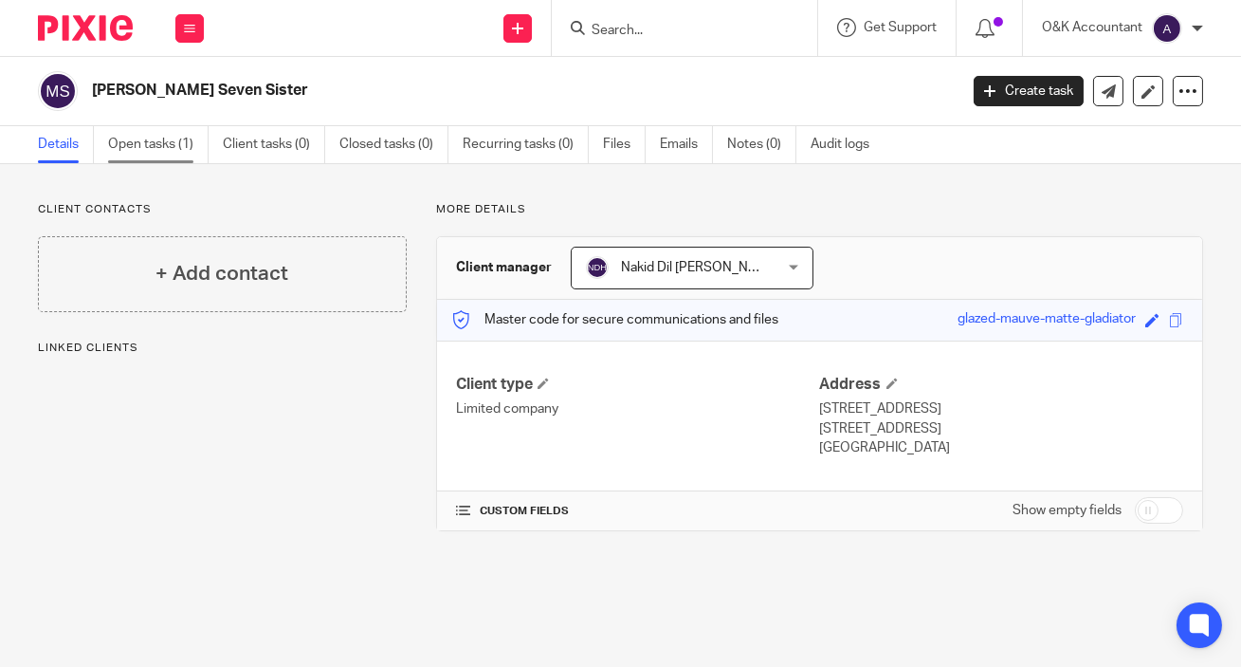
click at [144, 142] on link "Open tasks (1)" at bounding box center [158, 144] width 101 height 37
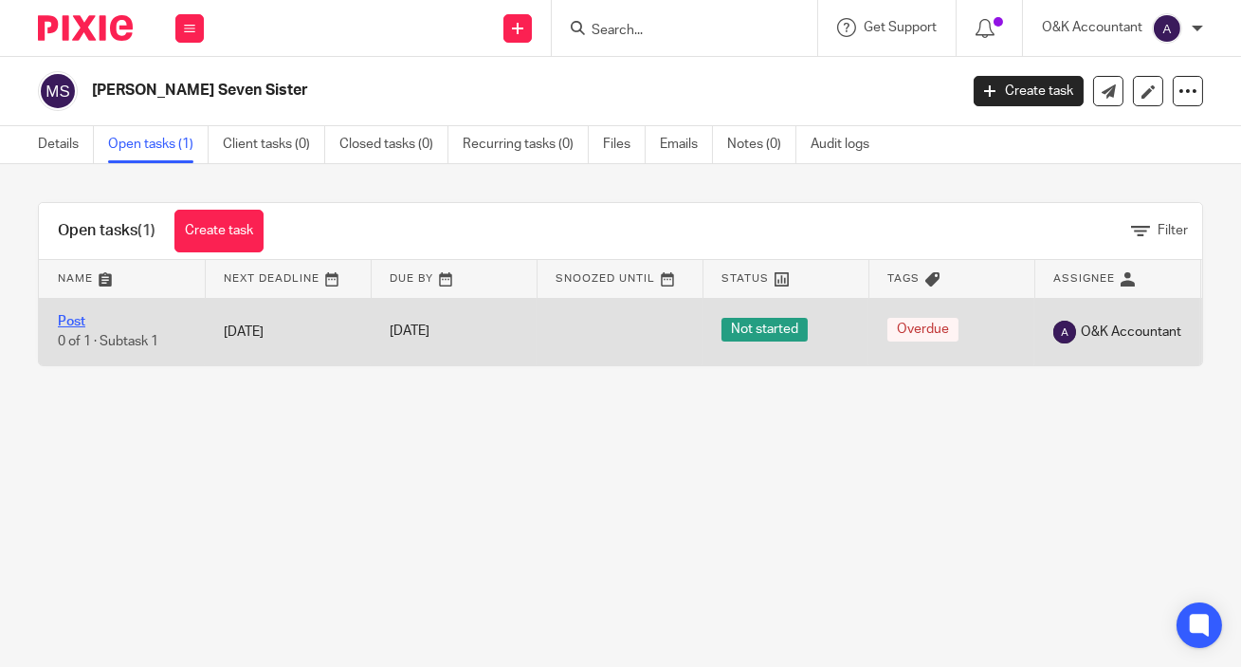
click at [76, 322] on link "Post" at bounding box center [71, 321] width 27 height 13
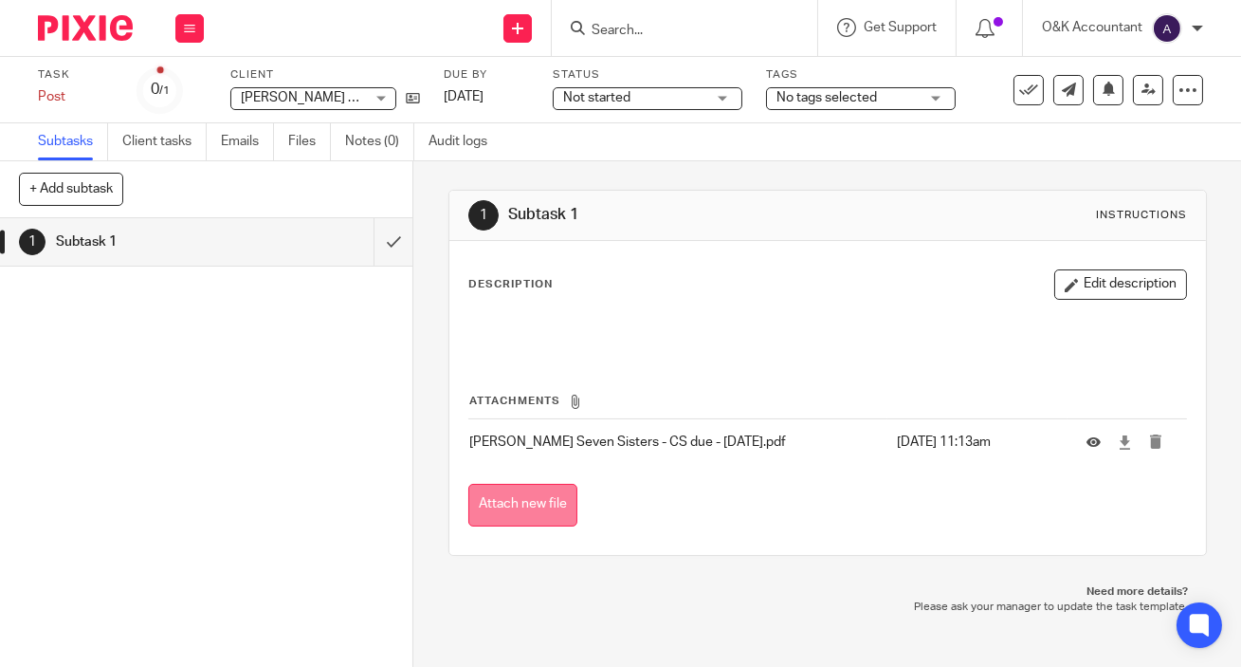
click at [486, 509] on button "Attach new file" at bounding box center [522, 505] width 109 height 43
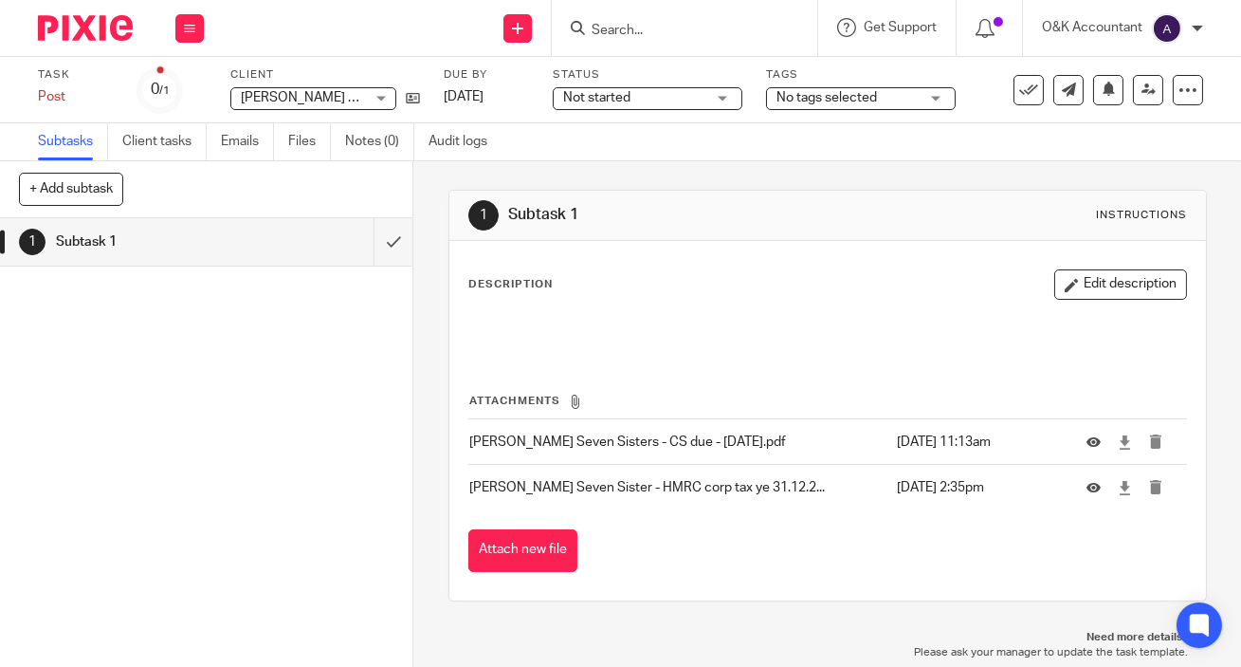
click at [667, 28] on input "Search" at bounding box center [675, 31] width 171 height 17
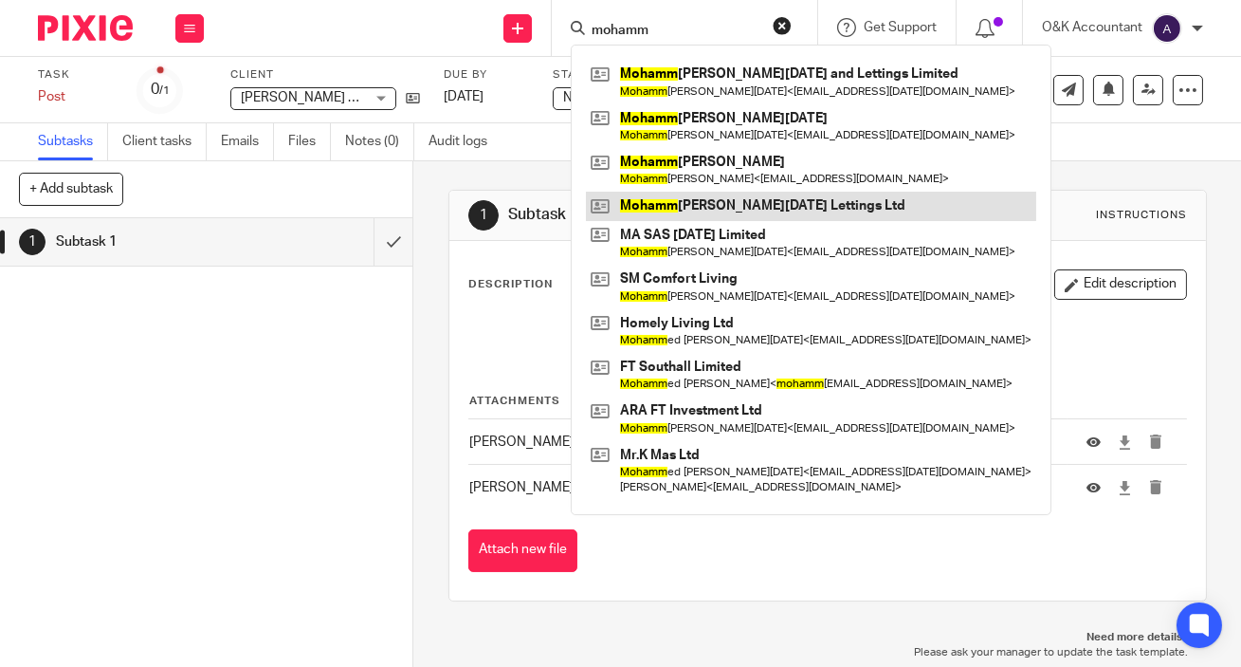
type input "mohamm"
click at [686, 205] on link at bounding box center [811, 206] width 450 height 28
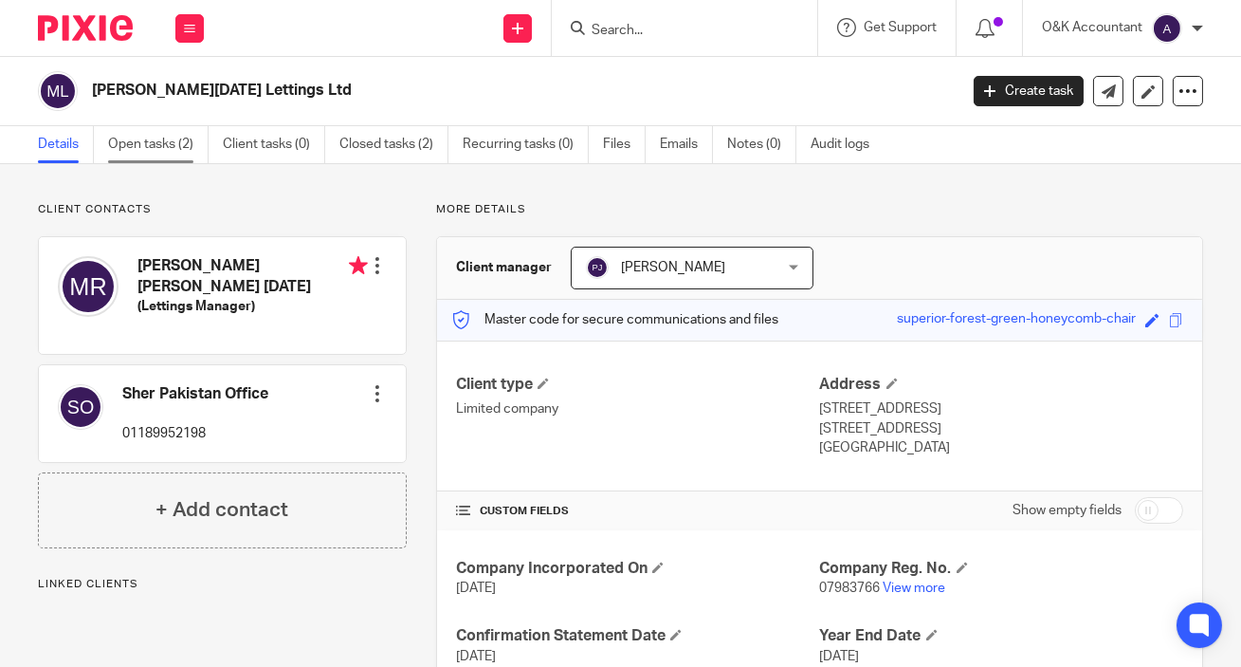
click at [163, 141] on link "Open tasks (2)" at bounding box center [158, 144] width 101 height 37
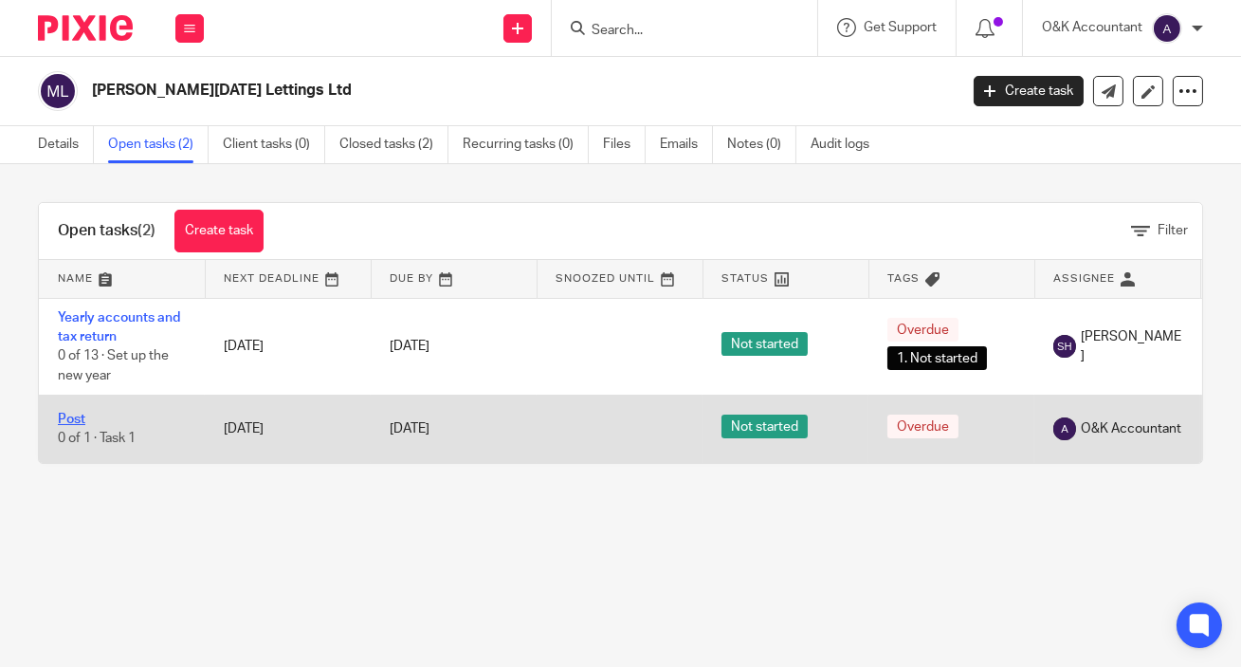
click at [80, 419] on link "Post" at bounding box center [71, 418] width 27 height 13
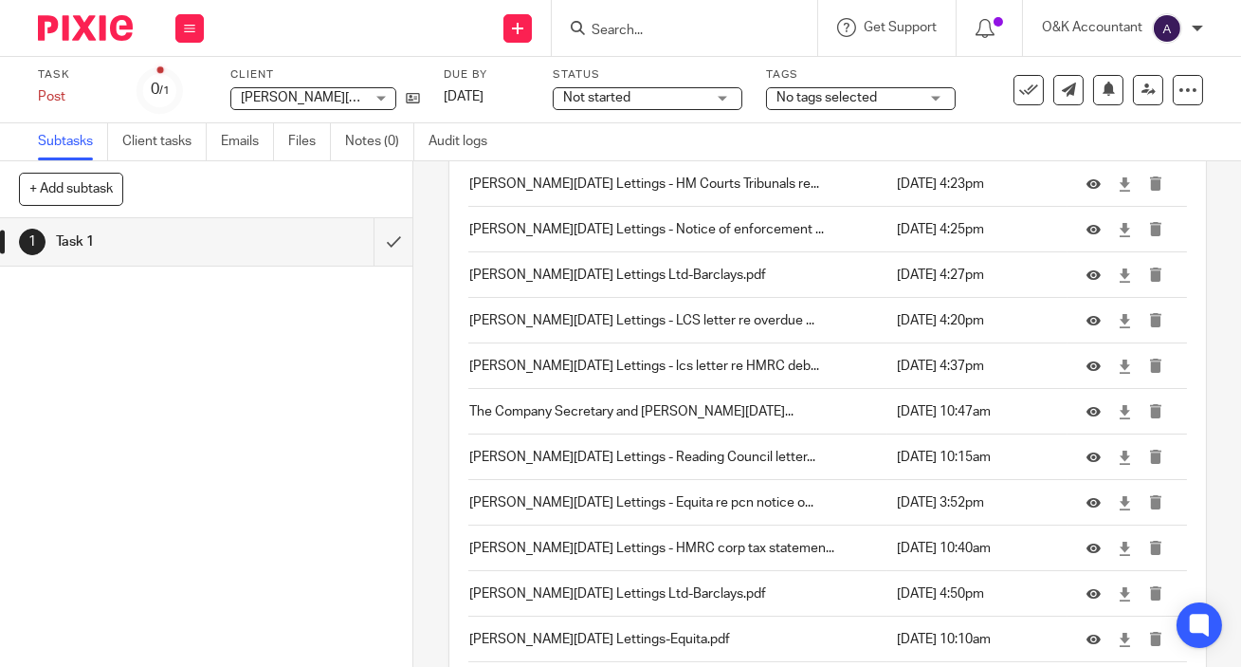
scroll to position [2086, 0]
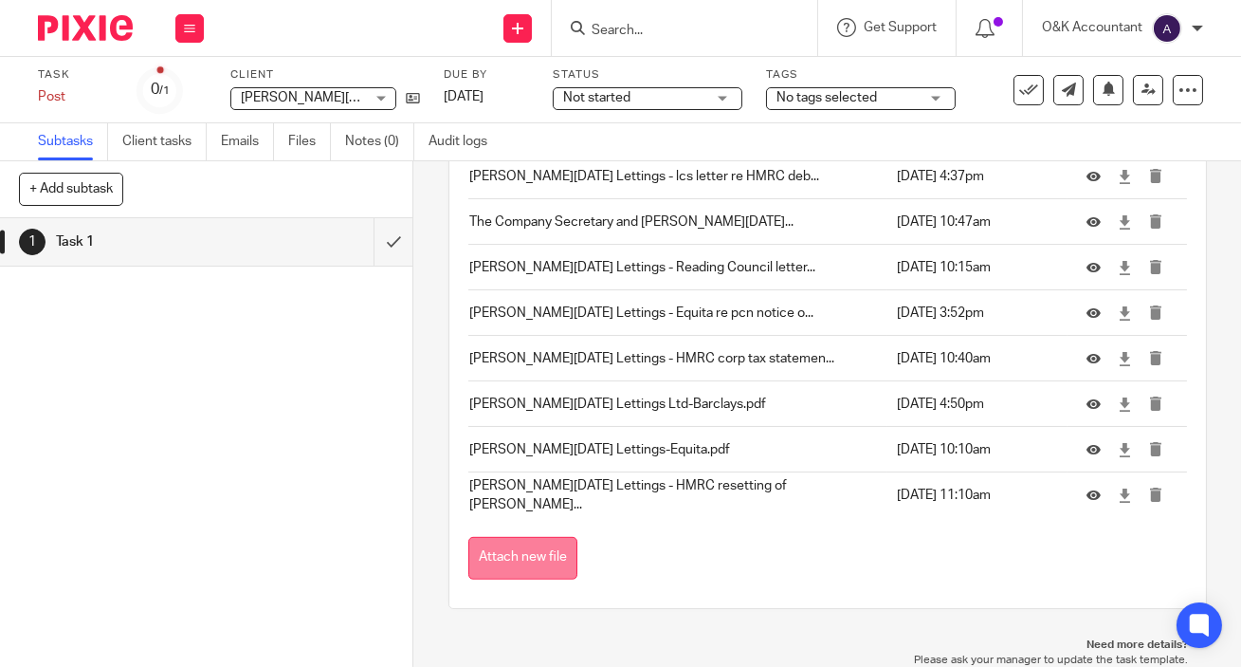
click at [527, 552] on button "Attach new file" at bounding box center [522, 558] width 109 height 43
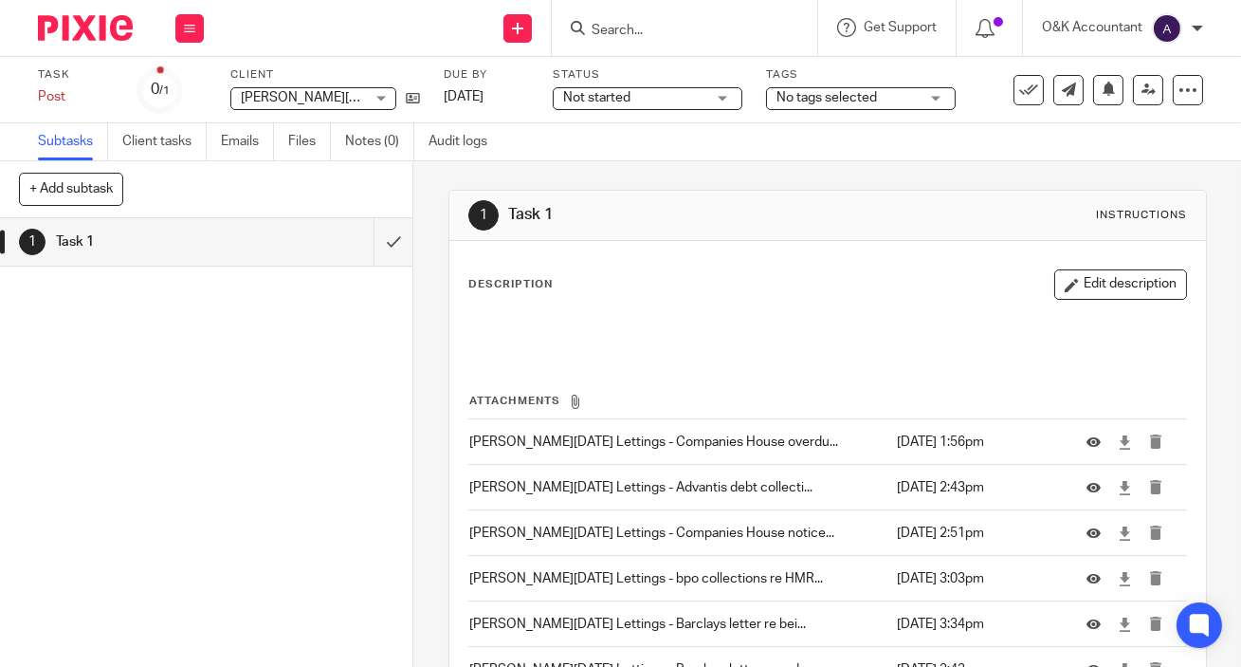
click at [691, 25] on input "Search" at bounding box center [675, 31] width 171 height 17
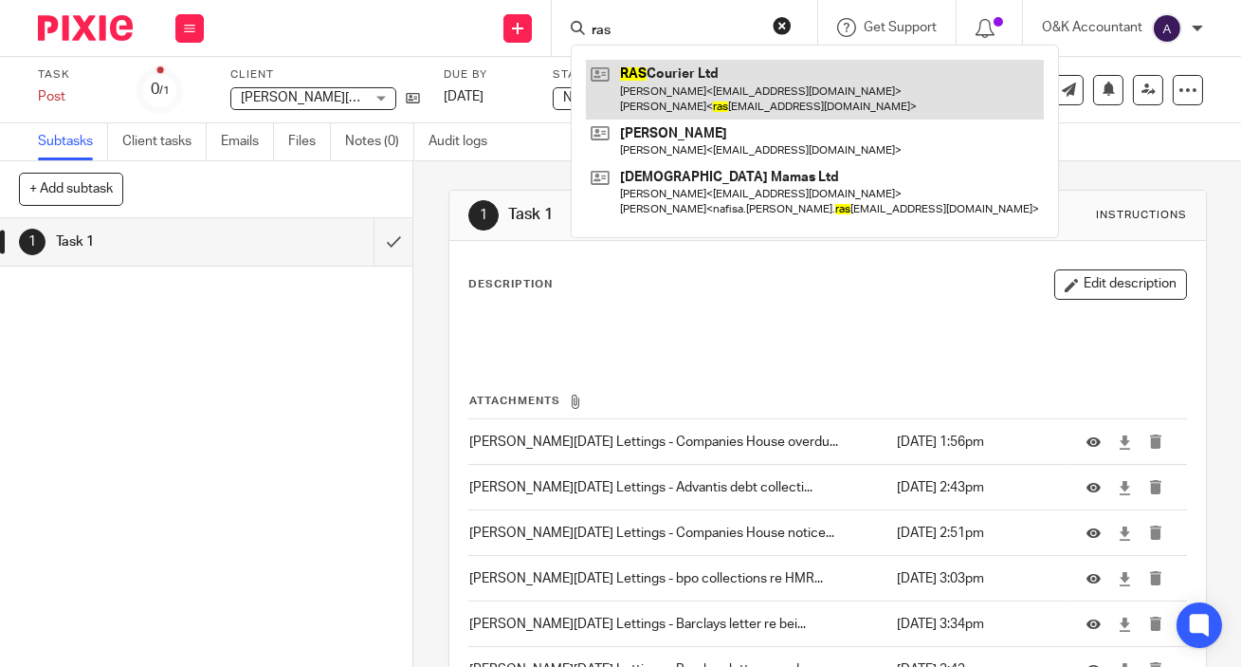
type input "ras"
click at [704, 77] on link at bounding box center [815, 89] width 458 height 59
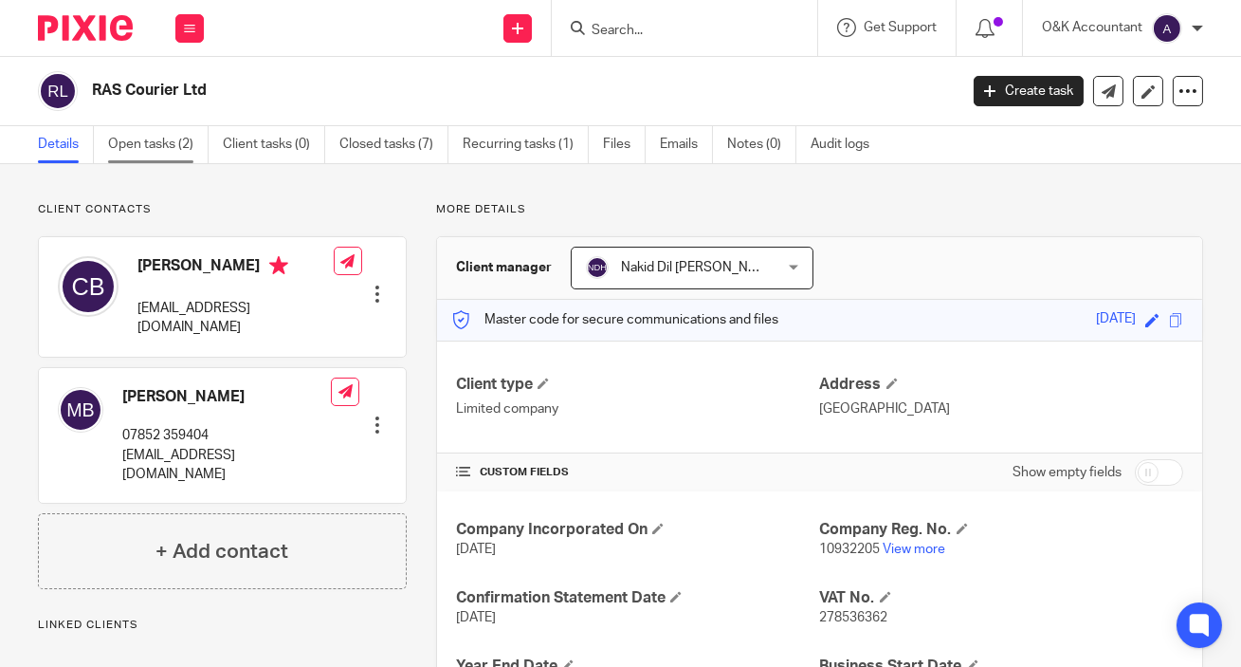
click at [134, 144] on link "Open tasks (2)" at bounding box center [158, 144] width 101 height 37
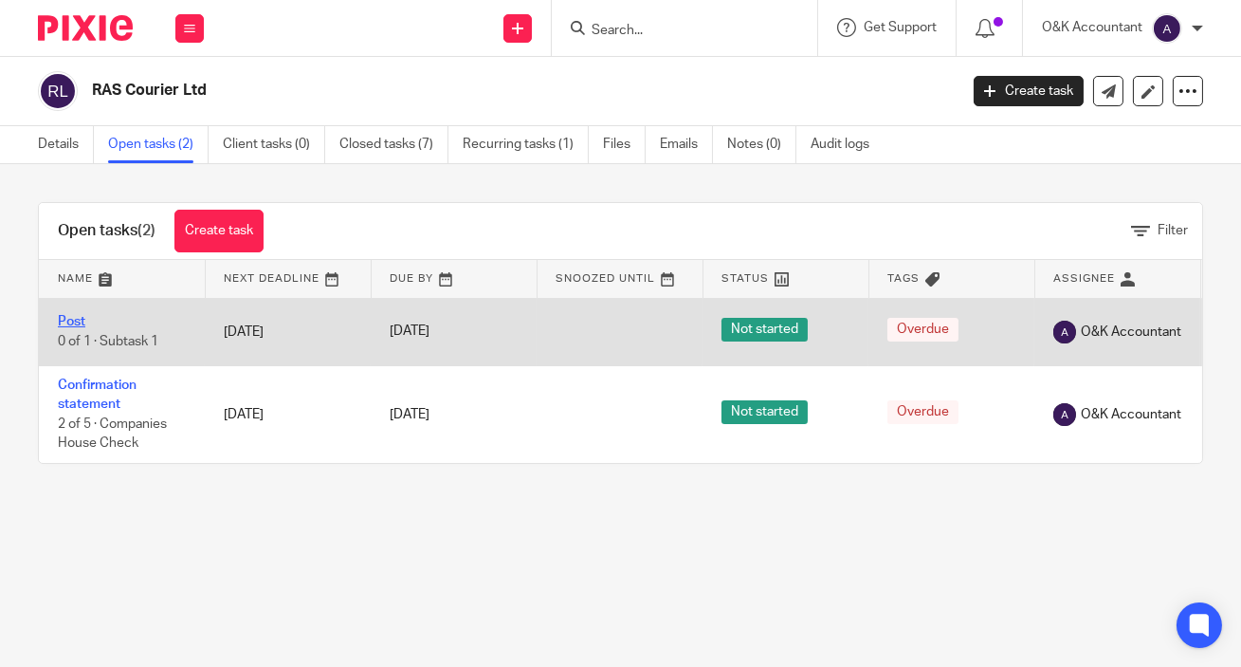
click at [72, 320] on link "Post" at bounding box center [71, 321] width 27 height 13
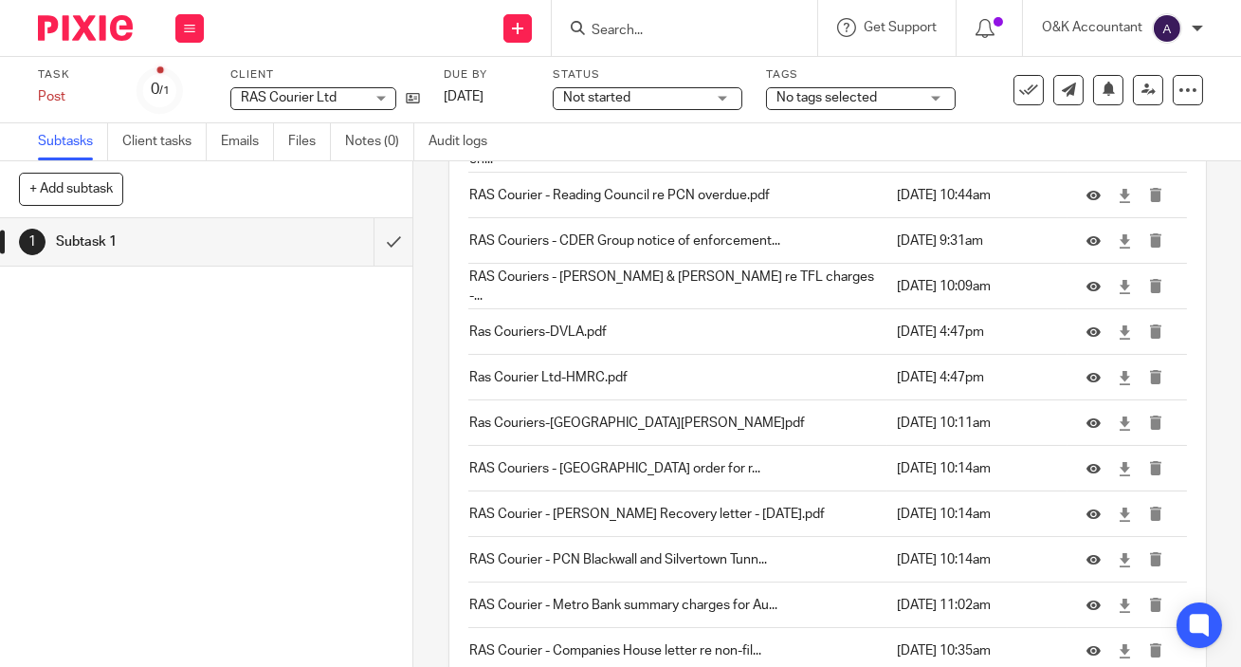
scroll to position [5545, 0]
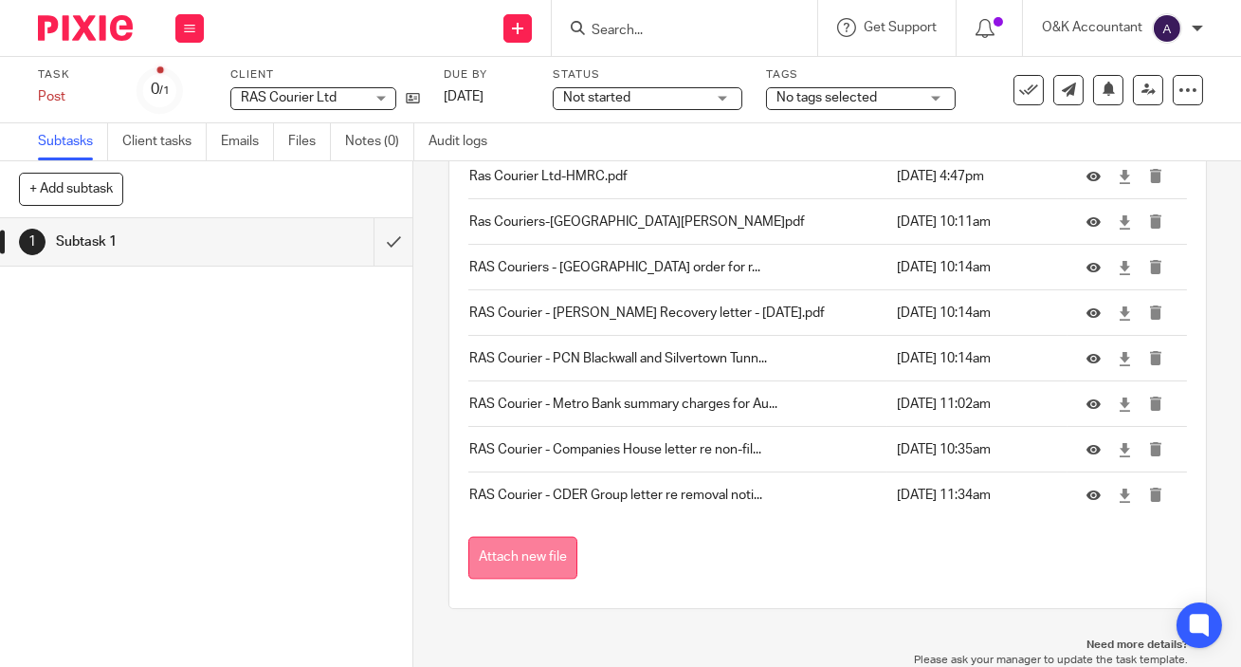
click at [523, 557] on button "Attach new file" at bounding box center [522, 558] width 109 height 43
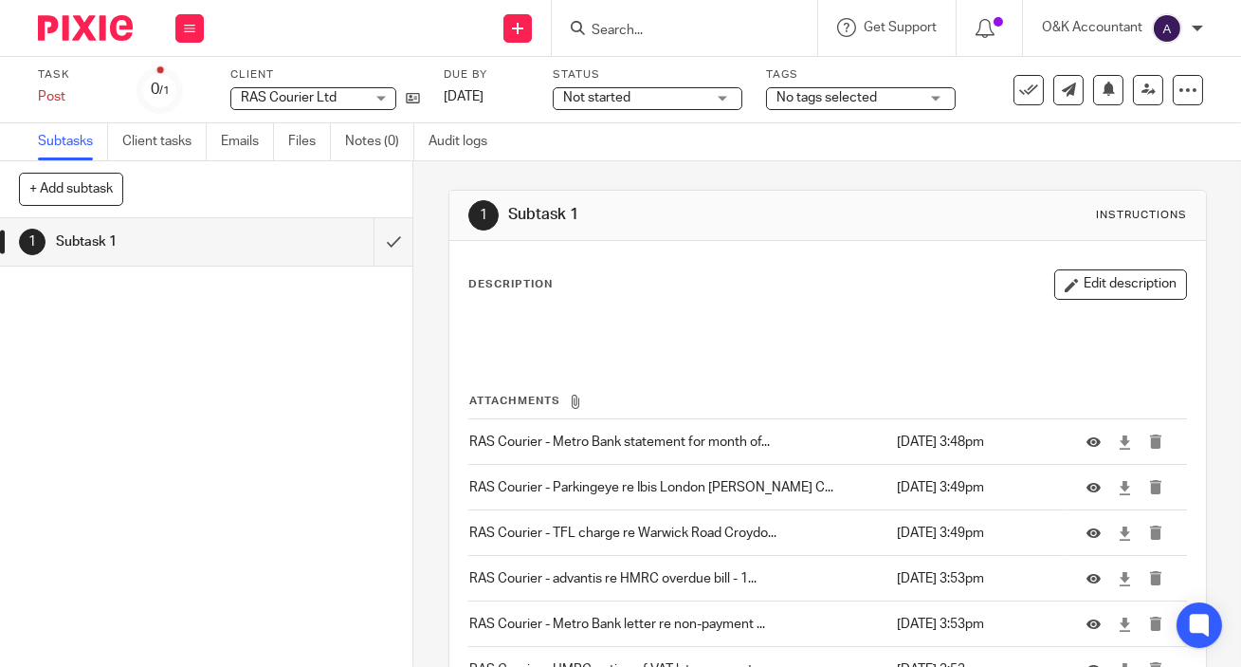
click at [629, 27] on input "Search" at bounding box center [675, 31] width 171 height 17
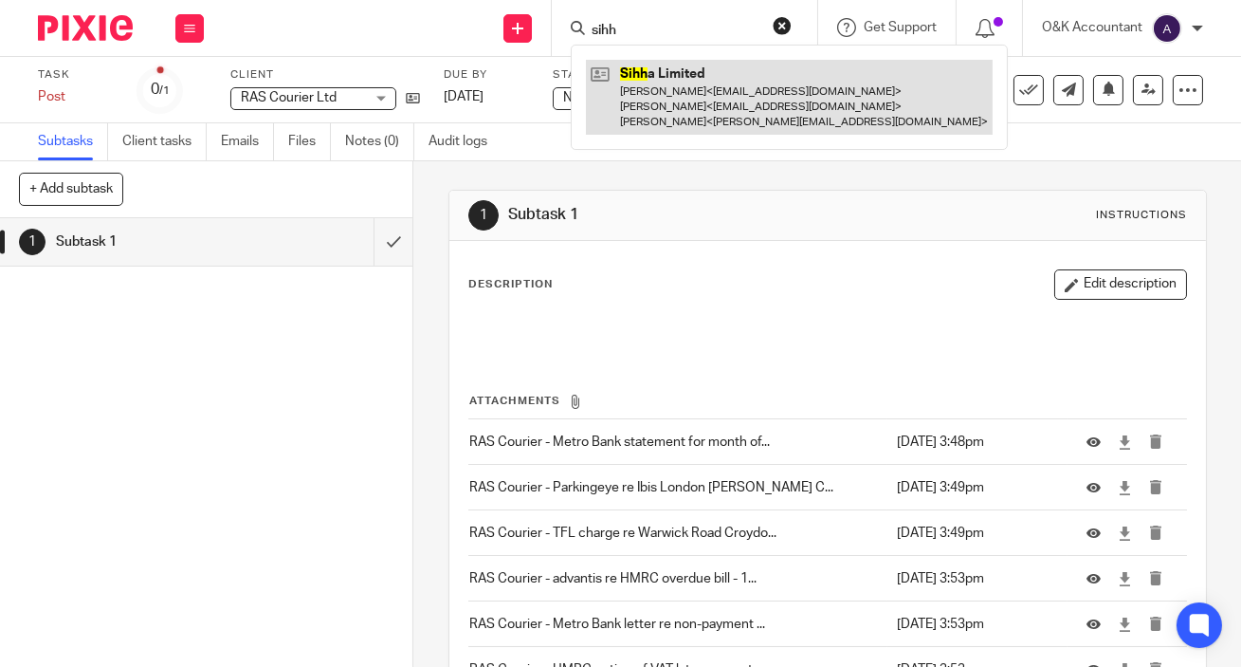
type input "sihh"
click at [645, 91] on link at bounding box center [789, 97] width 407 height 75
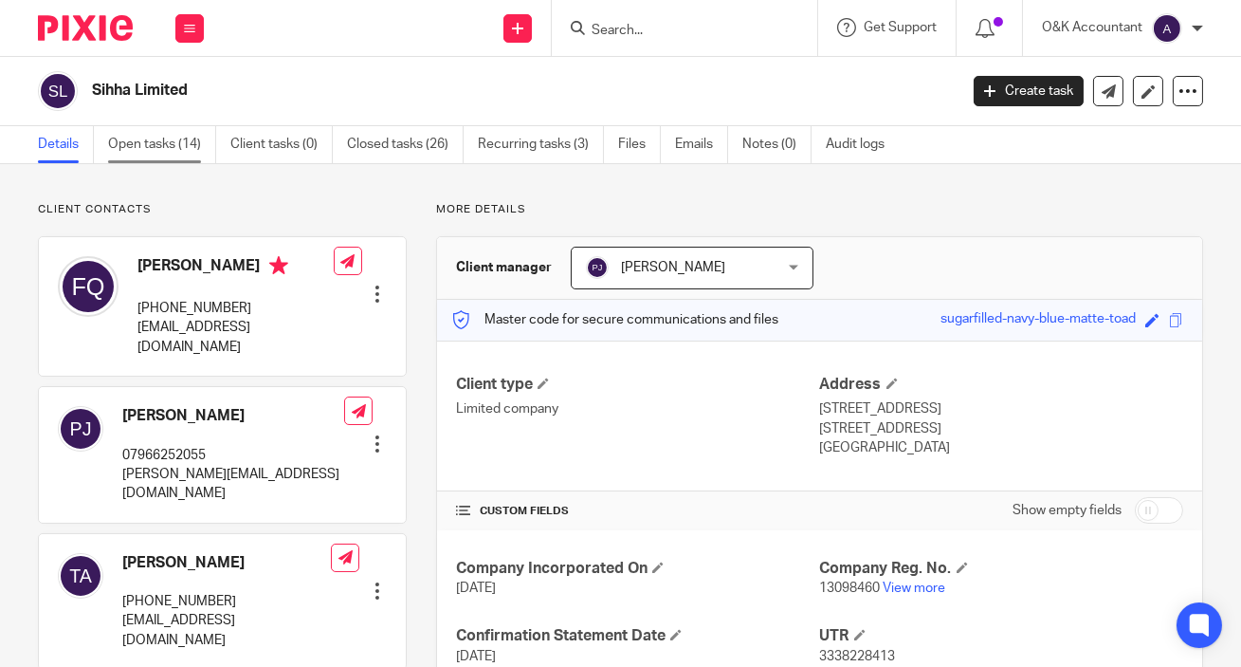
click at [170, 134] on link "Open tasks (14)" at bounding box center [162, 144] width 108 height 37
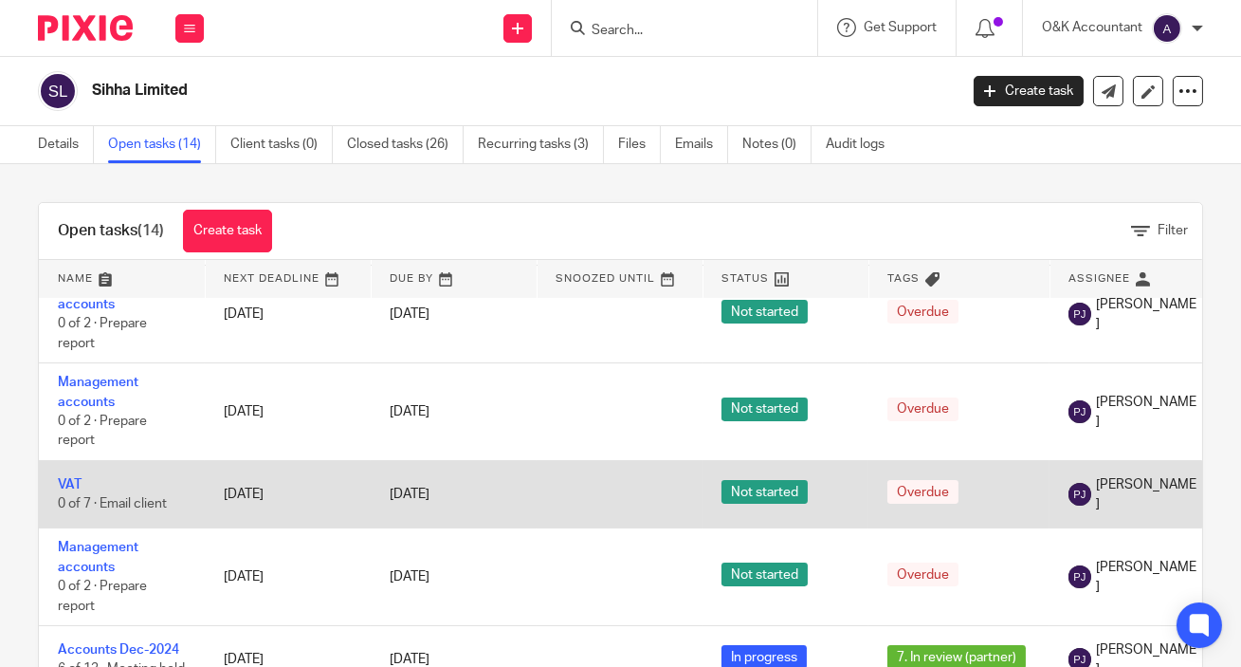
scroll to position [656, 0]
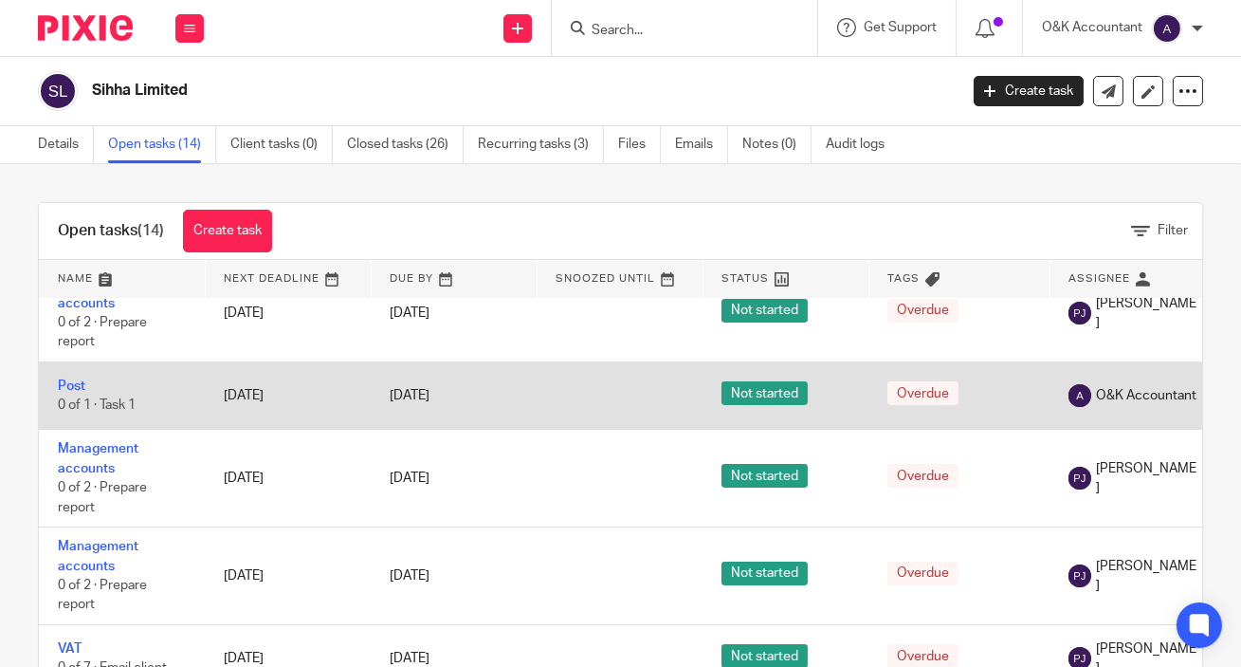
click at [75, 374] on td "Post 0 of 1 · Task 1" at bounding box center [122, 395] width 166 height 67
click at [79, 379] on link "Post" at bounding box center [71, 385] width 27 height 13
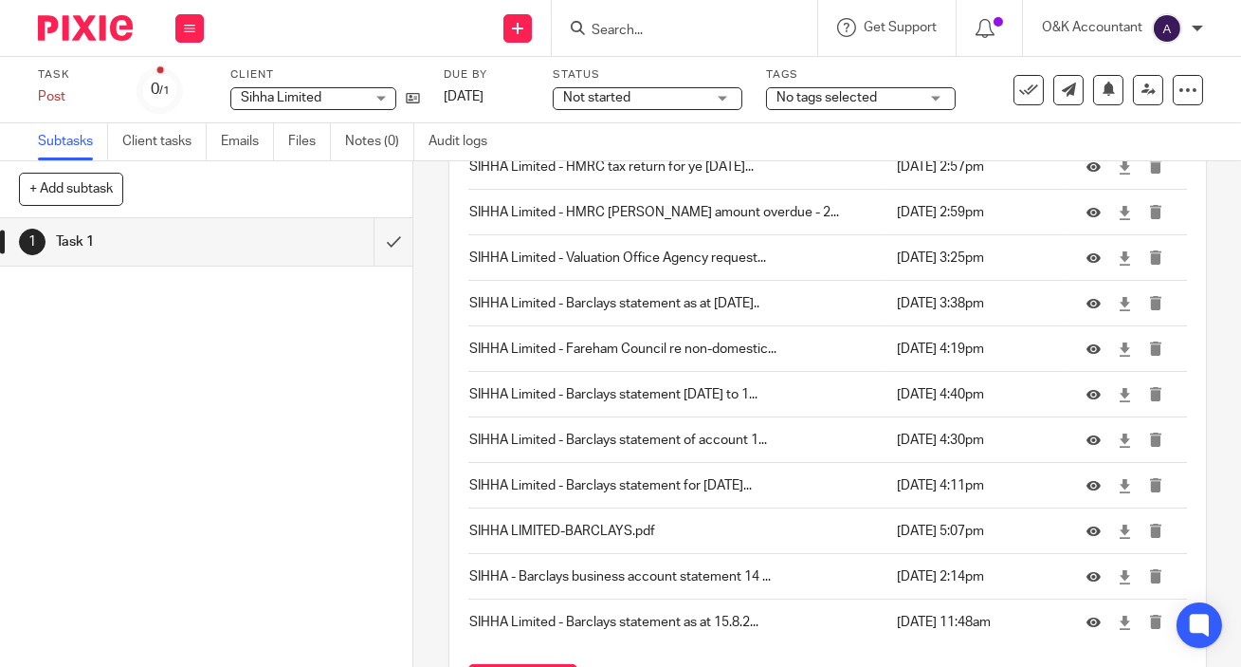
scroll to position [903, 0]
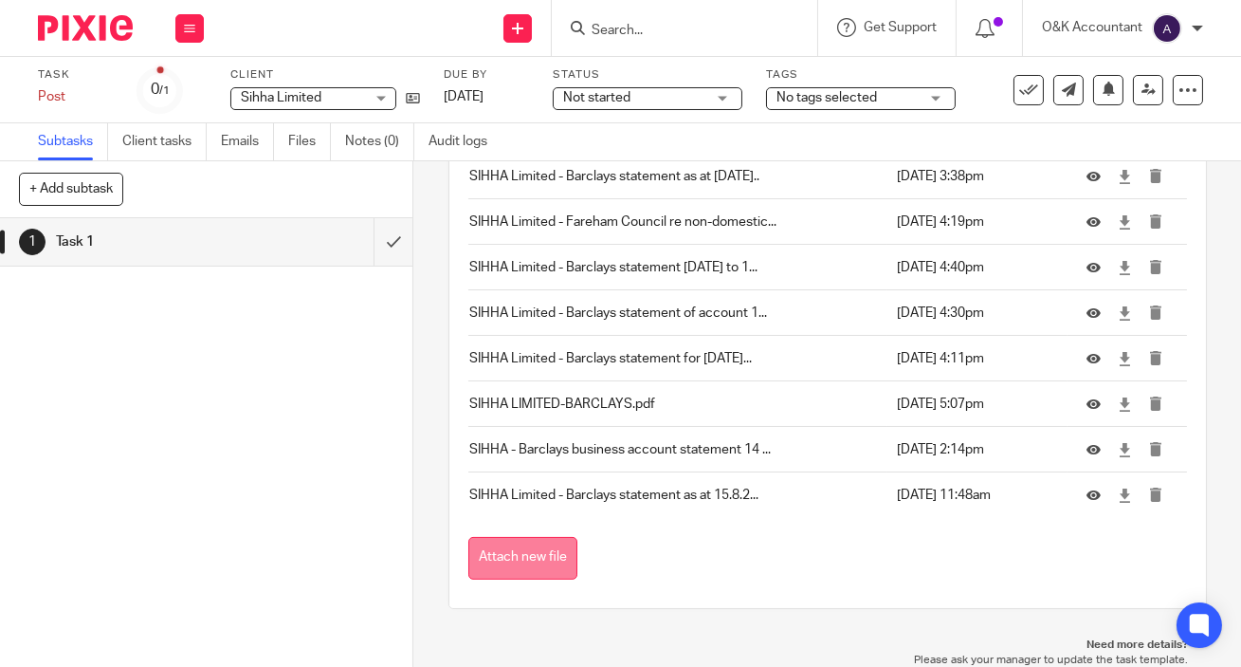
click at [535, 554] on button "Attach new file" at bounding box center [522, 558] width 109 height 43
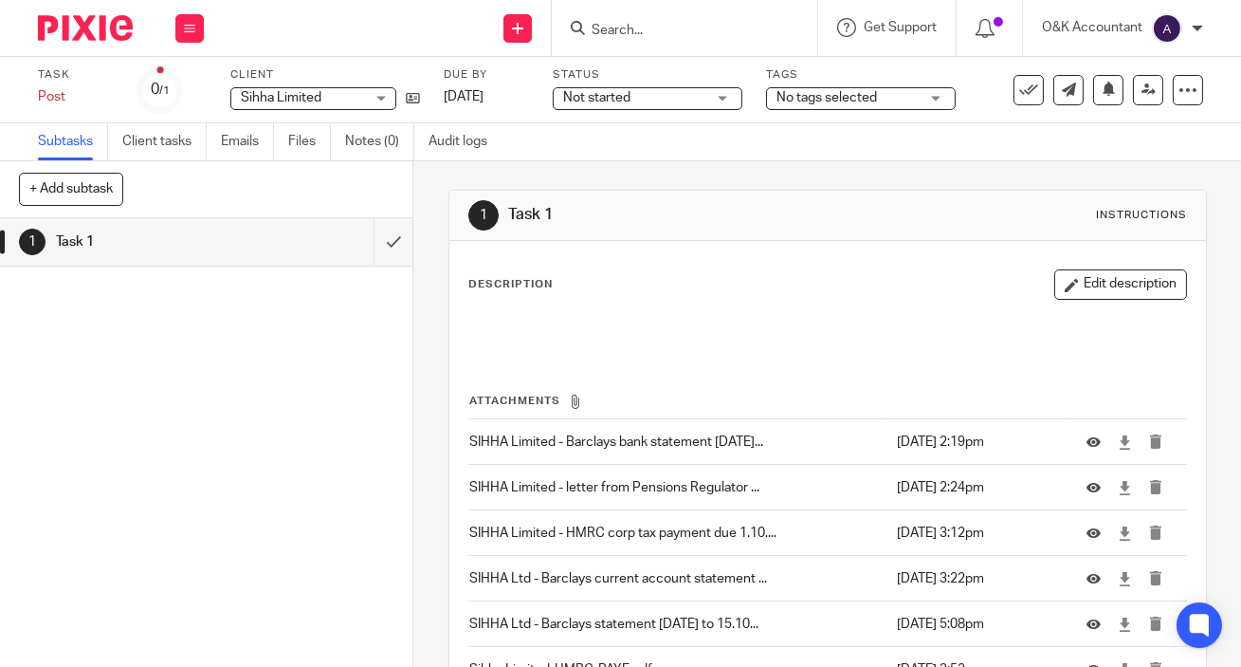
click at [649, 27] on input "Search" at bounding box center [675, 31] width 171 height 17
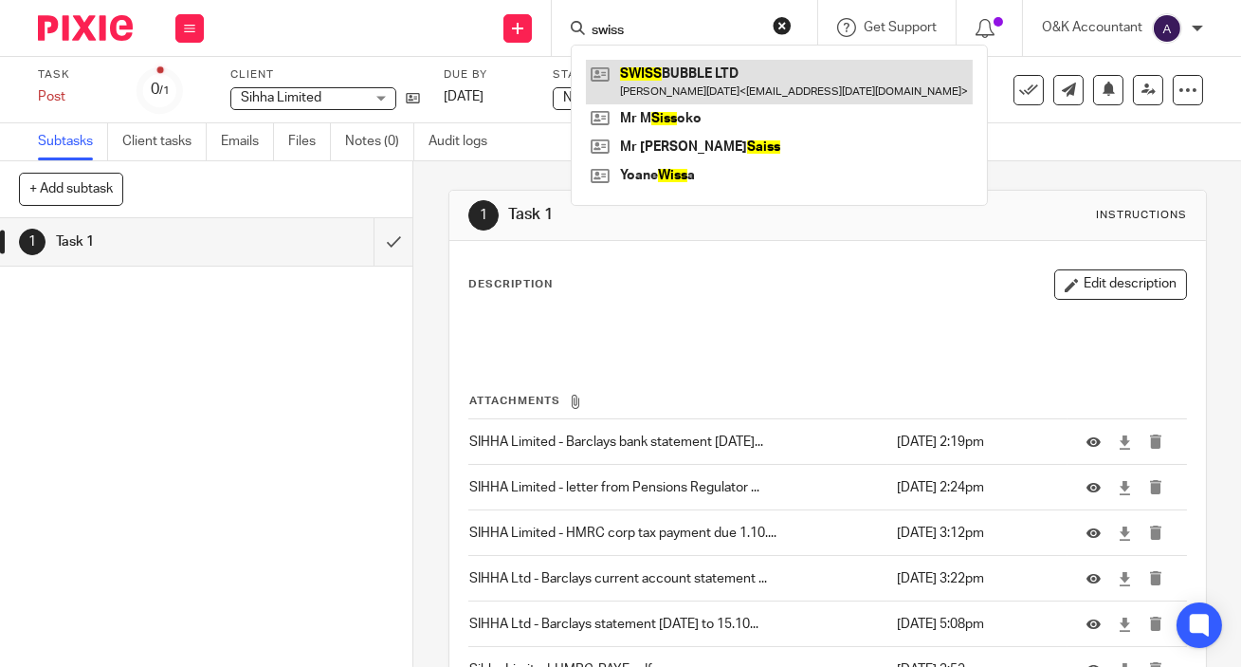
type input "swiss"
click at [707, 86] on link at bounding box center [779, 82] width 387 height 44
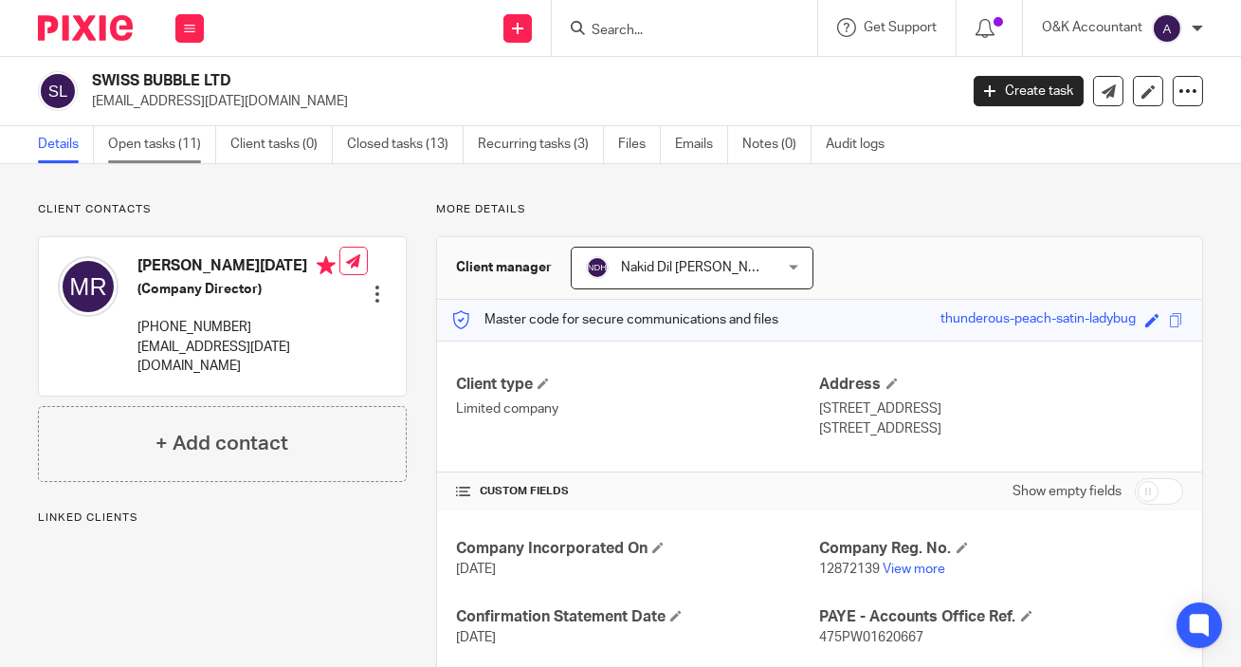
click at [111, 147] on link "Open tasks (11)" at bounding box center [162, 144] width 108 height 37
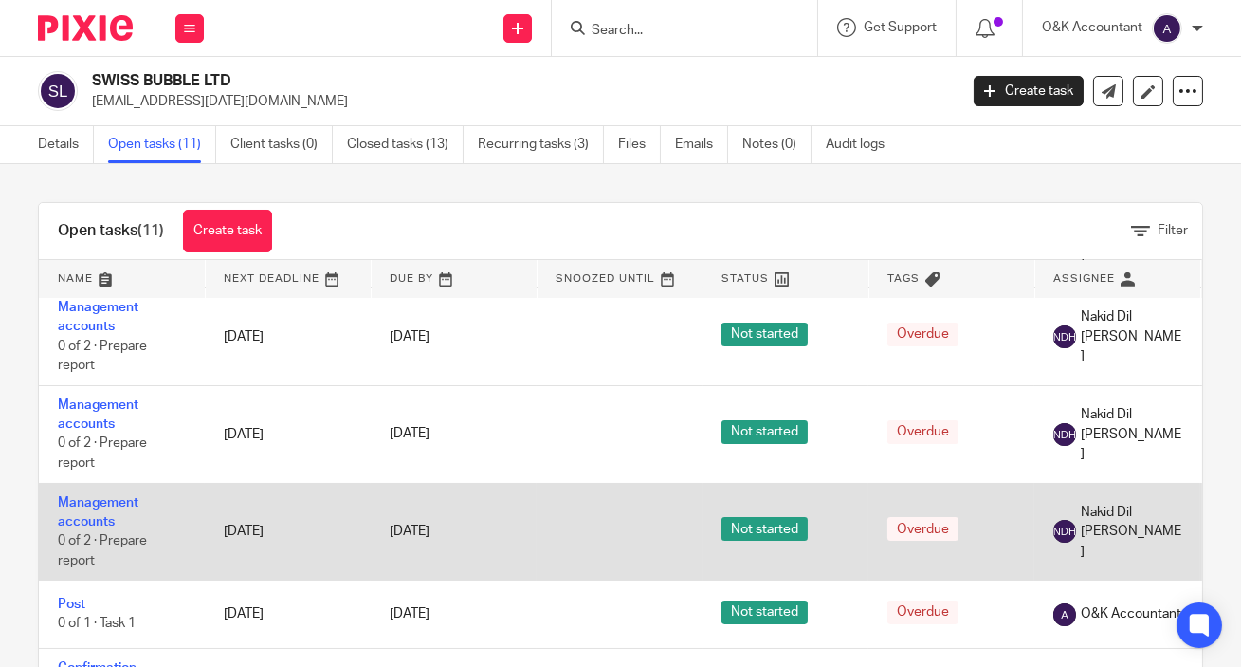
scroll to position [674, 0]
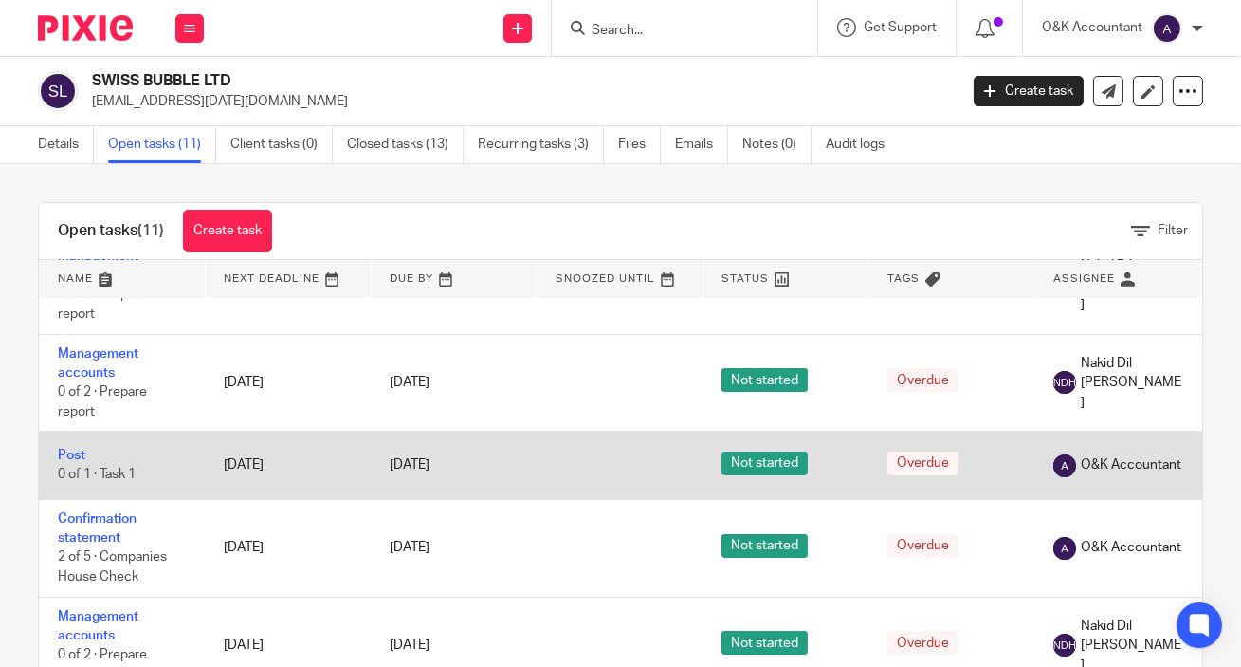
click at [99, 468] on span "0 of 1 · Task 1" at bounding box center [97, 474] width 78 height 13
click at [74, 449] on link "Post" at bounding box center [71, 455] width 27 height 13
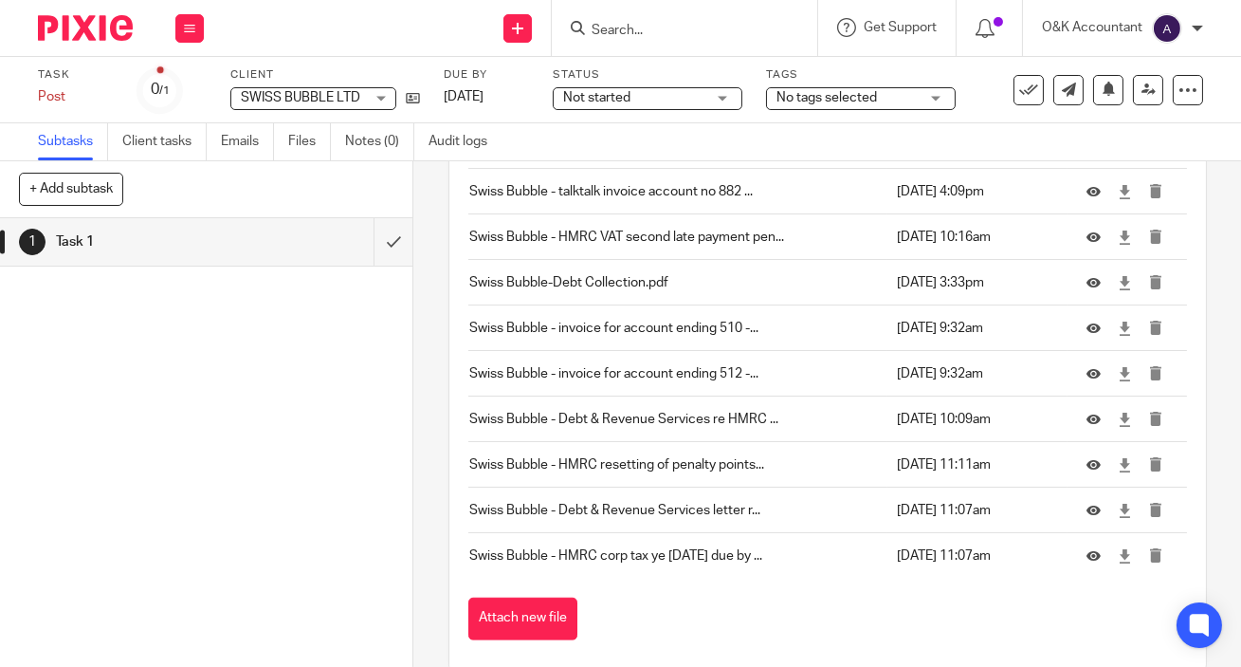
scroll to position [2905, 0]
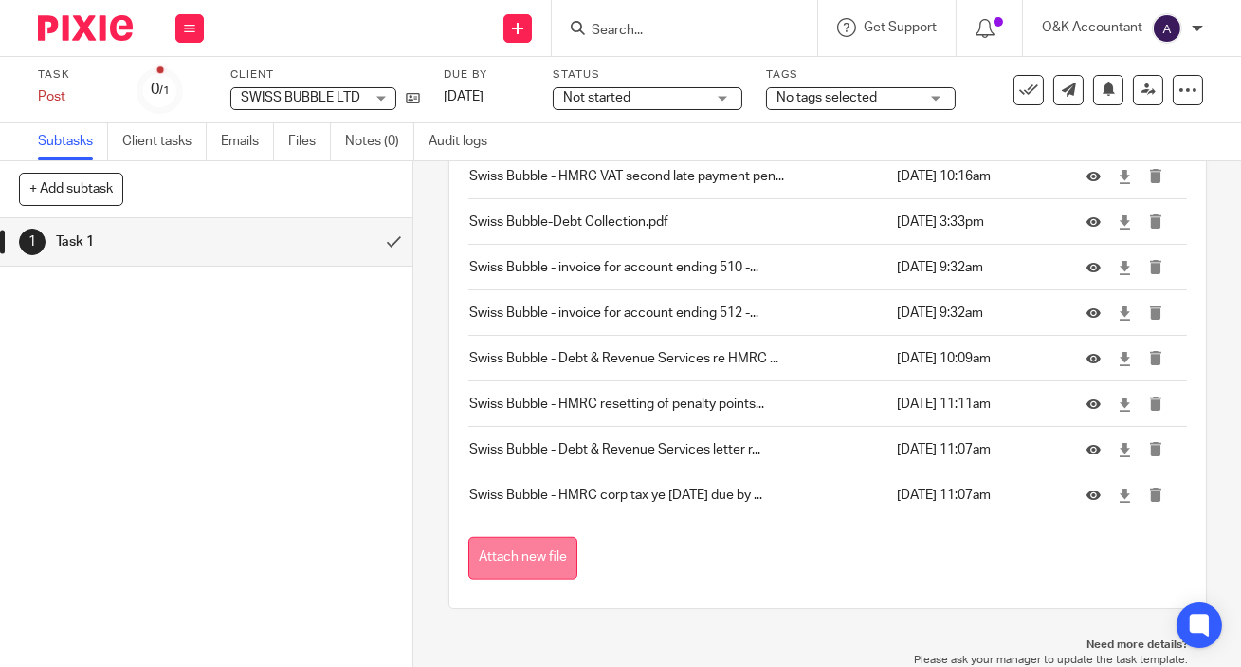
click at [529, 556] on button "Attach new file" at bounding box center [522, 558] width 109 height 43
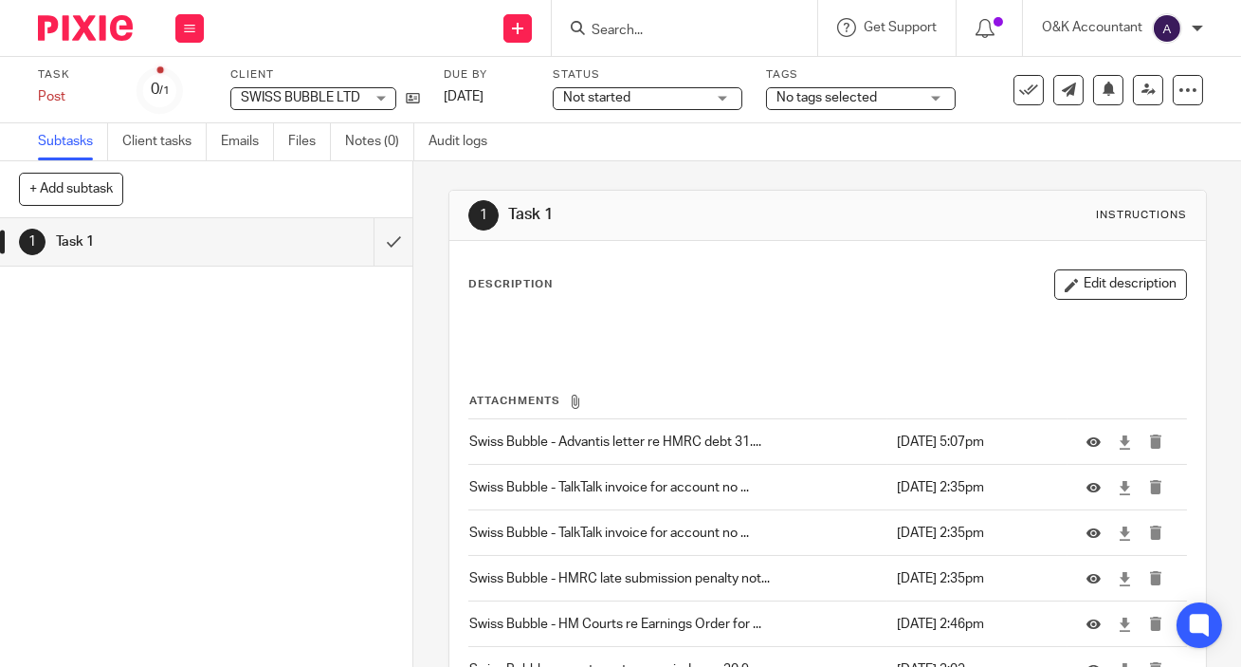
click at [606, 27] on input "Search" at bounding box center [675, 31] width 171 height 17
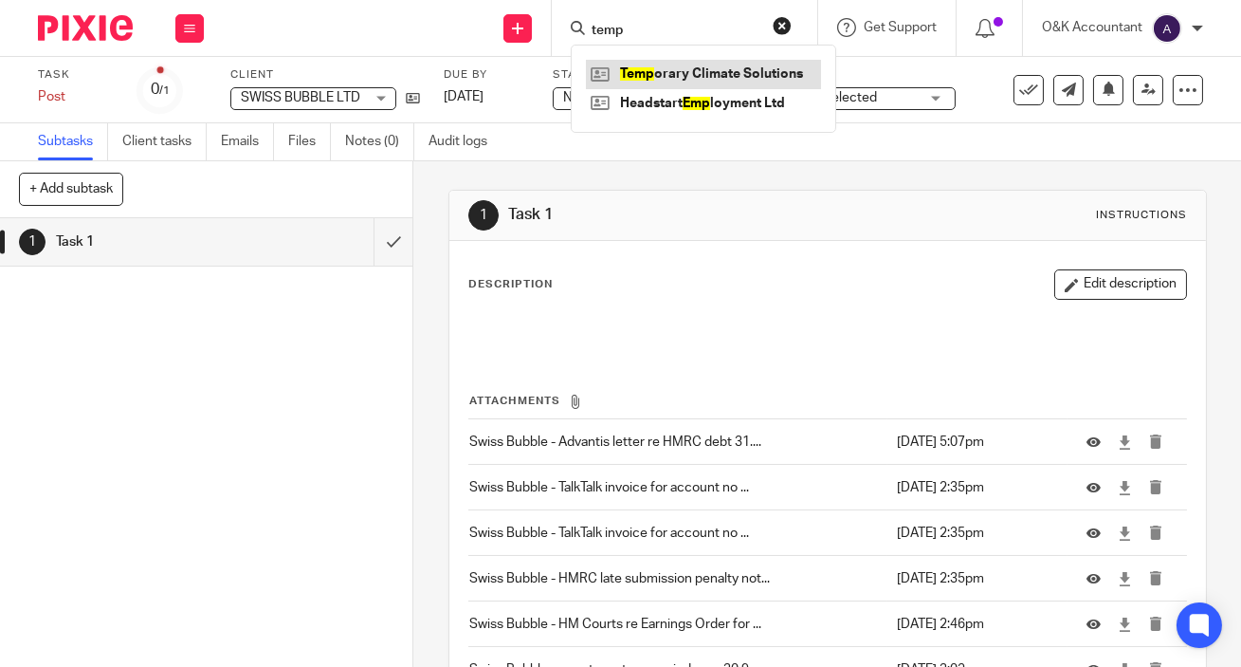
type input "temp"
click at [708, 69] on link at bounding box center [703, 74] width 235 height 28
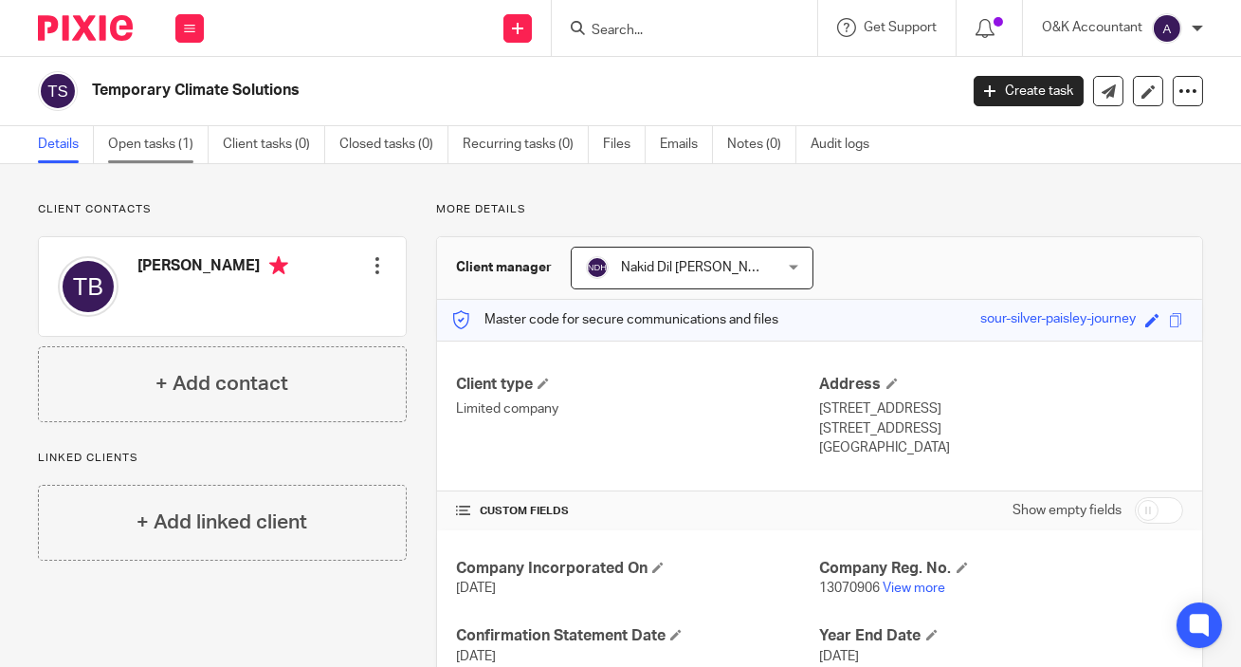
click at [148, 139] on link "Open tasks (1)" at bounding box center [158, 144] width 101 height 37
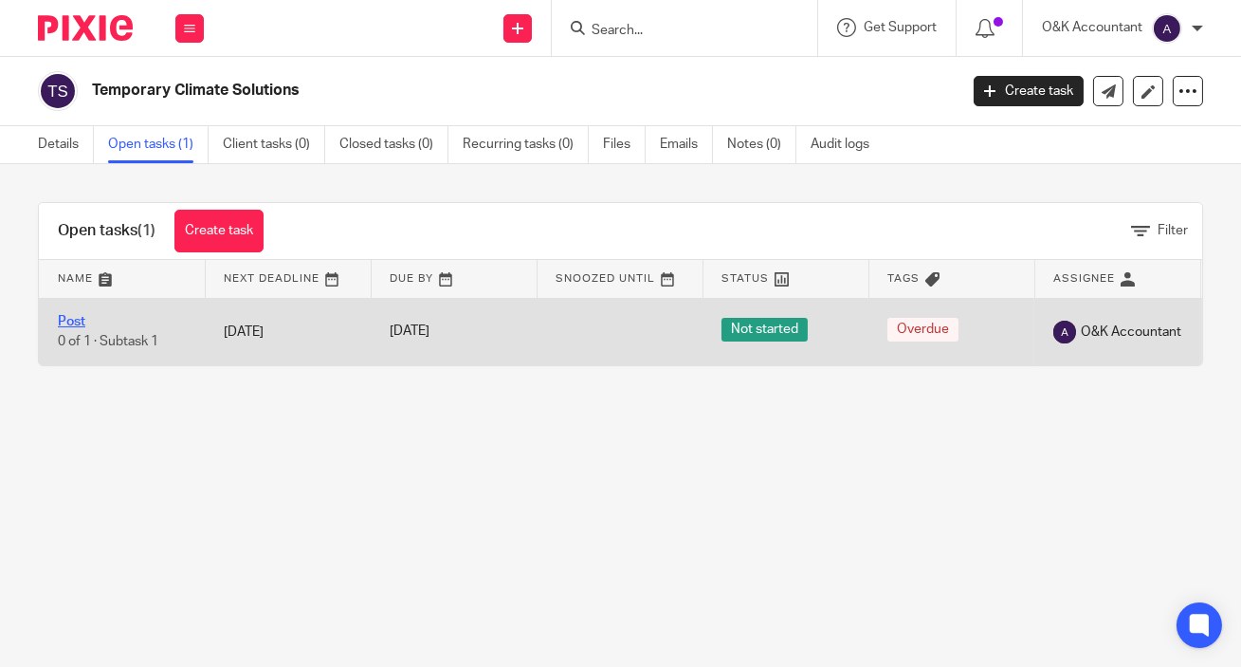
click at [70, 320] on link "Post" at bounding box center [71, 321] width 27 height 13
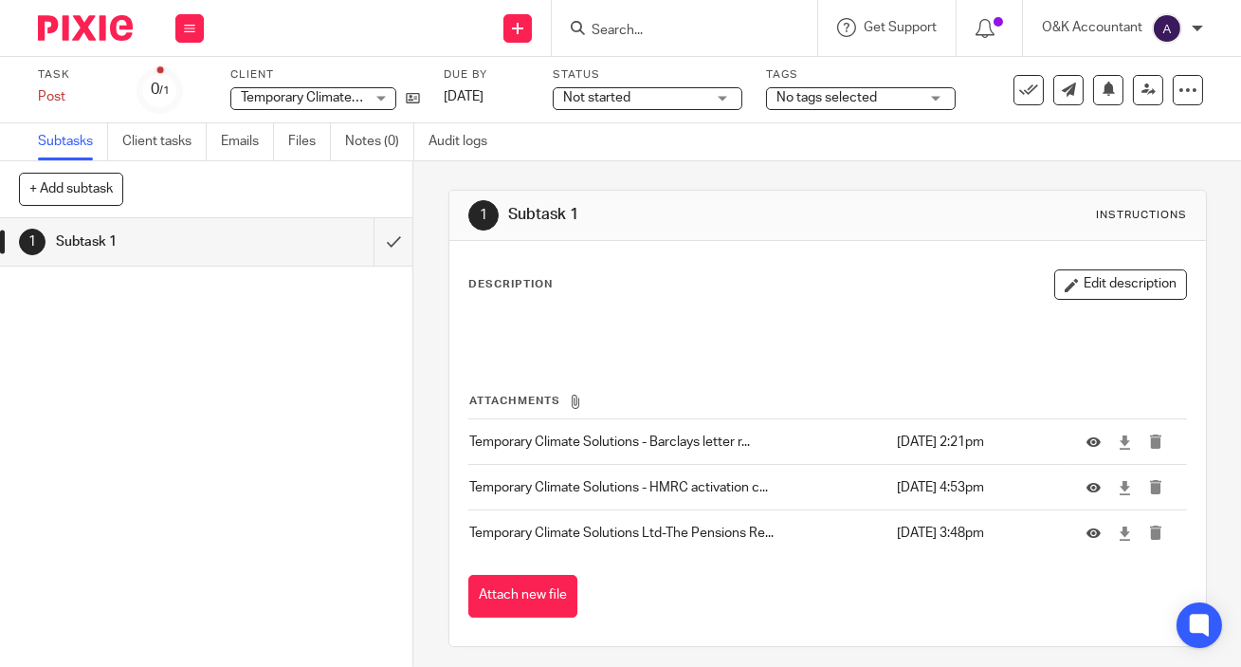
click at [519, 596] on button "Attach new file" at bounding box center [522, 596] width 109 height 43
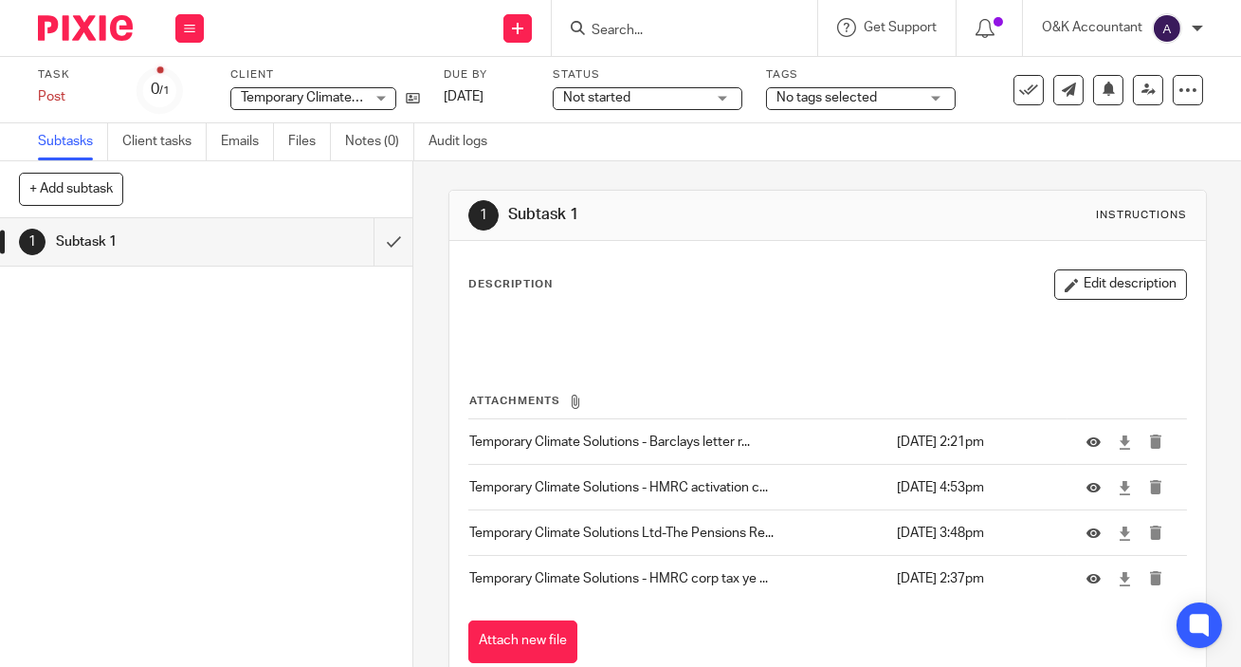
click at [631, 26] on input "Search" at bounding box center [675, 31] width 171 height 17
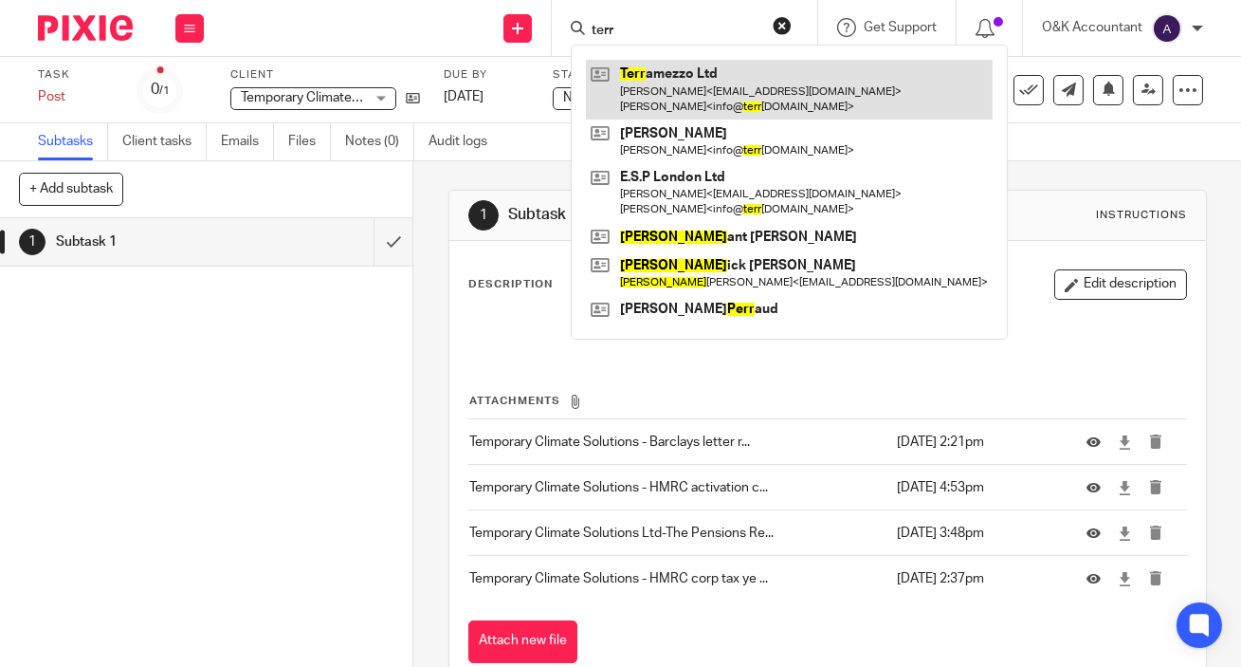
type input "terr"
click at [656, 82] on link at bounding box center [789, 89] width 407 height 59
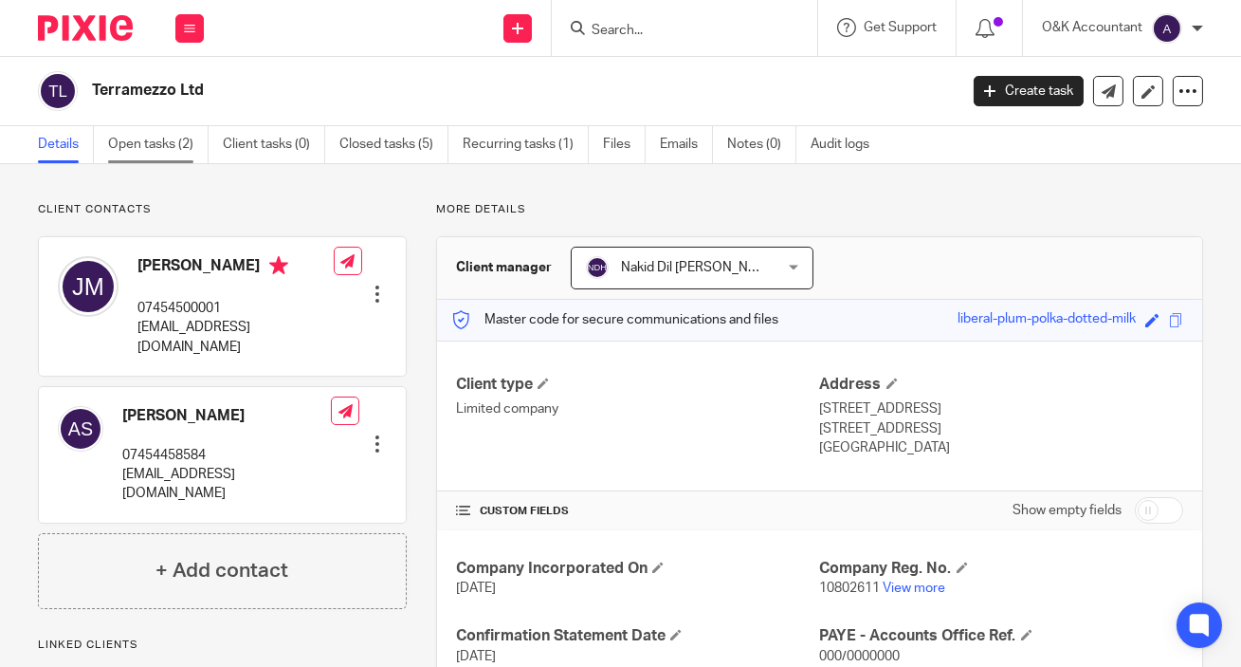
click at [118, 139] on link "Open tasks (2)" at bounding box center [158, 144] width 101 height 37
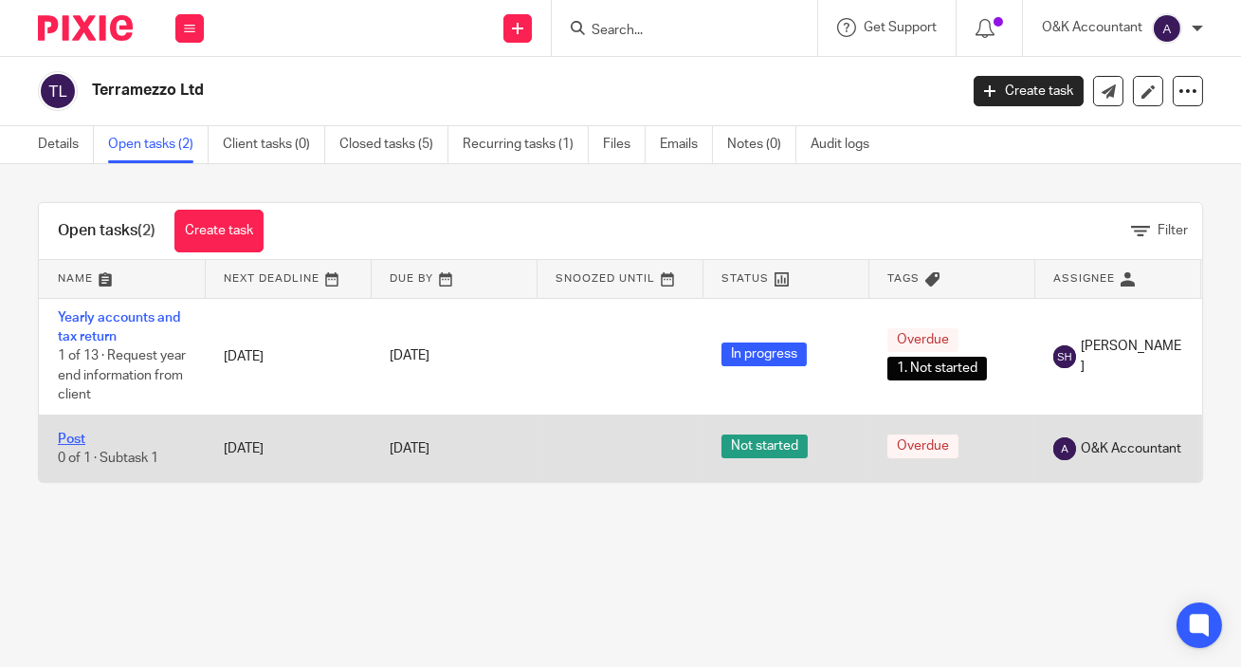
click at [62, 432] on link "Post" at bounding box center [71, 438] width 27 height 13
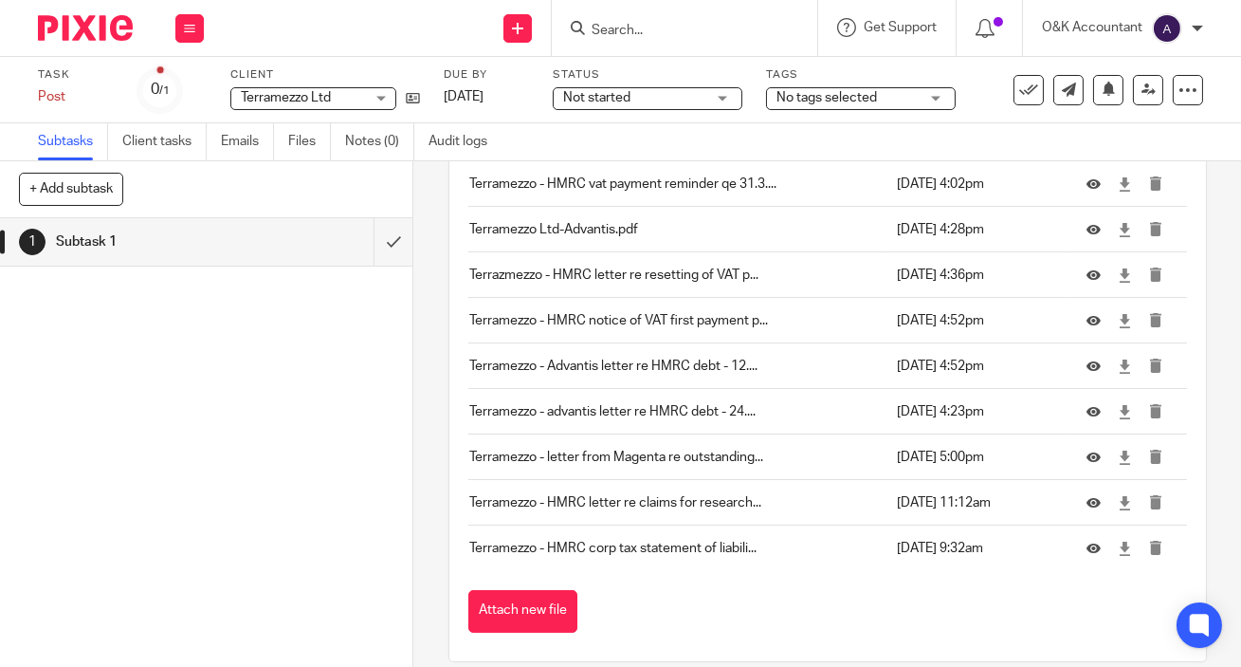
scroll to position [311, 0]
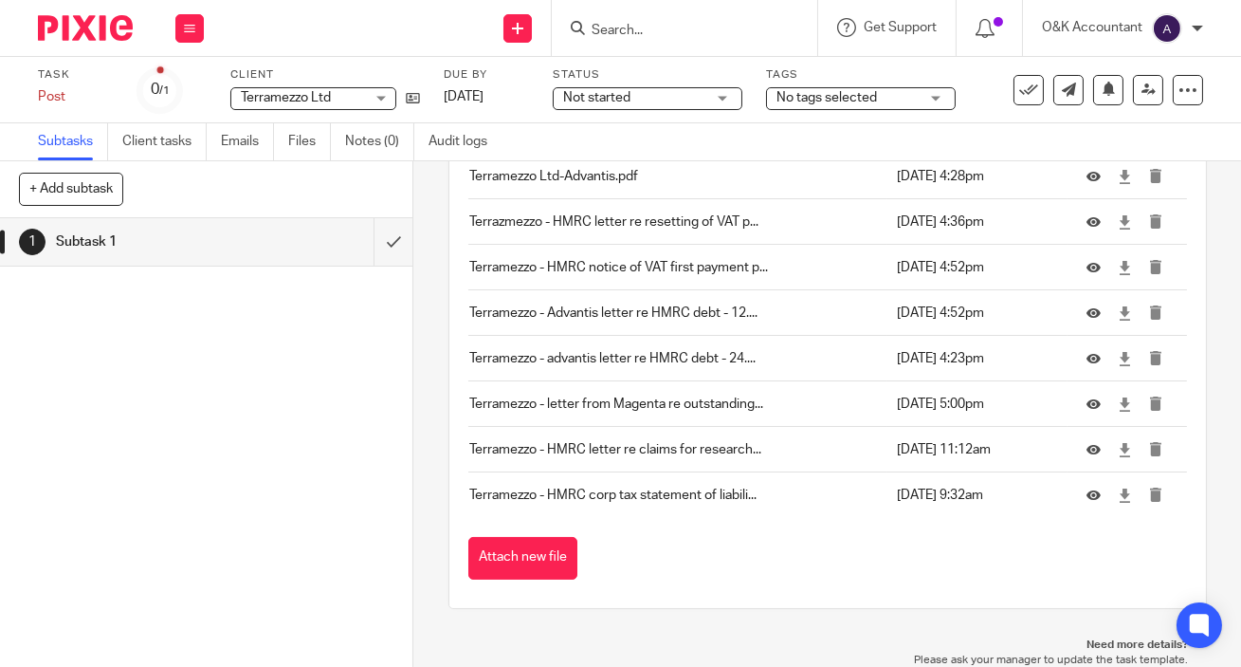
click at [552, 555] on button "Attach new file" at bounding box center [522, 558] width 109 height 43
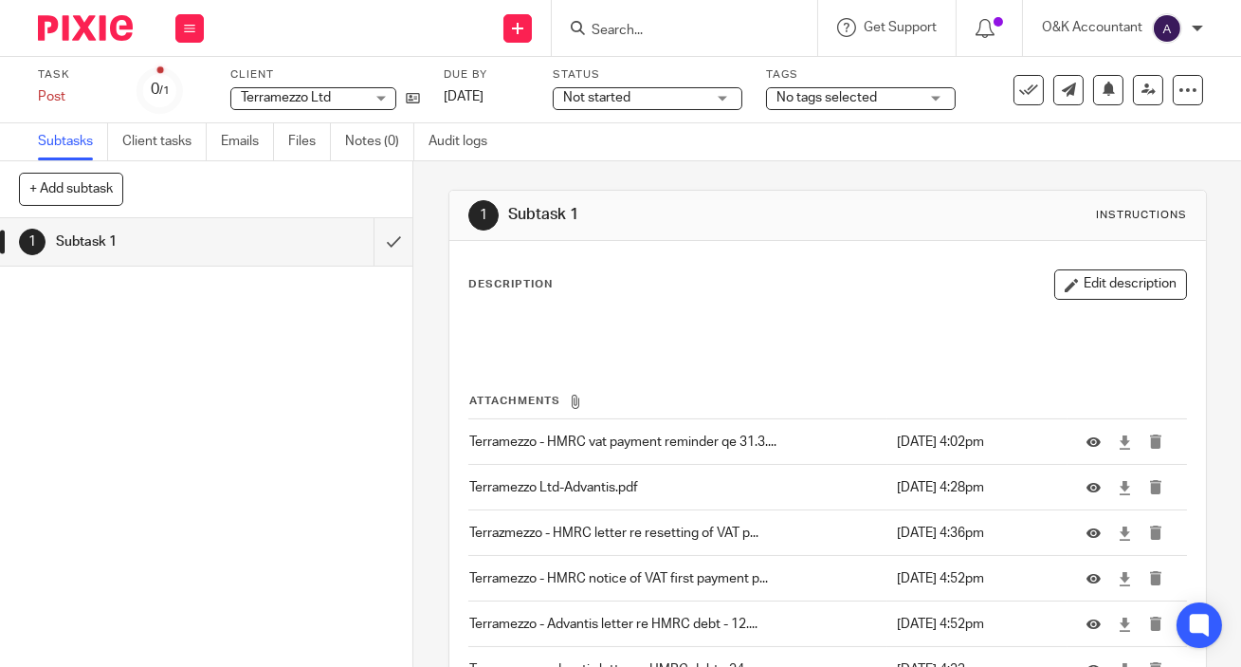
click at [663, 27] on input "Search" at bounding box center [675, 31] width 171 height 17
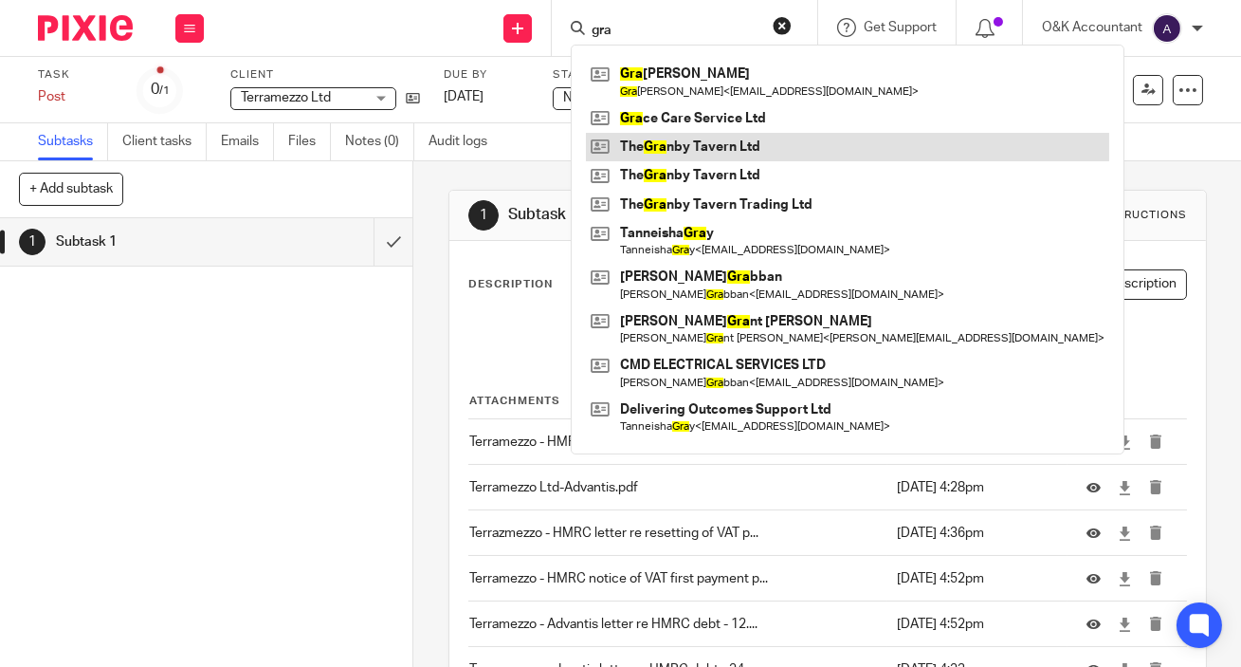
type input "gra"
click at [730, 147] on link at bounding box center [847, 147] width 523 height 28
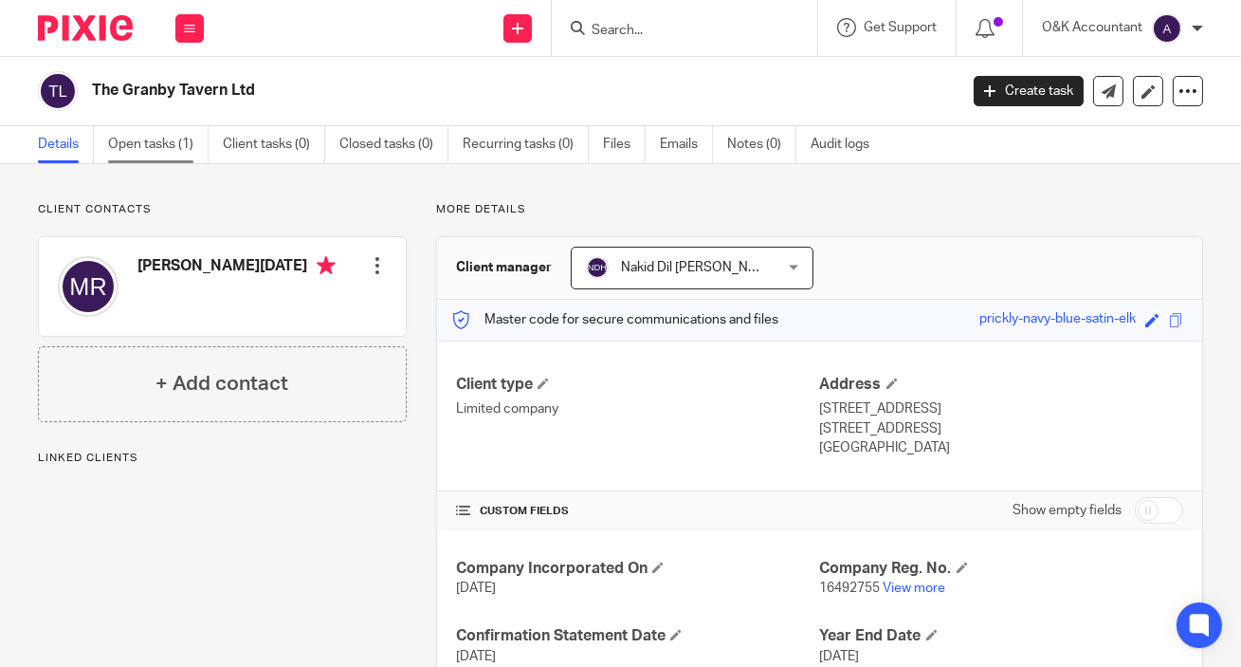
click at [155, 137] on link "Open tasks (1)" at bounding box center [158, 144] width 101 height 37
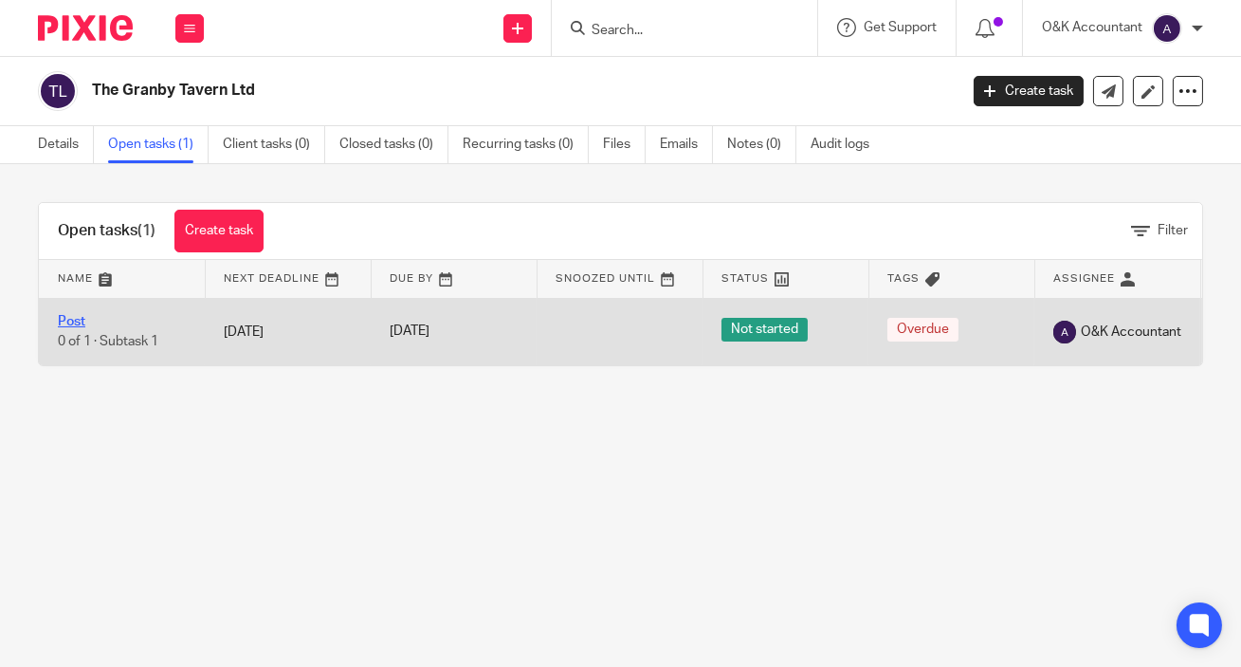
click at [82, 319] on link "Post" at bounding box center [71, 321] width 27 height 13
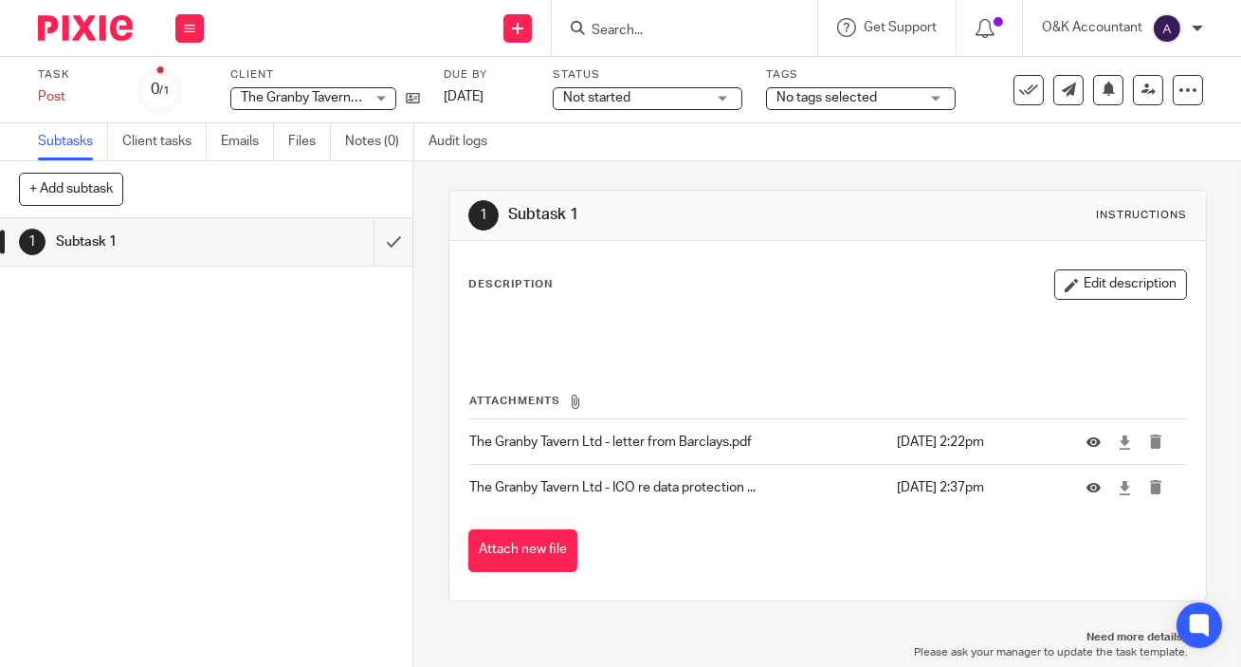
click at [648, 35] on input "Search" at bounding box center [675, 31] width 171 height 17
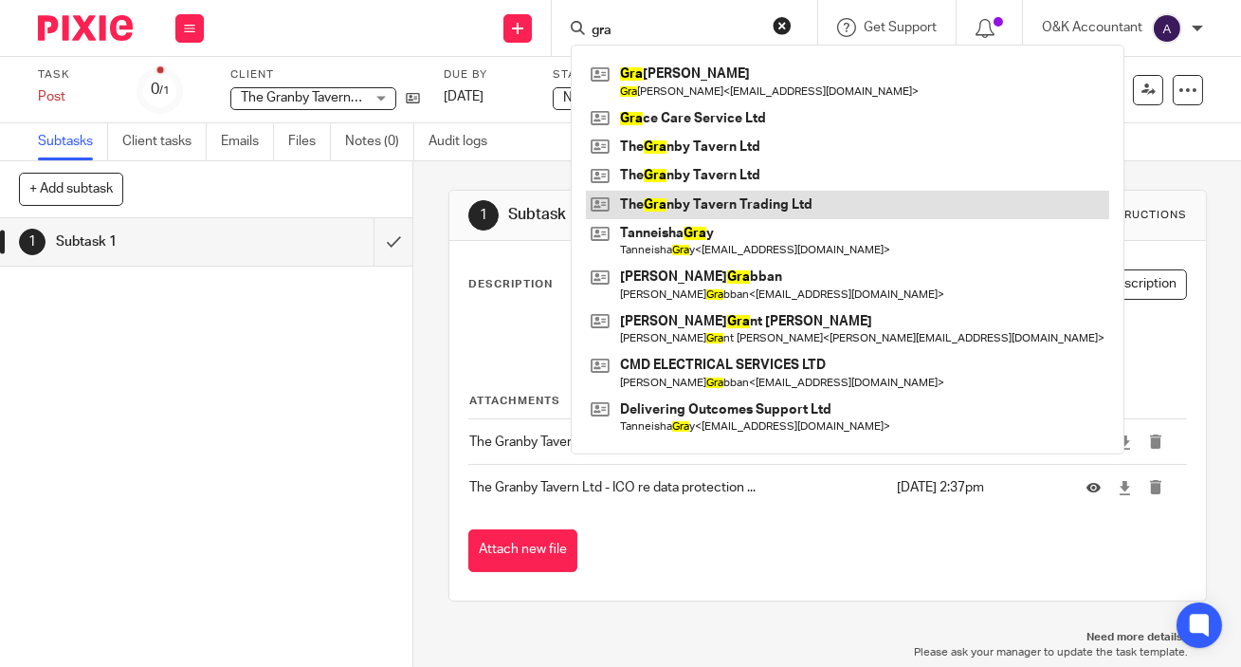
type input "gra"
click at [692, 201] on link at bounding box center [847, 205] width 523 height 28
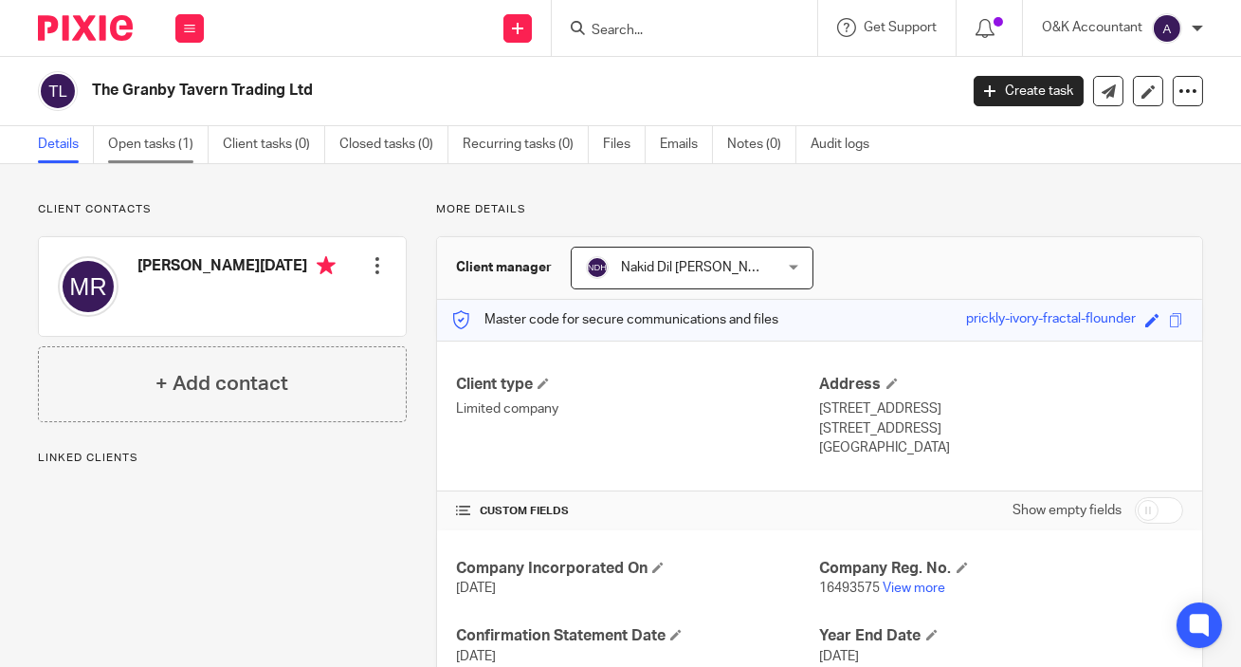
click at [127, 143] on link "Open tasks (1)" at bounding box center [158, 144] width 101 height 37
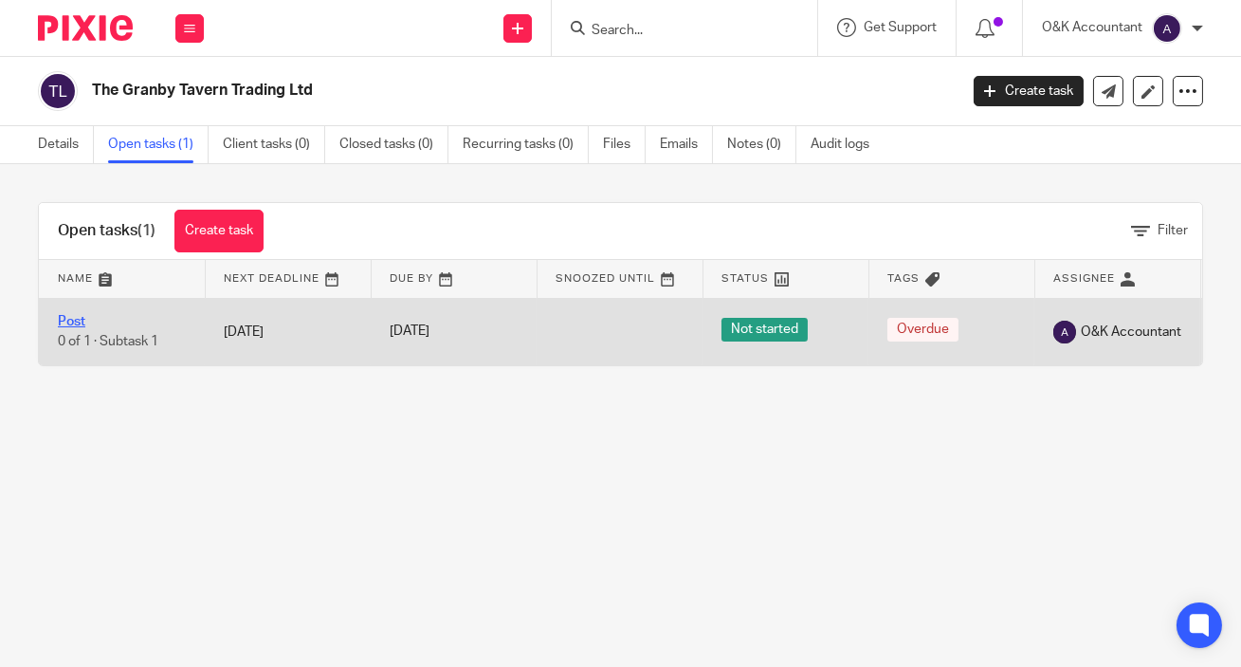
click at [76, 320] on link "Post" at bounding box center [71, 321] width 27 height 13
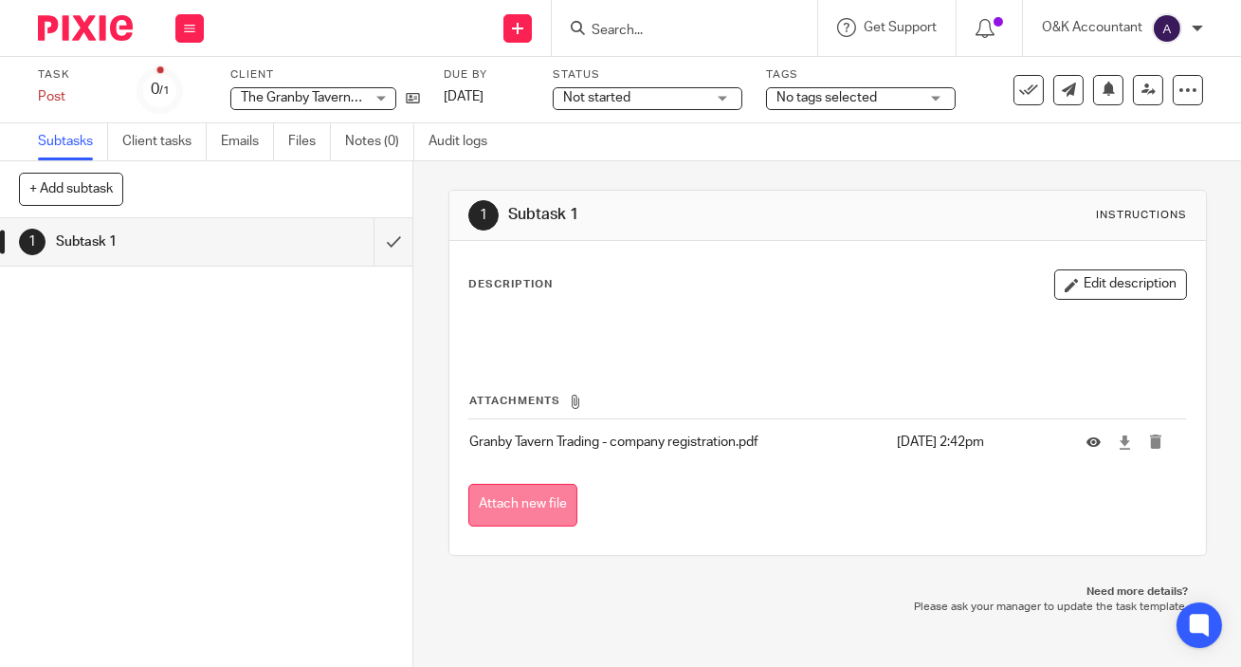
click at [501, 508] on button "Attach new file" at bounding box center [522, 505] width 109 height 43
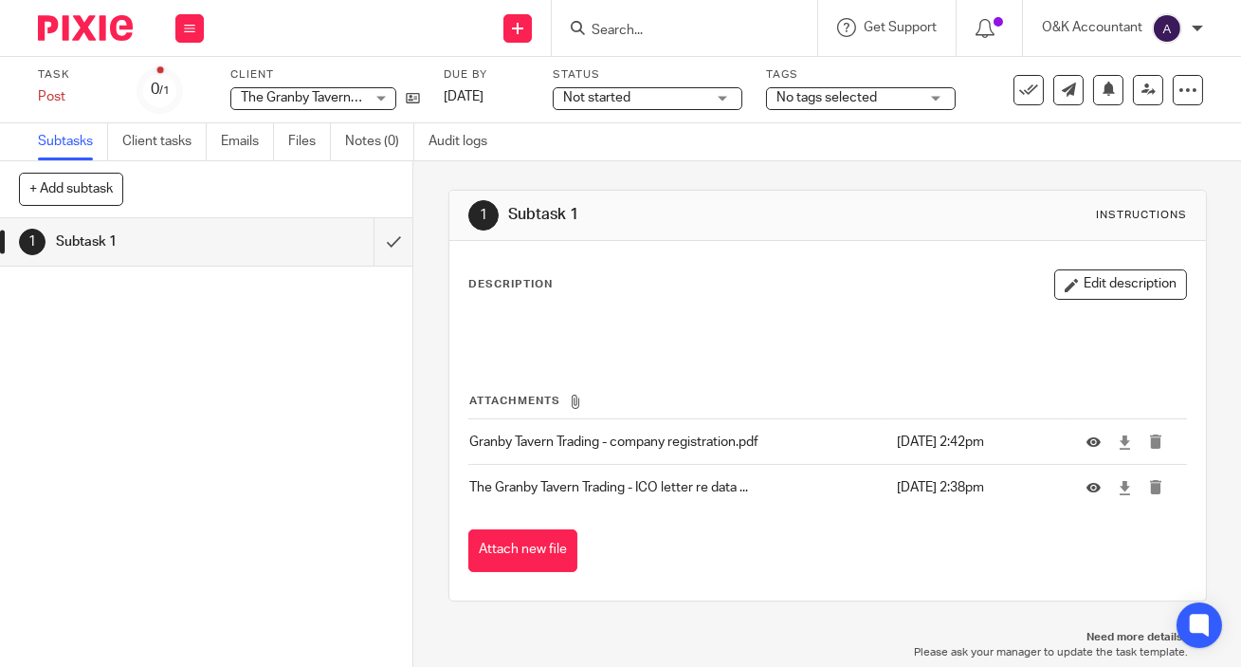
click at [742, 16] on form at bounding box center [691, 28] width 202 height 24
click at [728, 27] on input "Search" at bounding box center [675, 31] width 171 height 17
type input "Y"
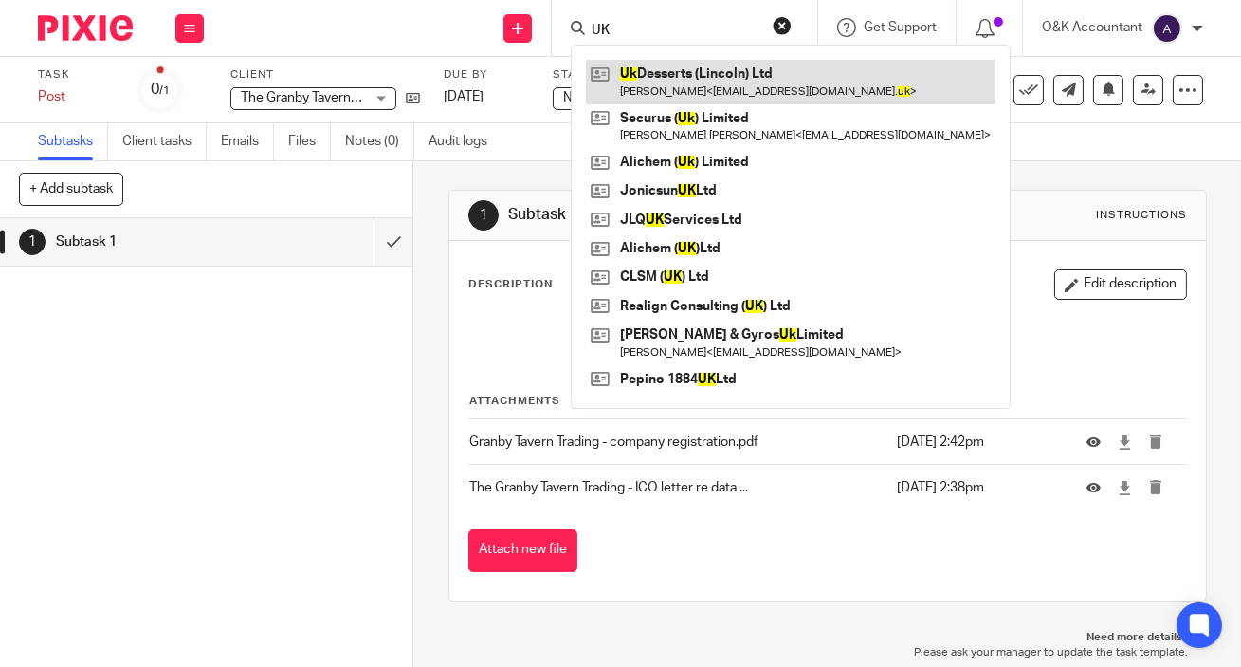
type input "UK"
click at [722, 85] on link at bounding box center [791, 82] width 410 height 44
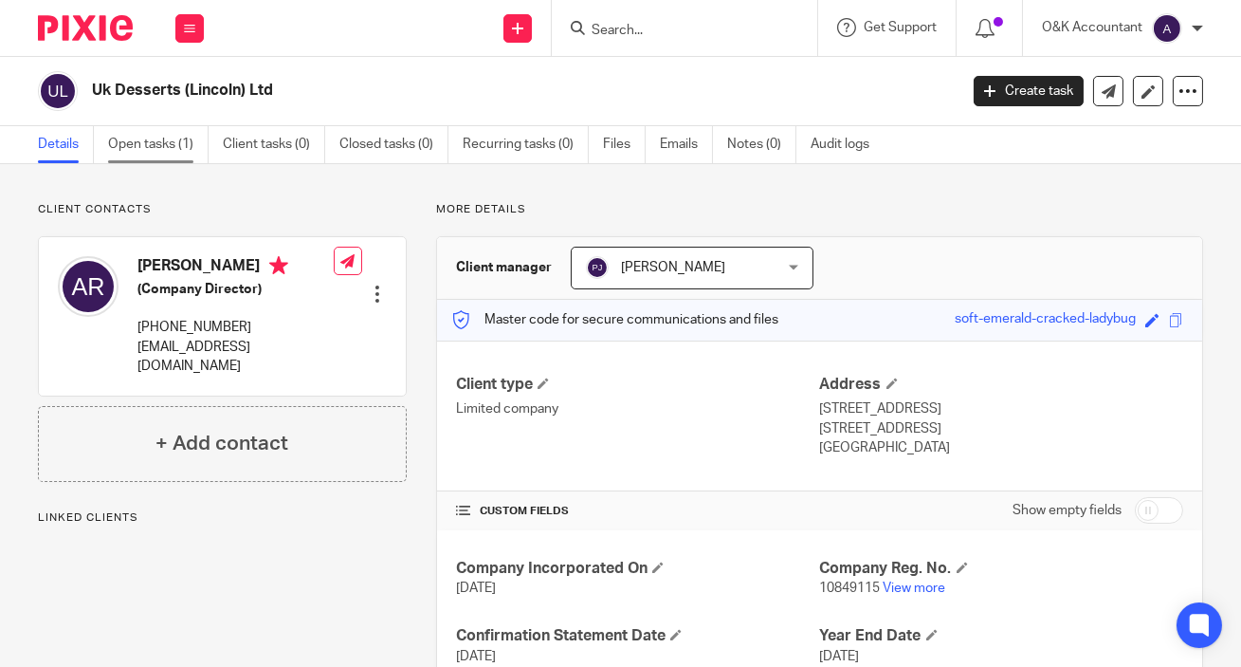
click at [127, 144] on link "Open tasks (1)" at bounding box center [158, 144] width 101 height 37
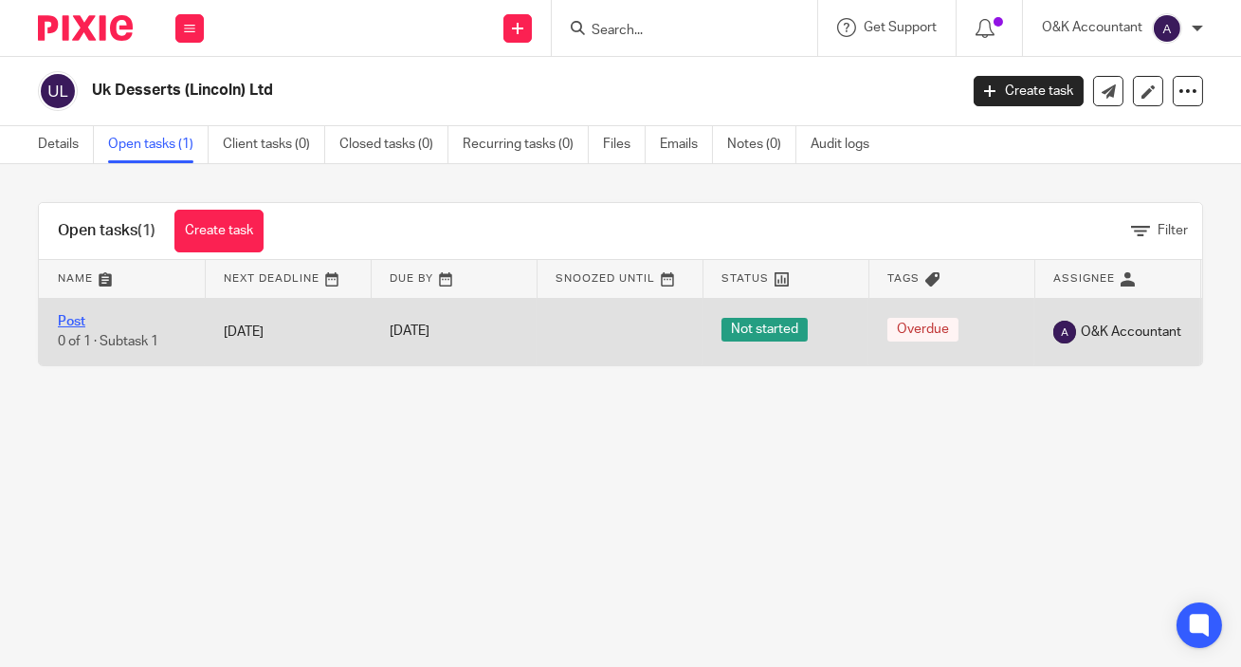
click at [73, 319] on link "Post" at bounding box center [71, 321] width 27 height 13
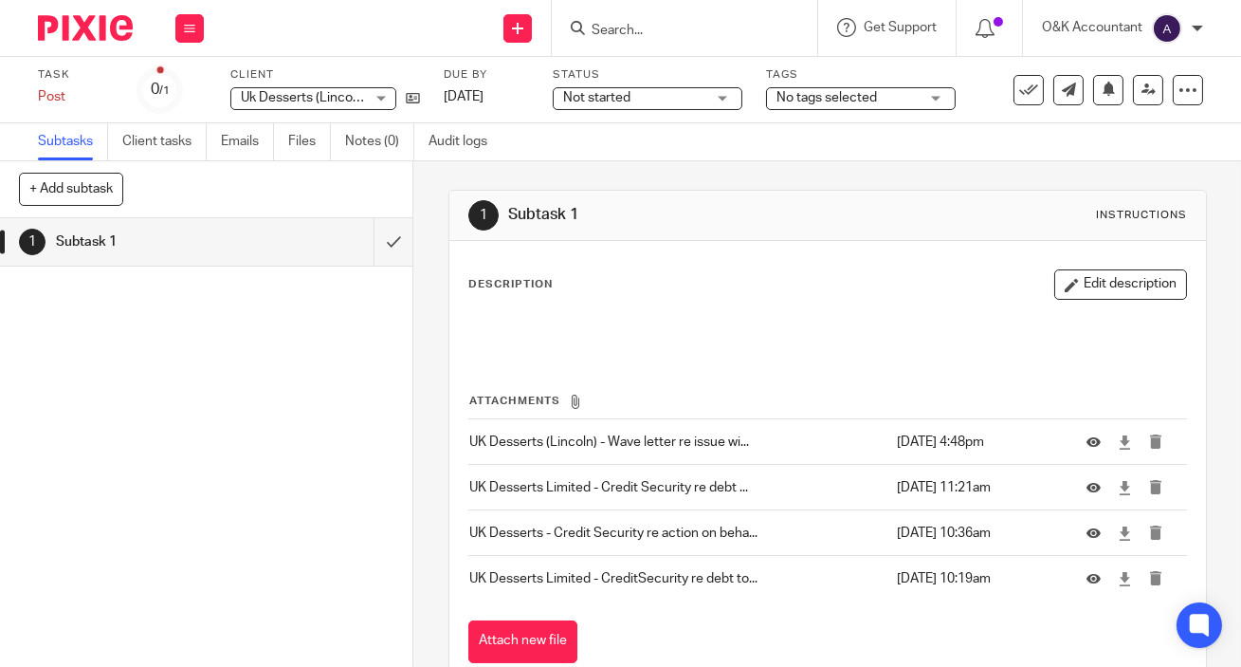
click at [484, 635] on button "Attach new file" at bounding box center [522, 641] width 109 height 43
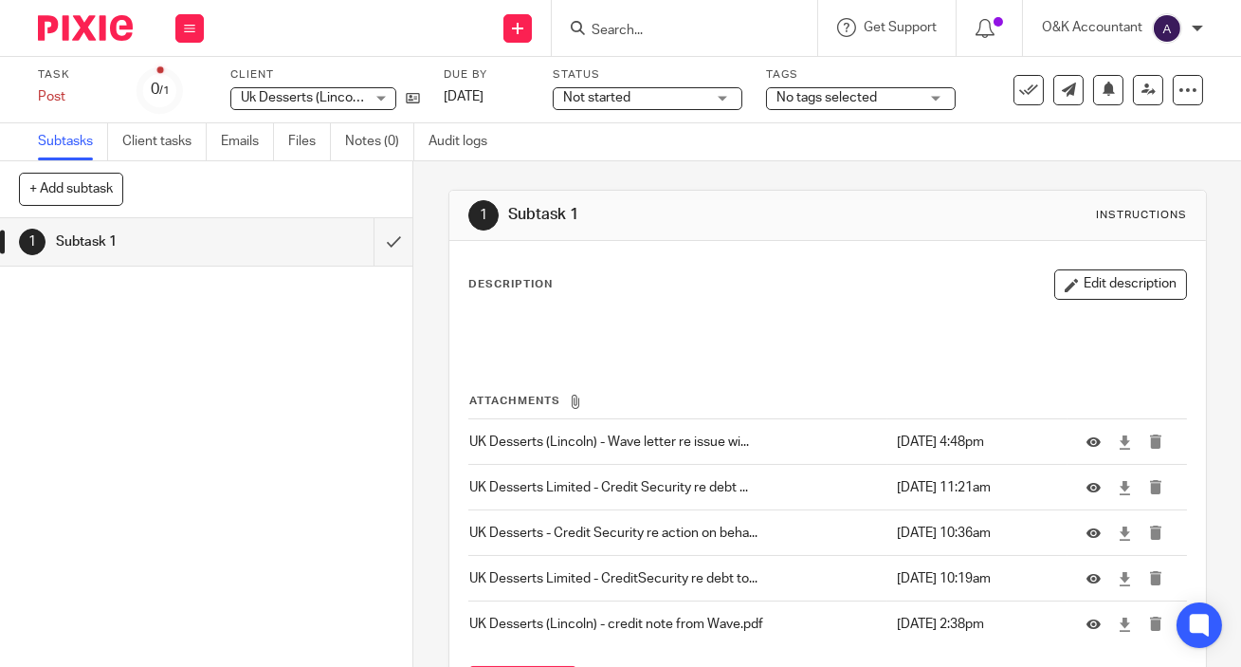
click at [596, 31] on input "Search" at bounding box center [675, 31] width 171 height 17
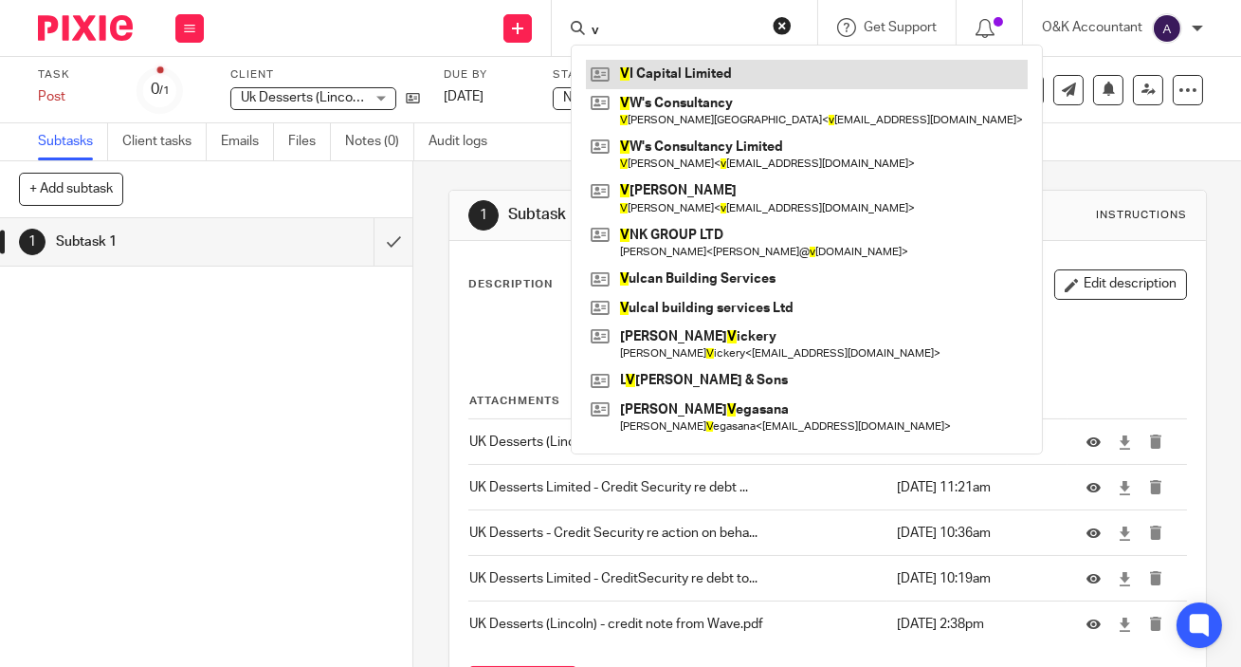
type input "v"
click at [645, 67] on link at bounding box center [807, 74] width 442 height 28
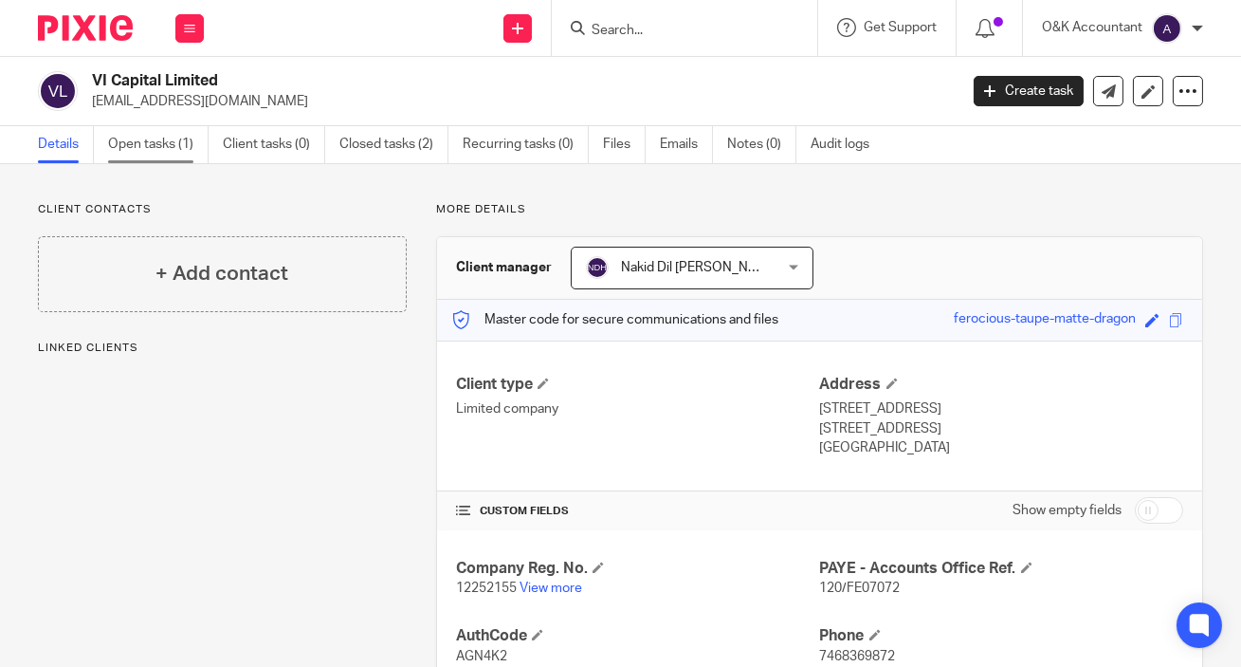
click at [131, 142] on link "Open tasks (1)" at bounding box center [158, 144] width 101 height 37
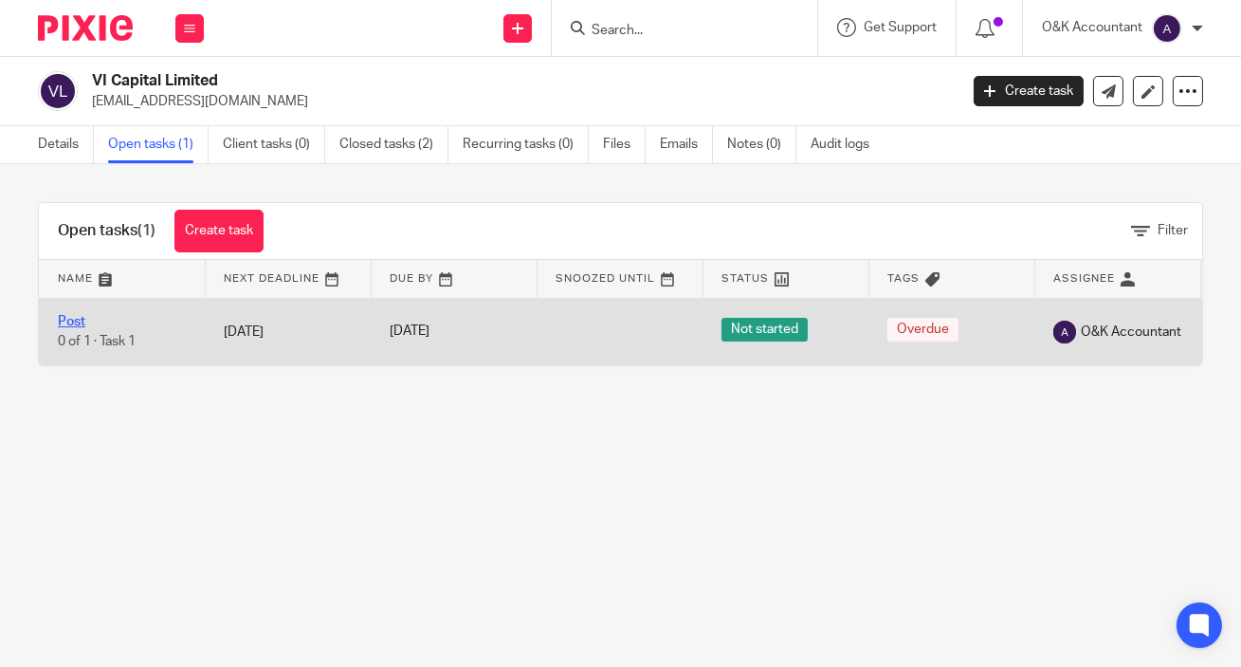
click at [77, 320] on link "Post" at bounding box center [71, 321] width 27 height 13
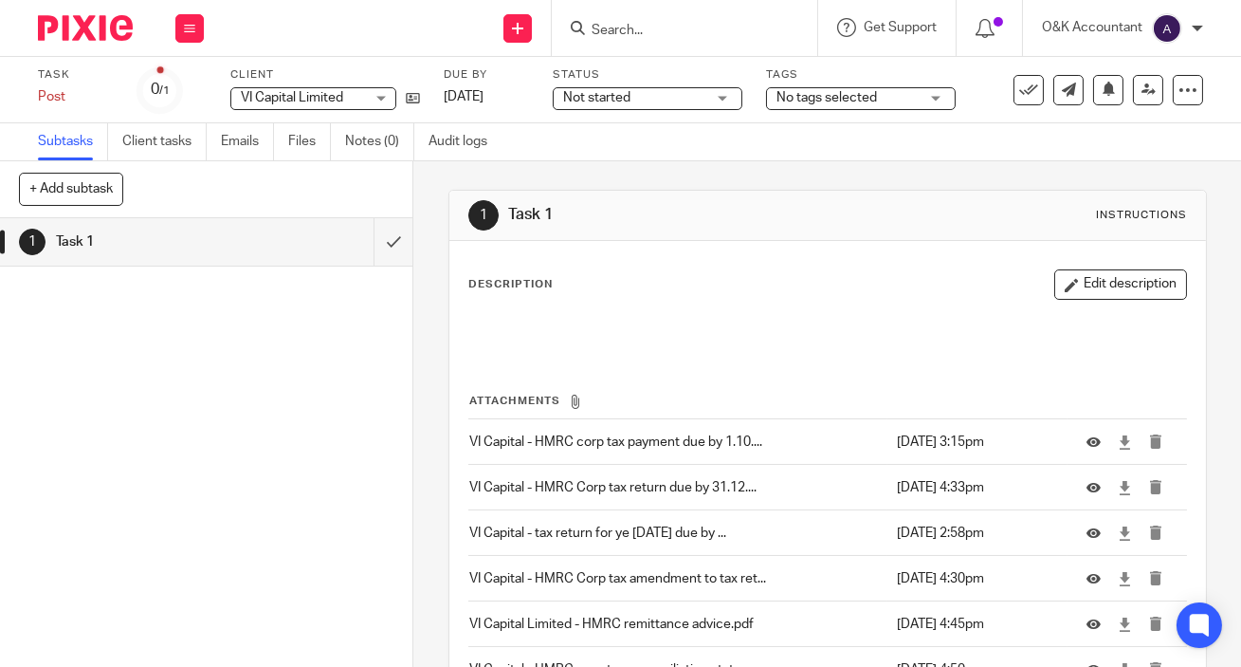
scroll to position [174, 0]
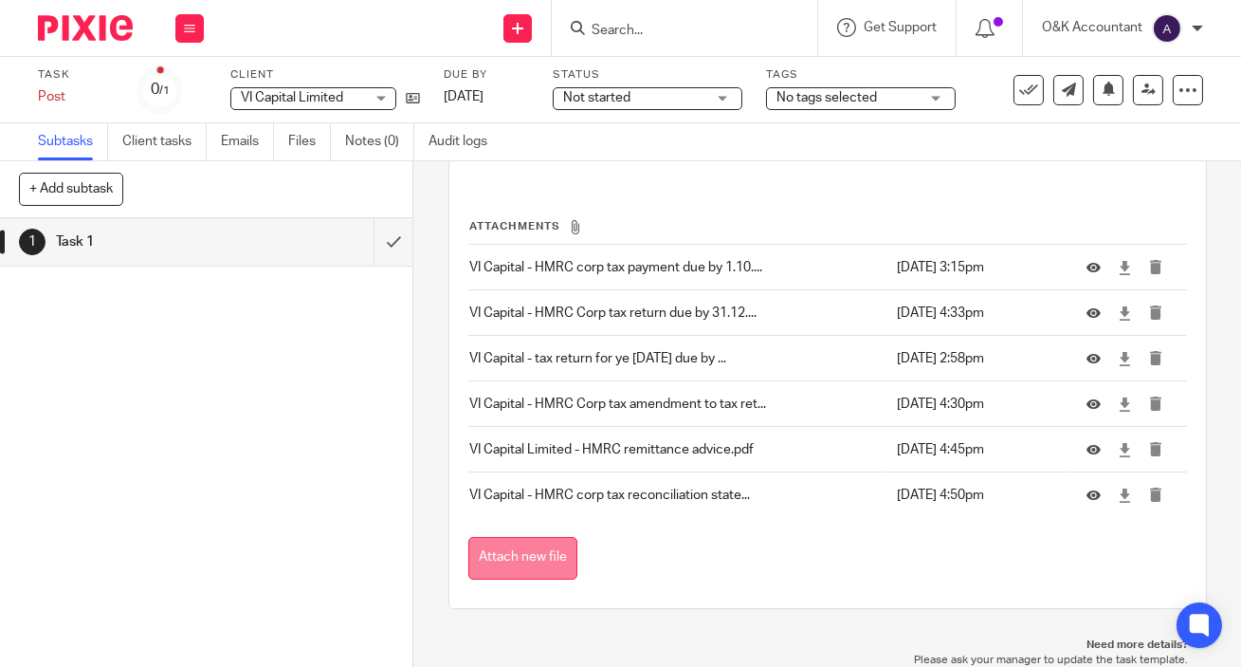
click at [532, 544] on button "Attach new file" at bounding box center [522, 558] width 109 height 43
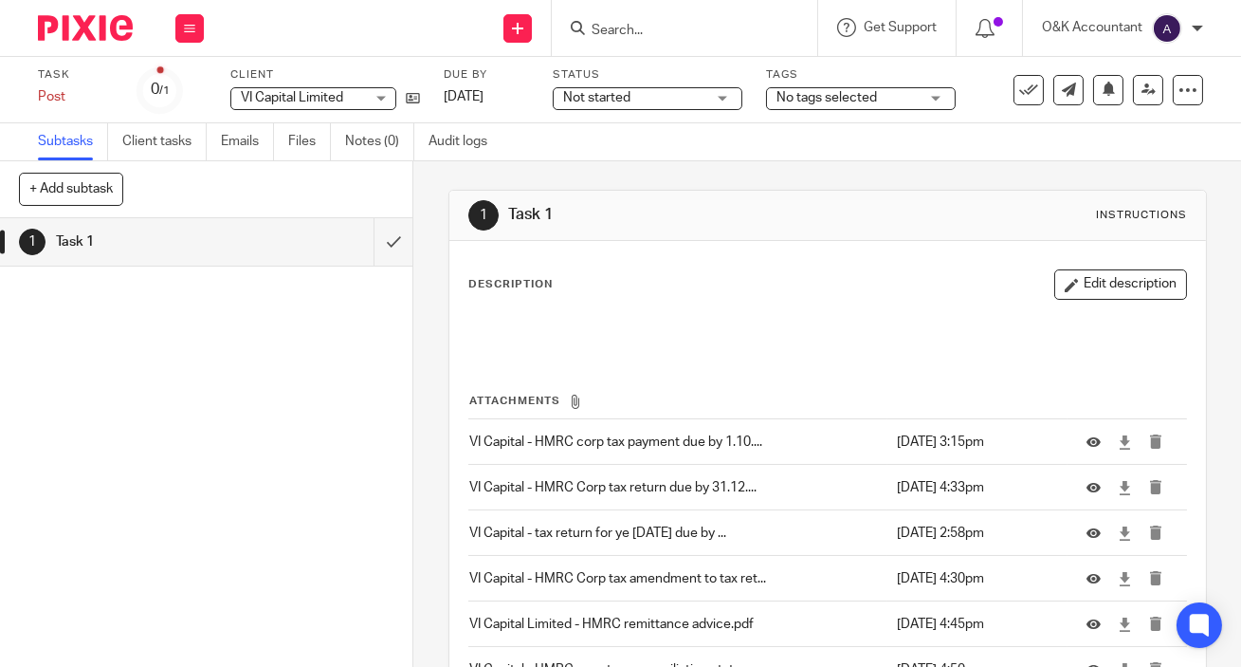
click at [651, 32] on input "Search" at bounding box center [675, 31] width 171 height 17
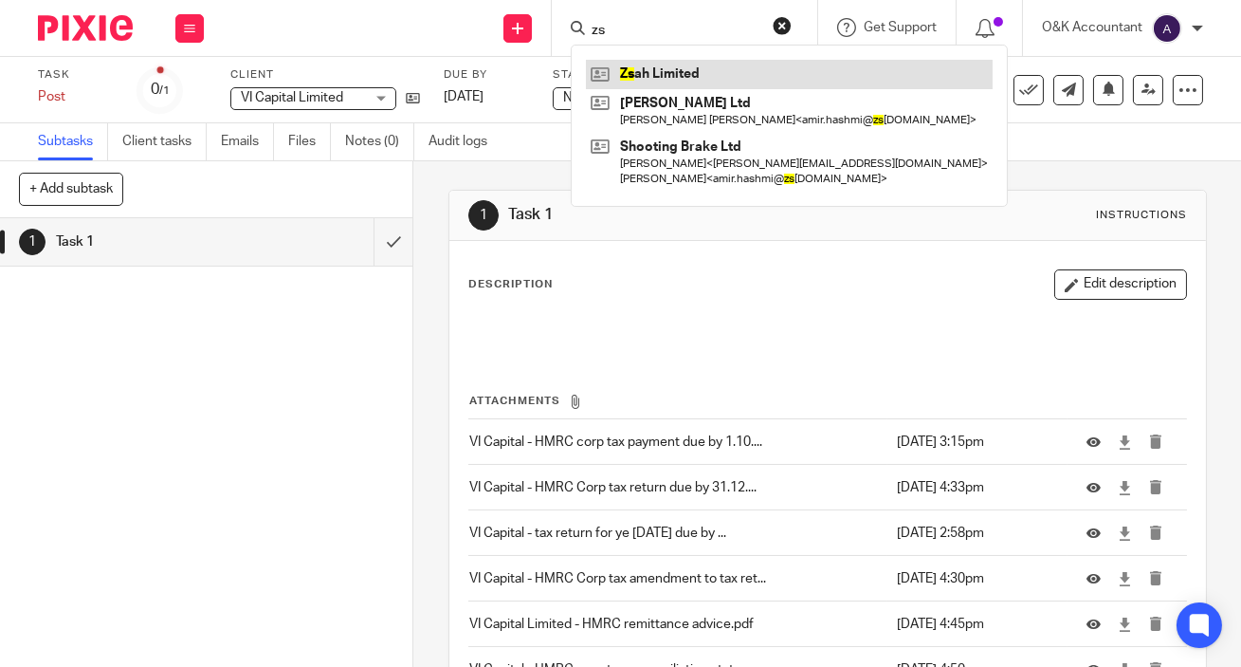
type input "zs"
click at [658, 66] on link at bounding box center [789, 74] width 407 height 28
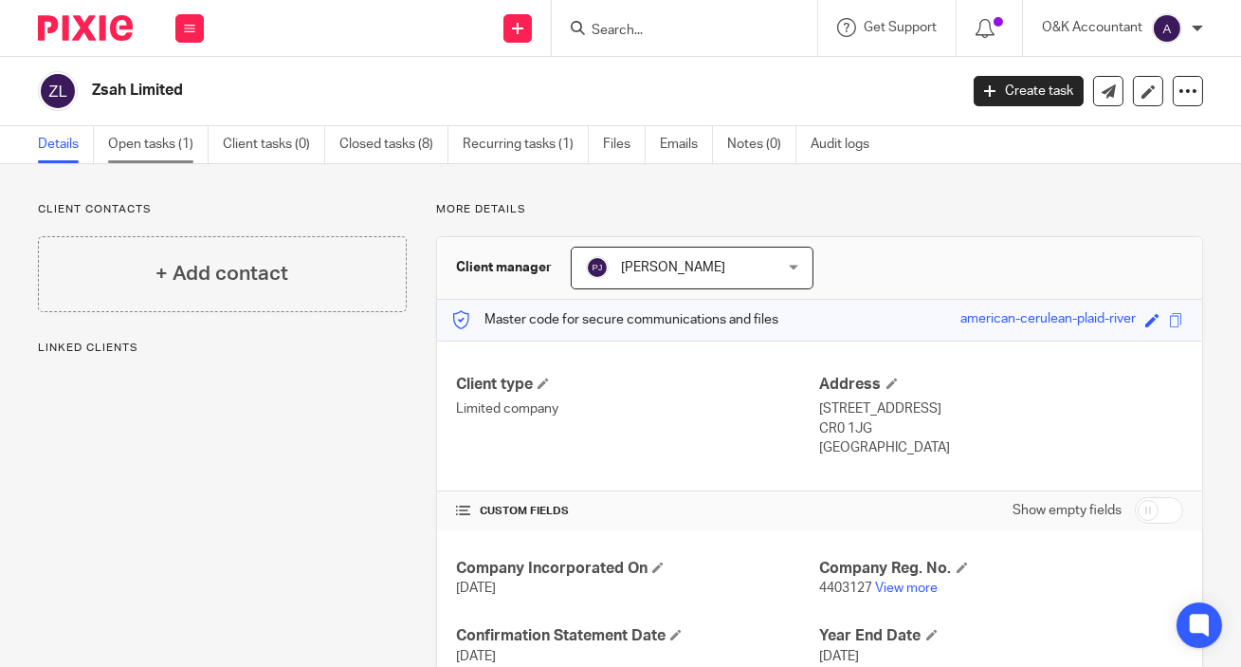
click at [132, 144] on link "Open tasks (1)" at bounding box center [158, 144] width 101 height 37
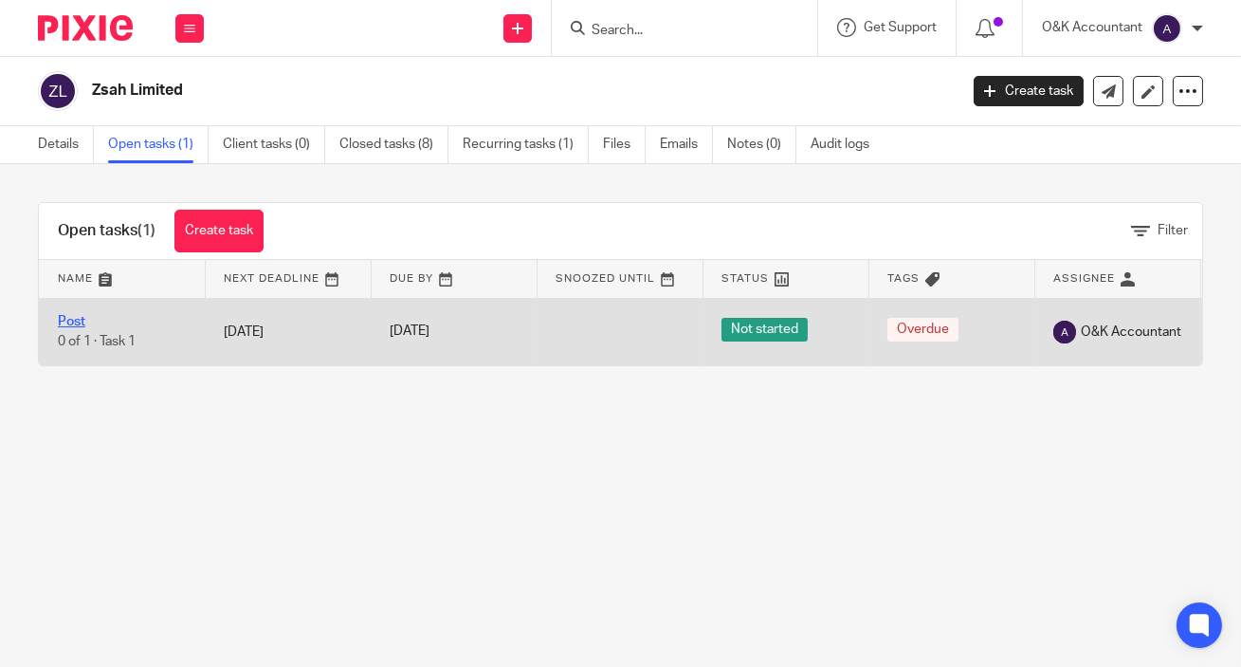
click at [71, 322] on link "Post" at bounding box center [71, 321] width 27 height 13
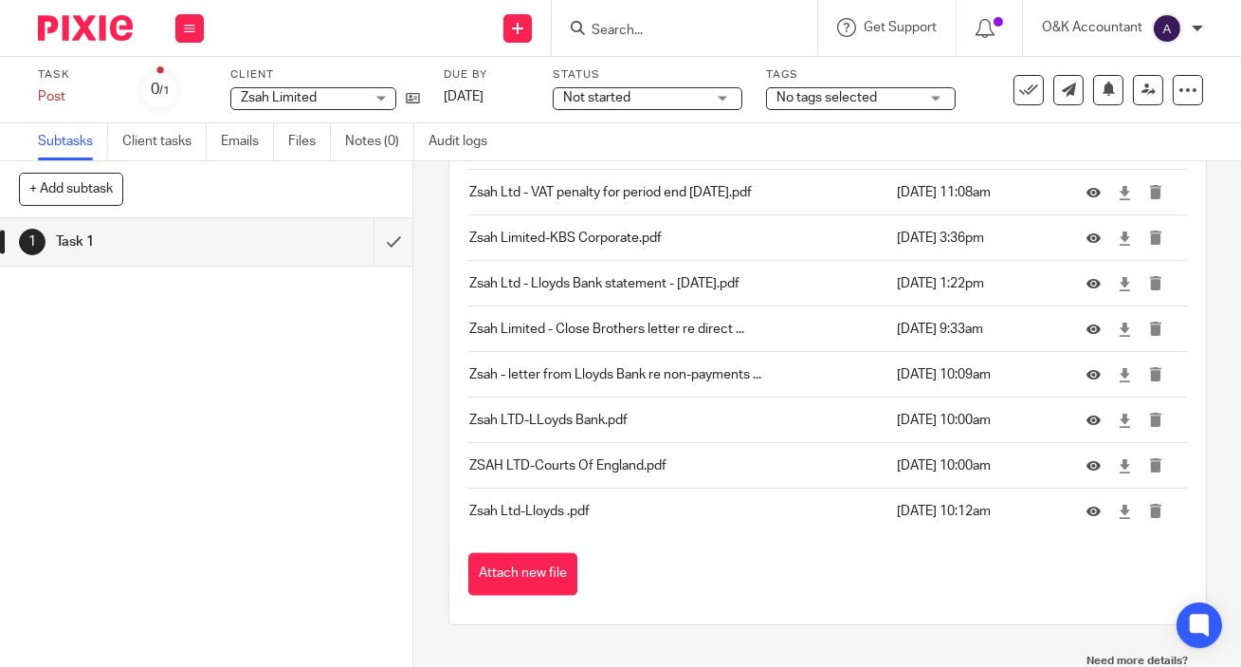
scroll to position [4498, 0]
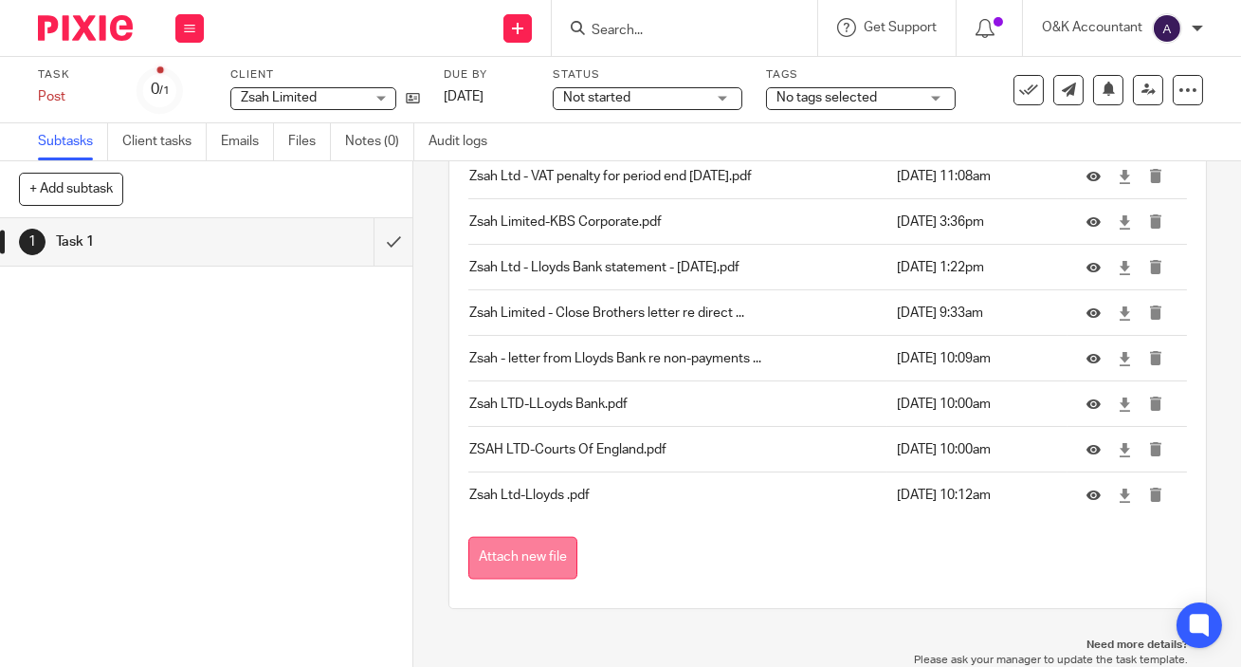
click at [504, 558] on button "Attach new file" at bounding box center [522, 558] width 109 height 43
